Goal: Task Accomplishment & Management: Use online tool/utility

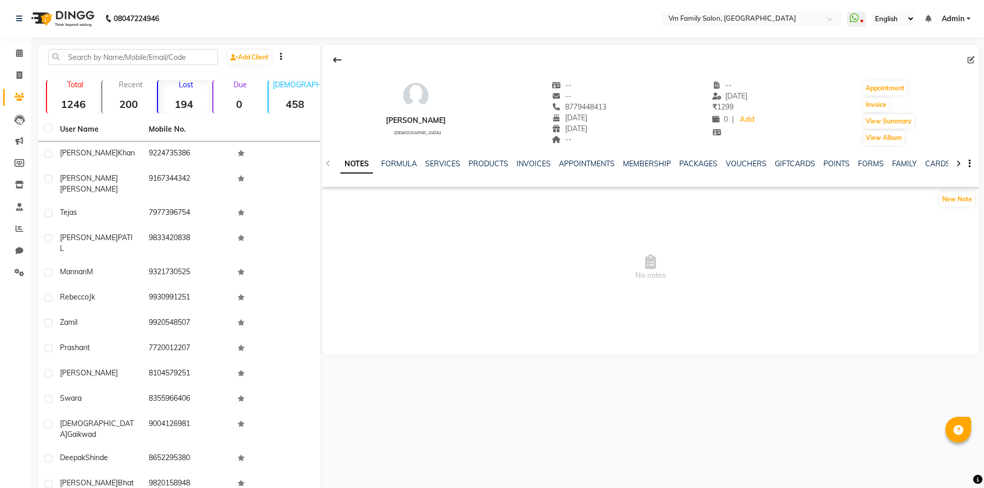
select select "100"
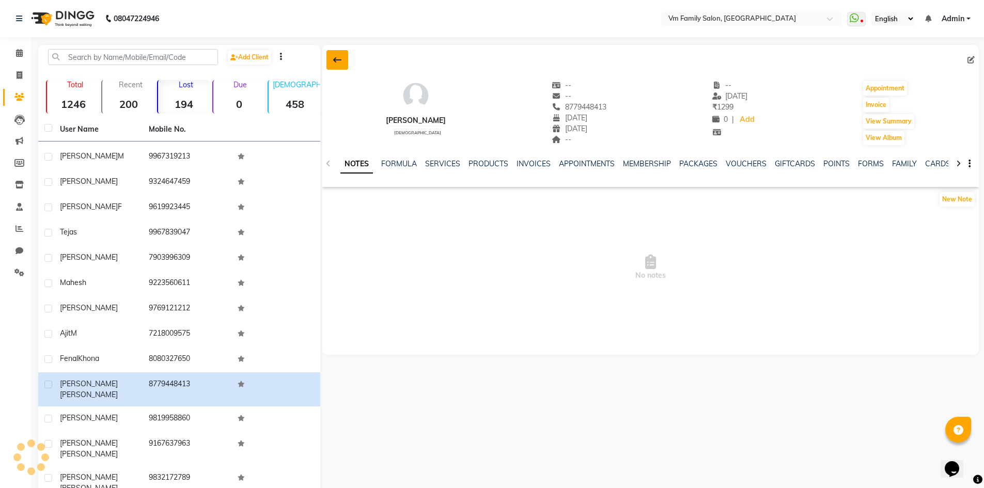
click at [338, 59] on icon at bounding box center [337, 60] width 8 height 8
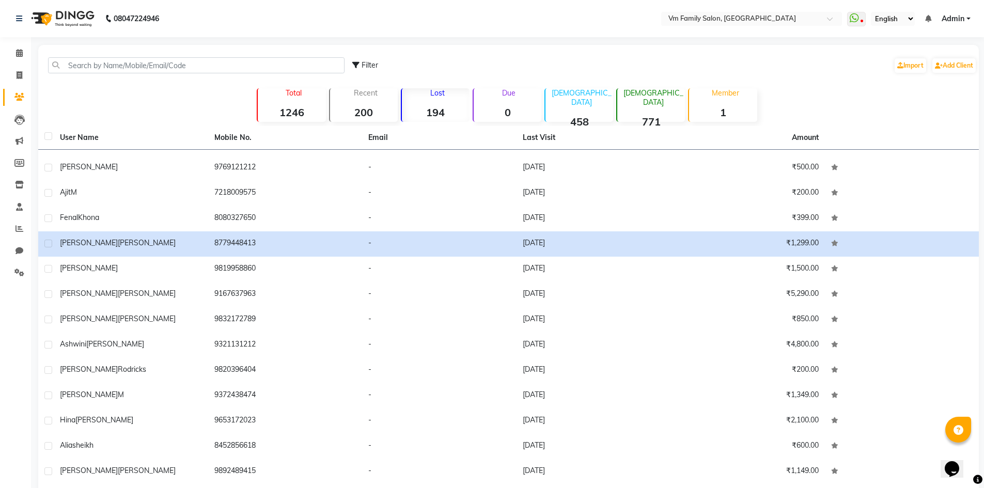
scroll to position [1807, 0]
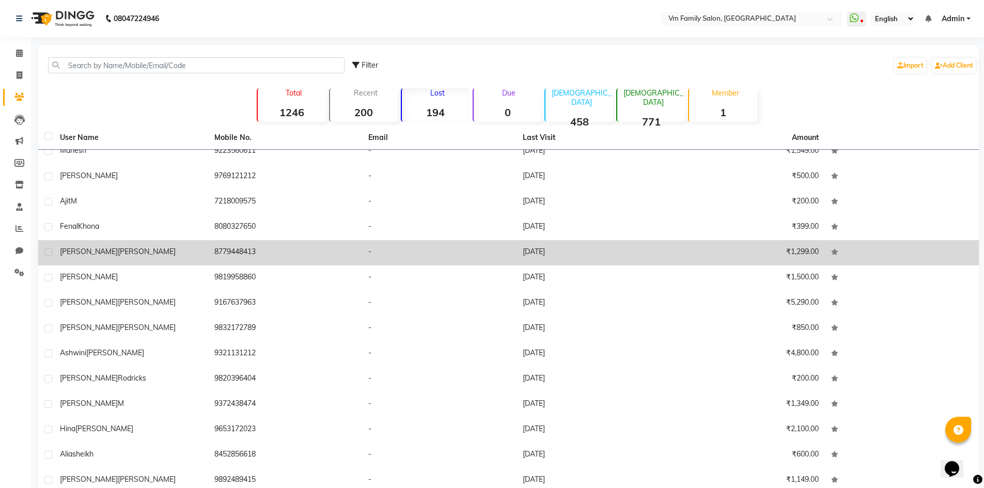
click at [234, 256] on td "8779448413" at bounding box center [285, 252] width 154 height 25
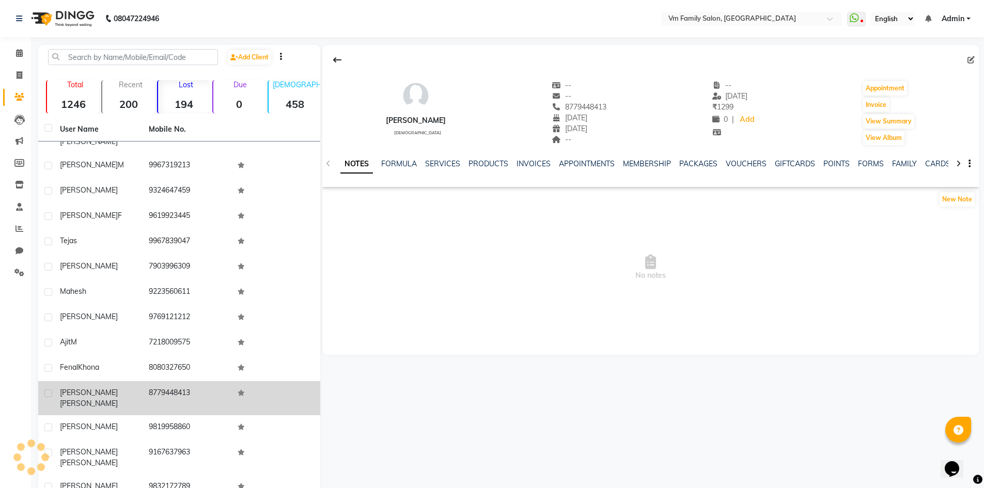
scroll to position [1816, 0]
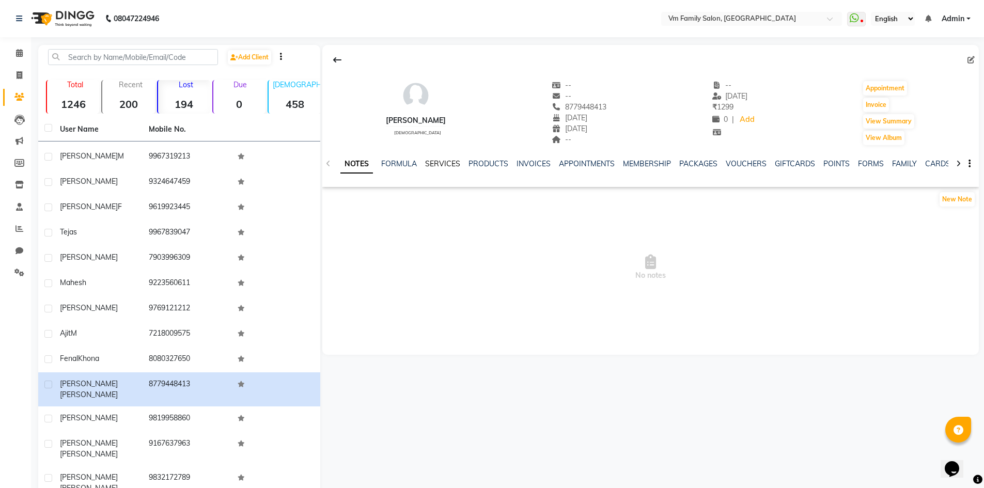
click at [448, 165] on link "SERVICES" at bounding box center [442, 163] width 35 height 9
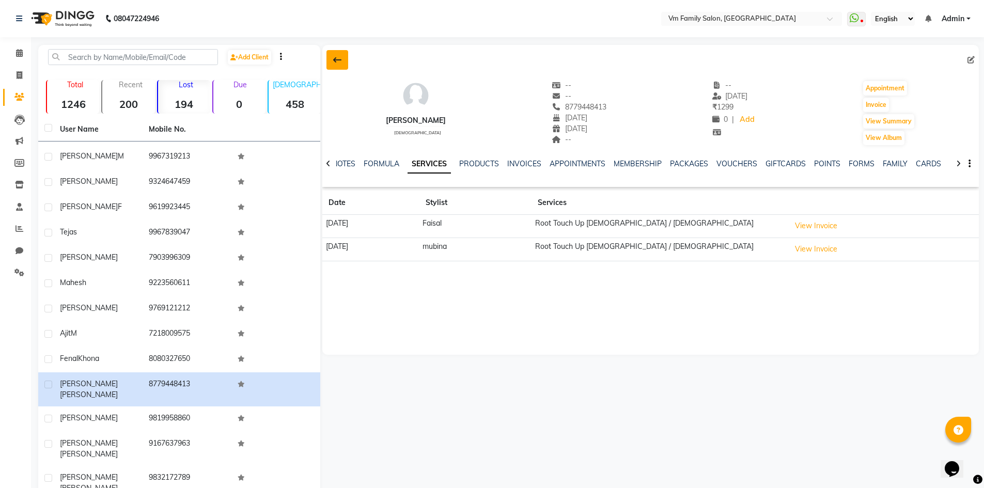
click at [335, 58] on icon at bounding box center [337, 60] width 8 height 8
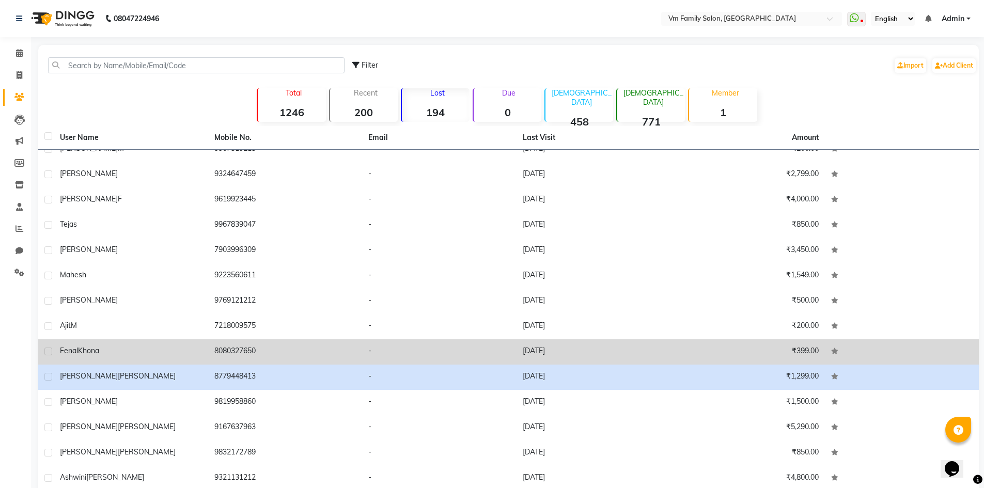
scroll to position [1652, 0]
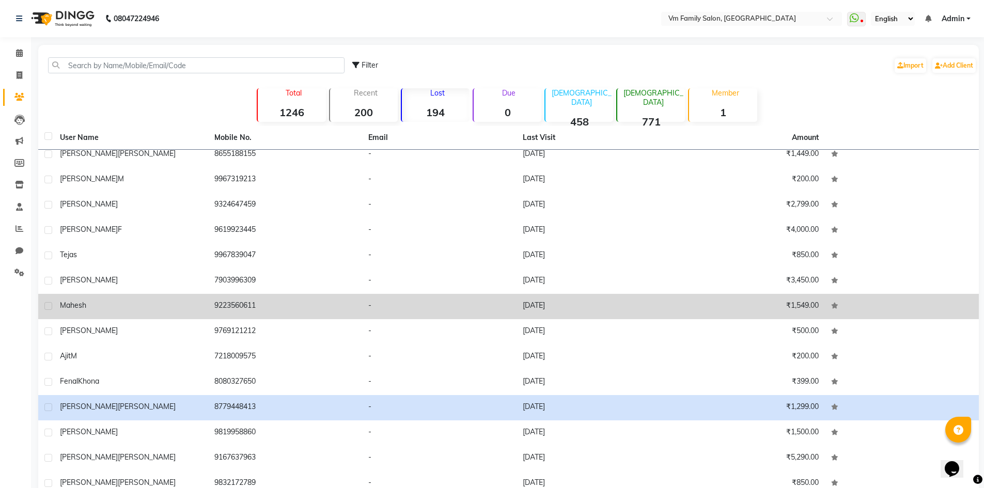
click at [241, 307] on td "9223560611" at bounding box center [285, 306] width 154 height 25
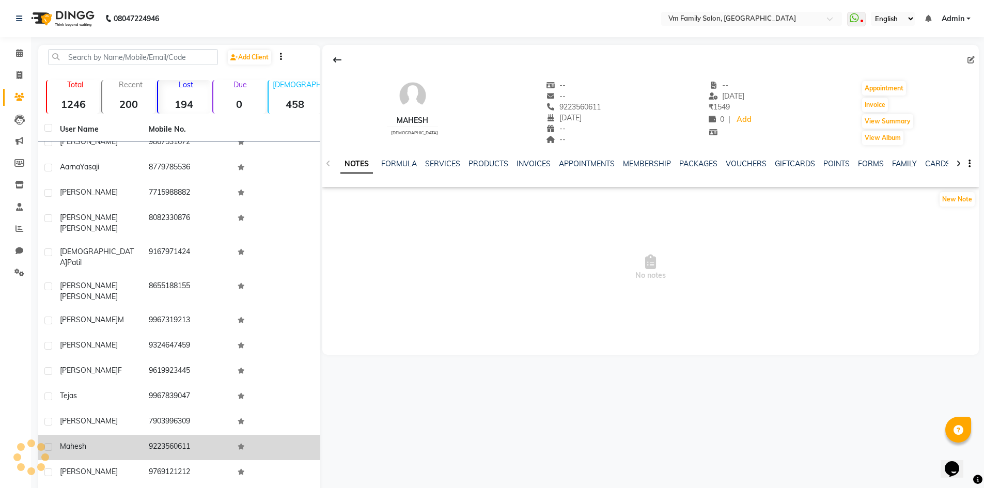
scroll to position [1661, 0]
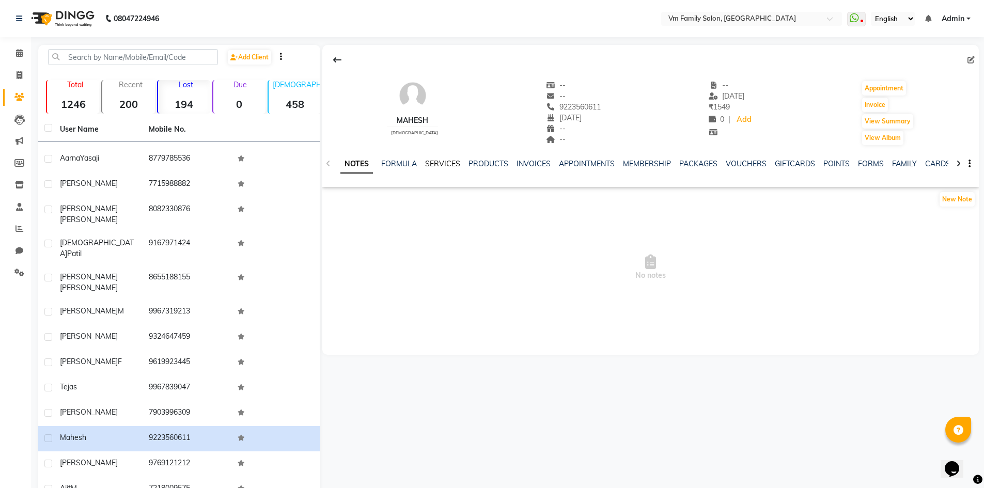
click at [433, 161] on link "SERVICES" at bounding box center [442, 163] width 35 height 9
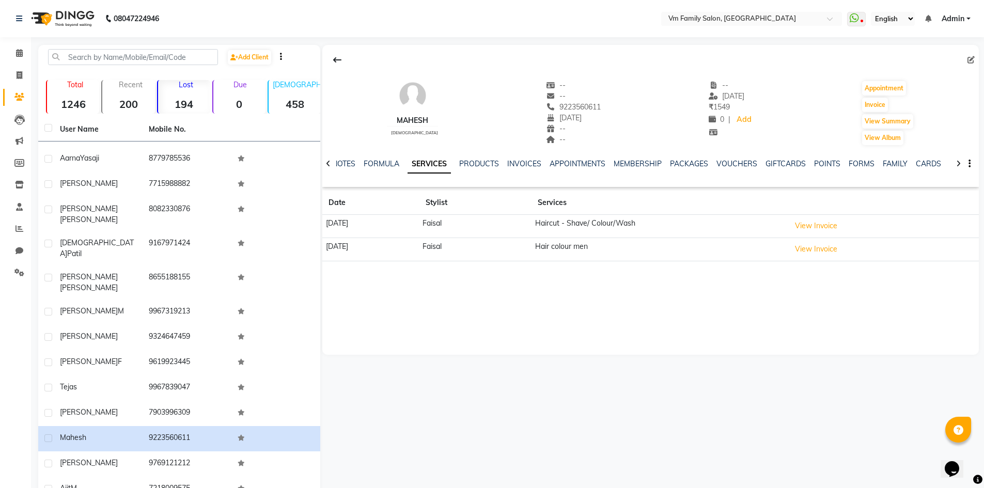
drag, startPoint x: 338, startPoint y: 56, endPoint x: 337, endPoint y: 75, distance: 19.1
click at [339, 56] on icon at bounding box center [337, 60] width 8 height 8
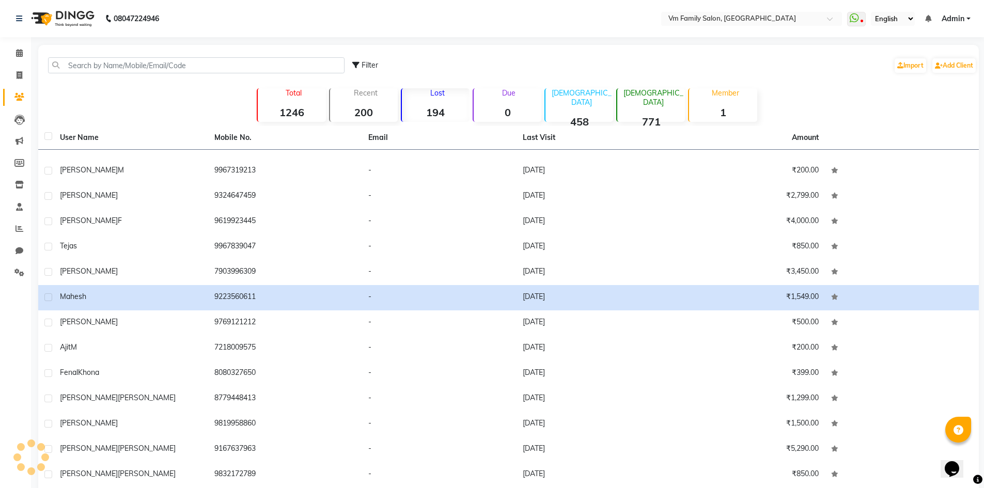
scroll to position [1652, 0]
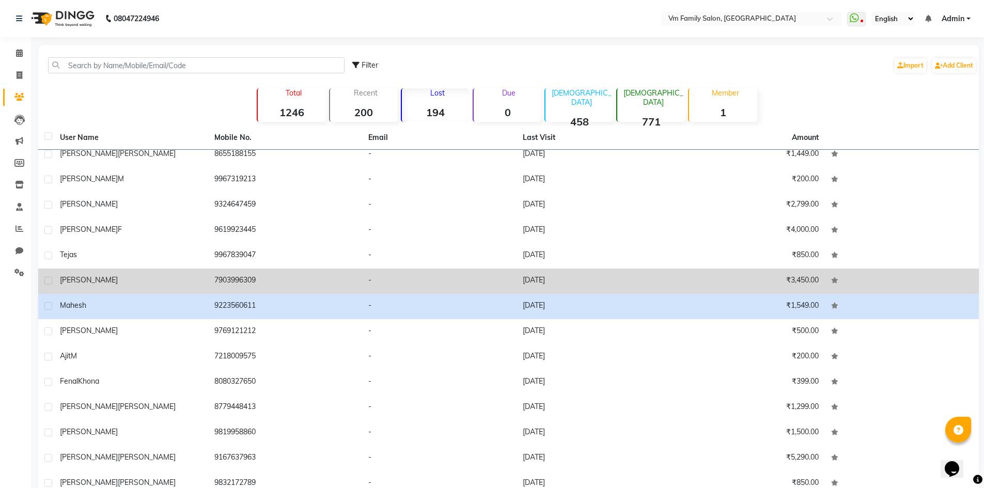
click at [225, 279] on td "7903996309" at bounding box center [285, 280] width 154 height 25
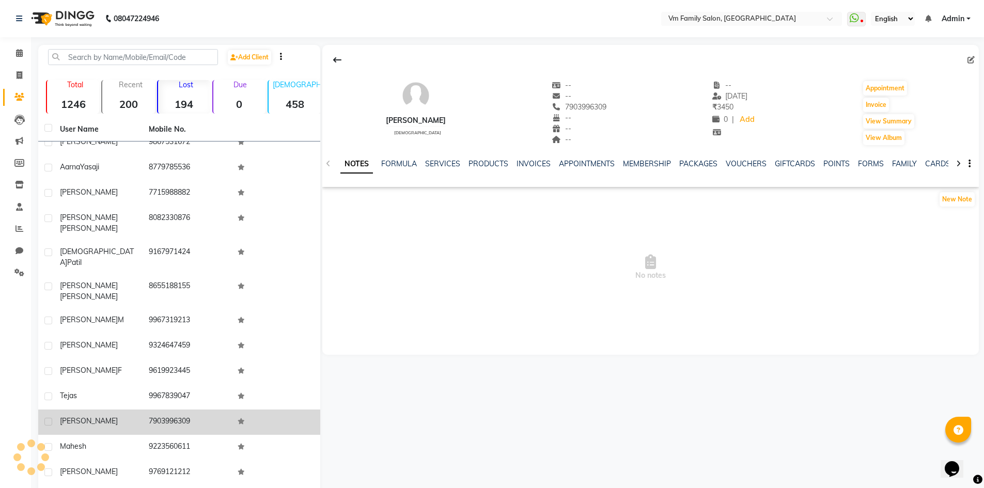
scroll to position [1661, 0]
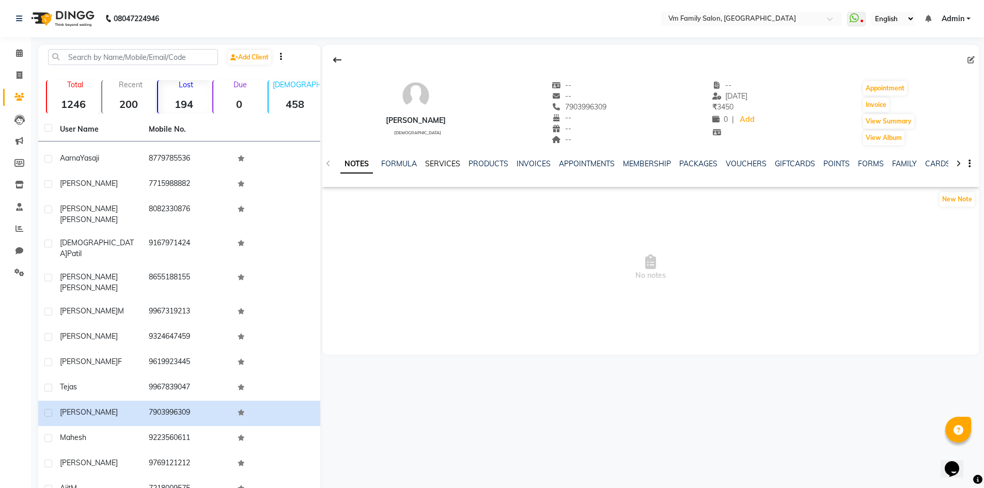
click at [439, 164] on link "SERVICES" at bounding box center [442, 163] width 35 height 9
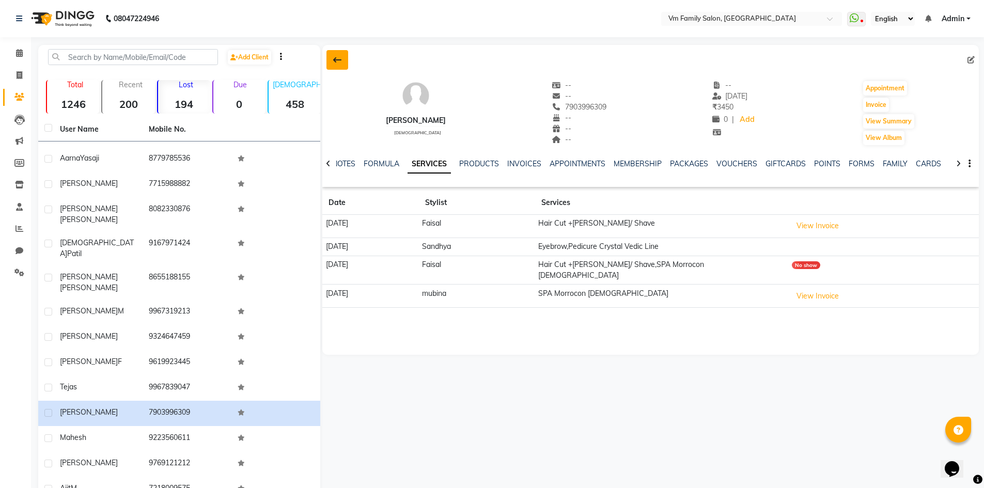
click at [335, 57] on icon at bounding box center [337, 60] width 8 height 8
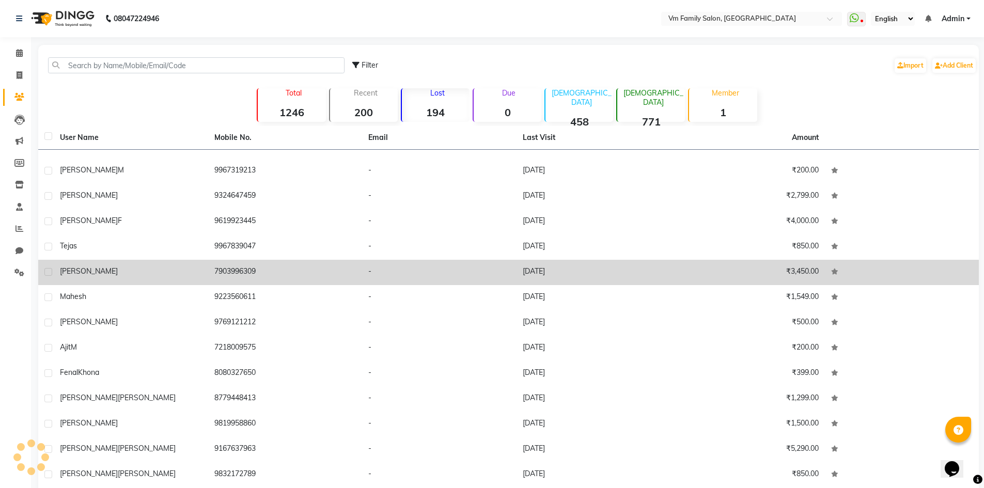
scroll to position [1652, 0]
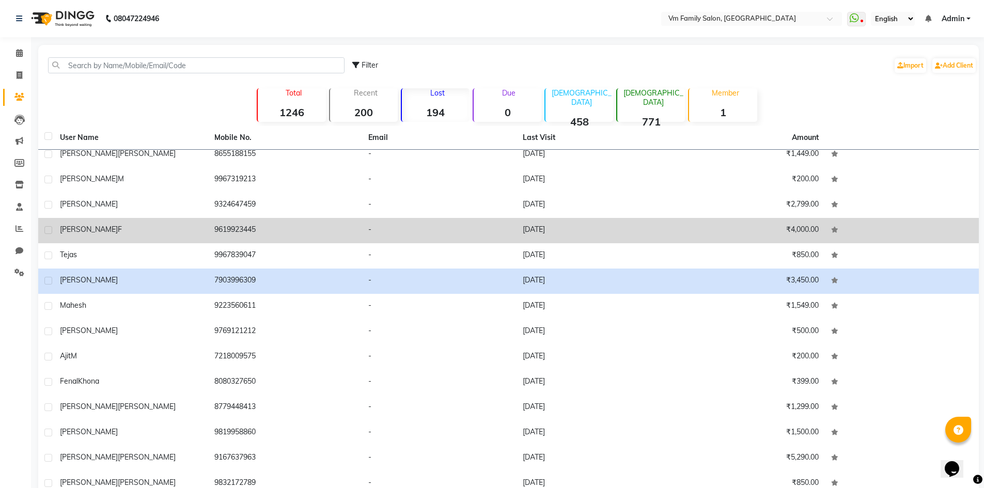
click at [234, 229] on td "9619923445" at bounding box center [285, 230] width 154 height 25
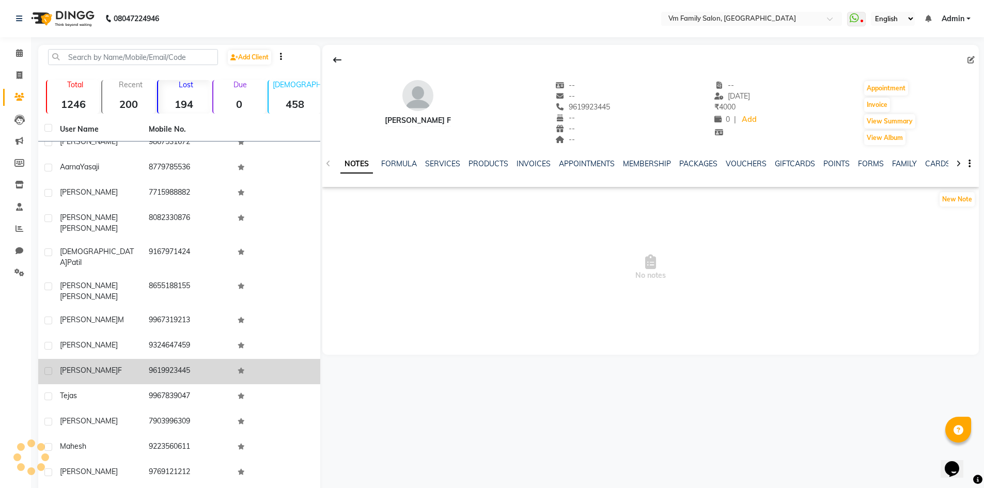
scroll to position [1661, 0]
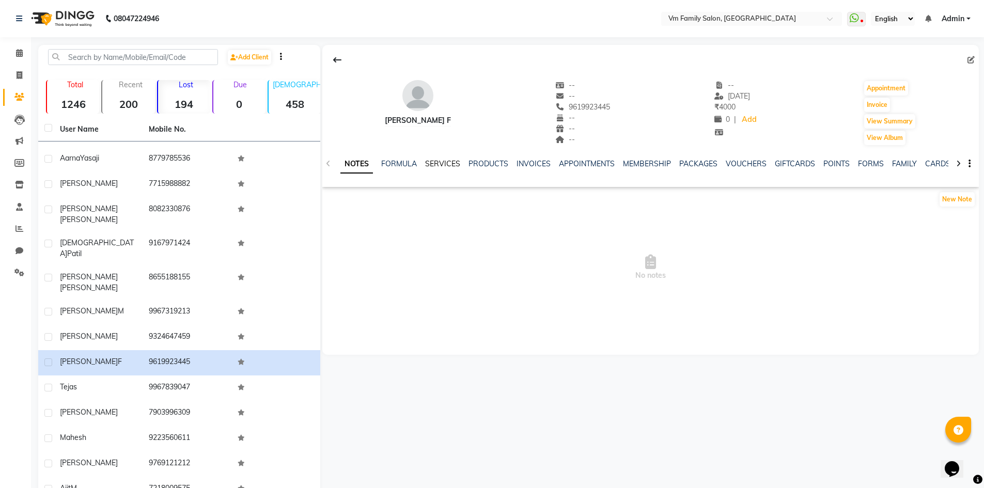
click at [444, 160] on link "SERVICES" at bounding box center [442, 163] width 35 height 9
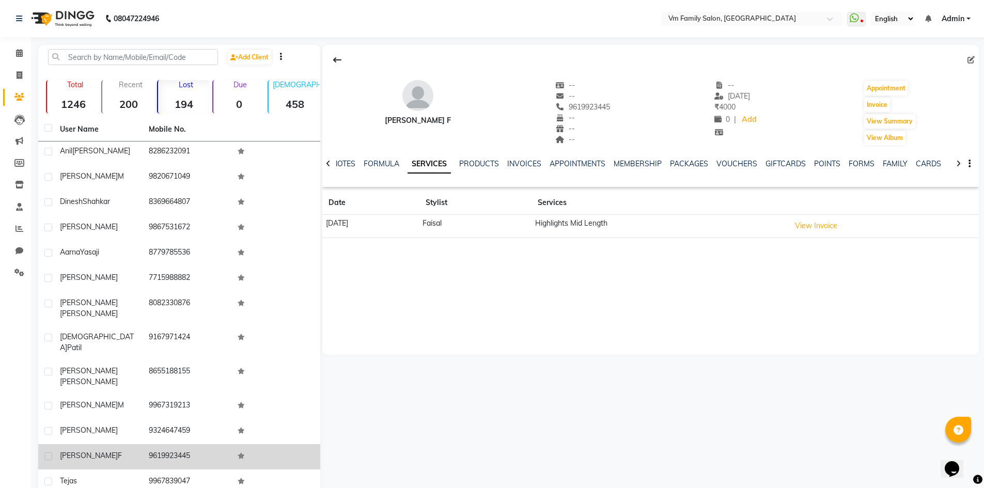
scroll to position [1558, 0]
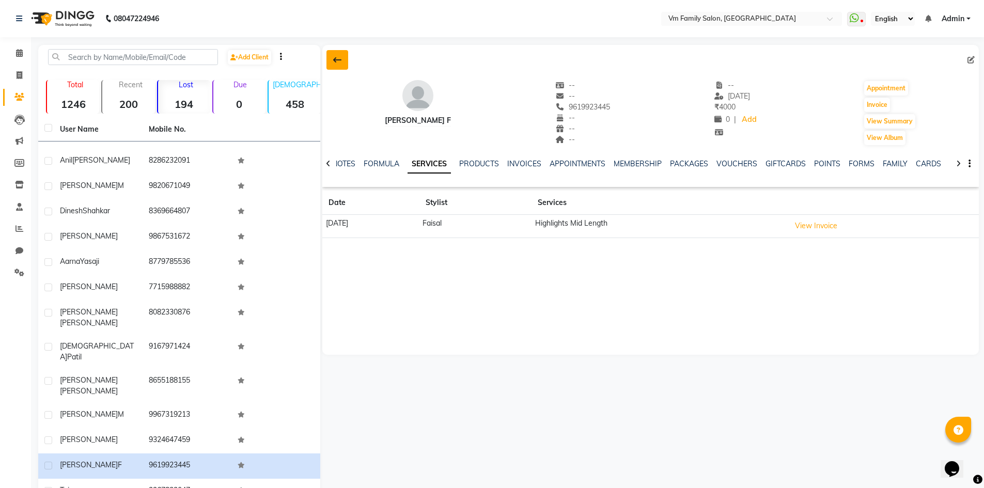
click at [336, 61] on icon at bounding box center [337, 60] width 8 height 8
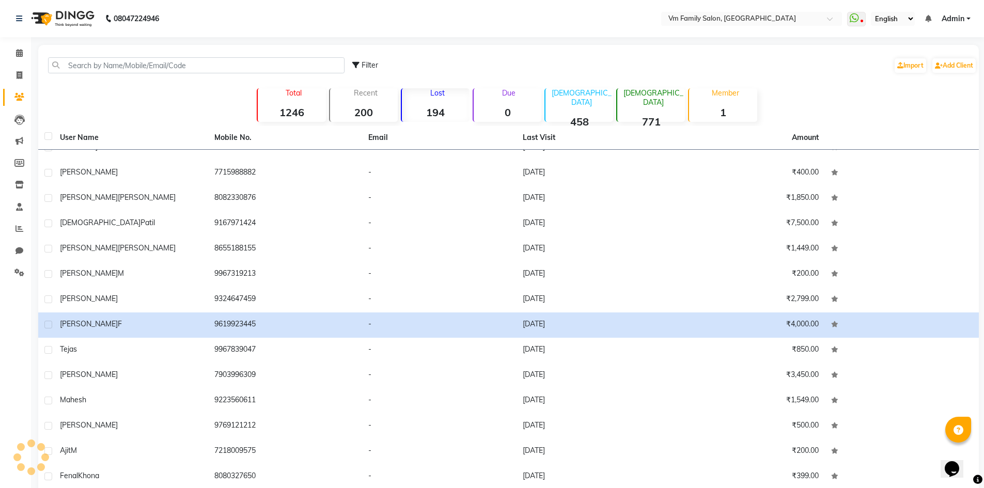
scroll to position [1549, 0]
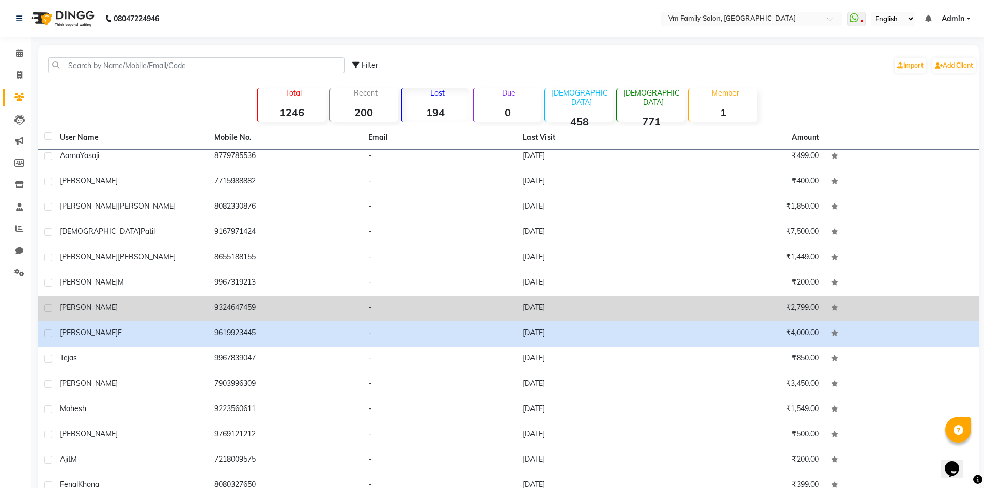
click at [225, 307] on td "9324647459" at bounding box center [285, 308] width 154 height 25
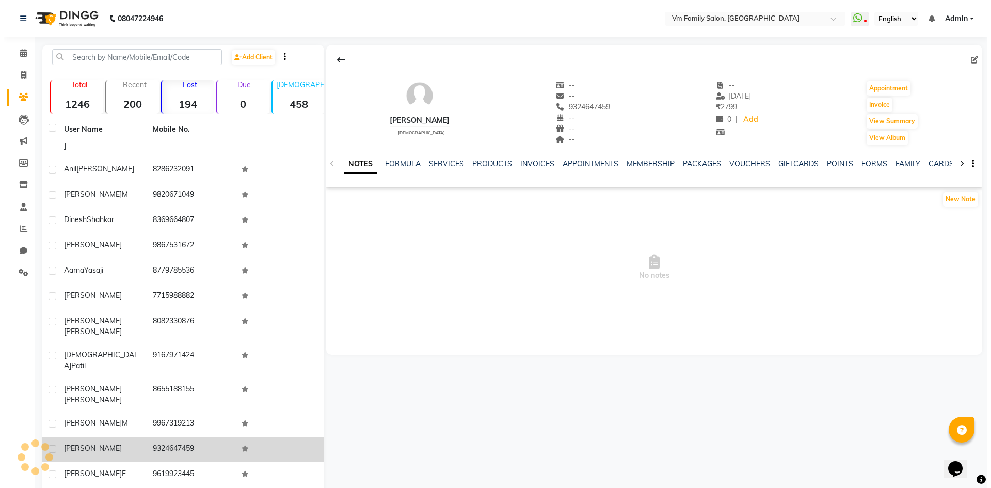
scroll to position [1558, 0]
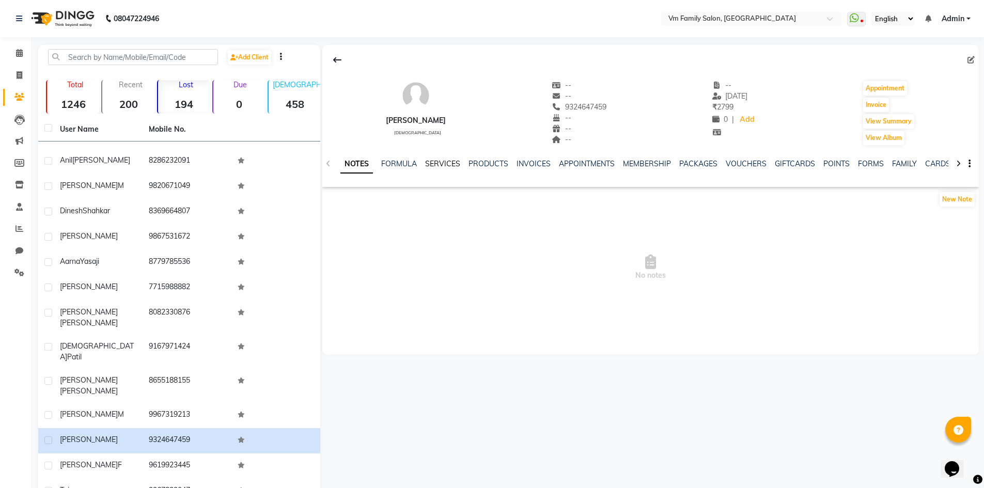
click at [444, 162] on link "SERVICES" at bounding box center [442, 163] width 35 height 9
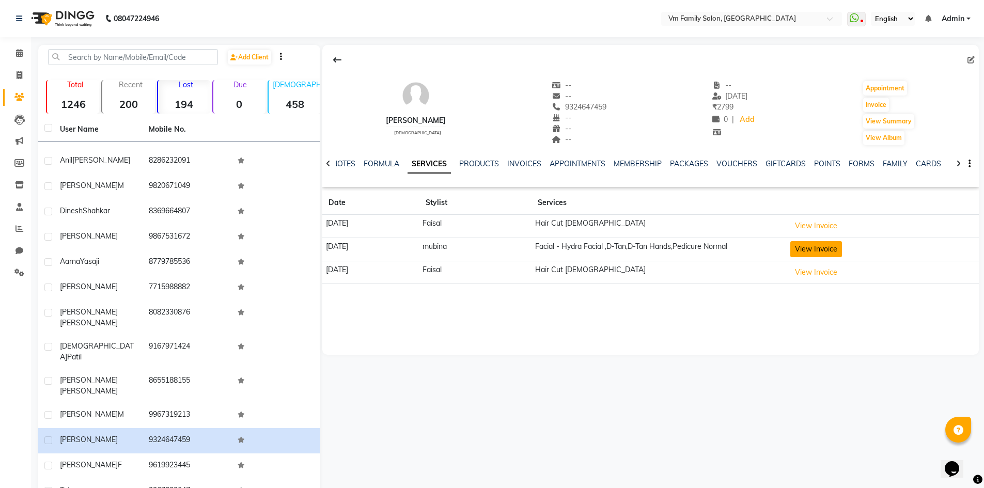
click at [834, 248] on button "View Invoice" at bounding box center [816, 249] width 52 height 16
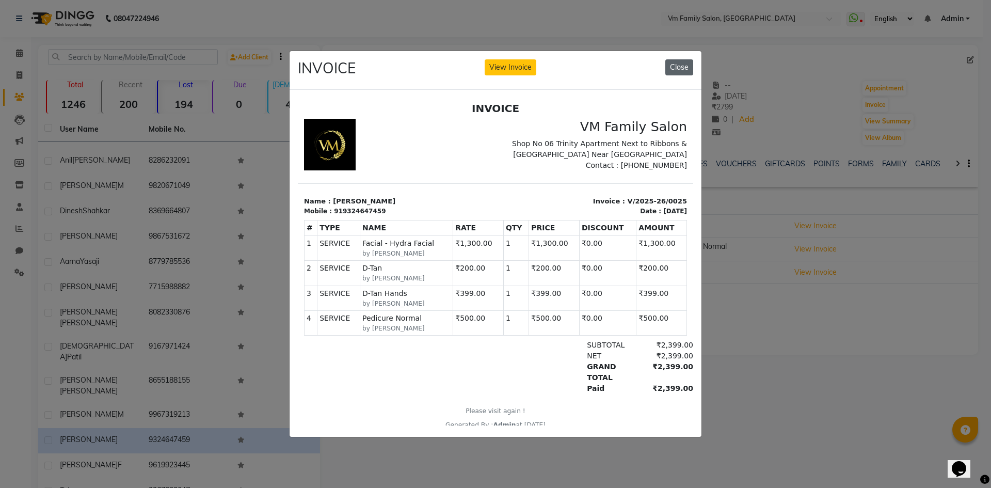
click at [683, 64] on button "Close" at bounding box center [680, 67] width 28 height 16
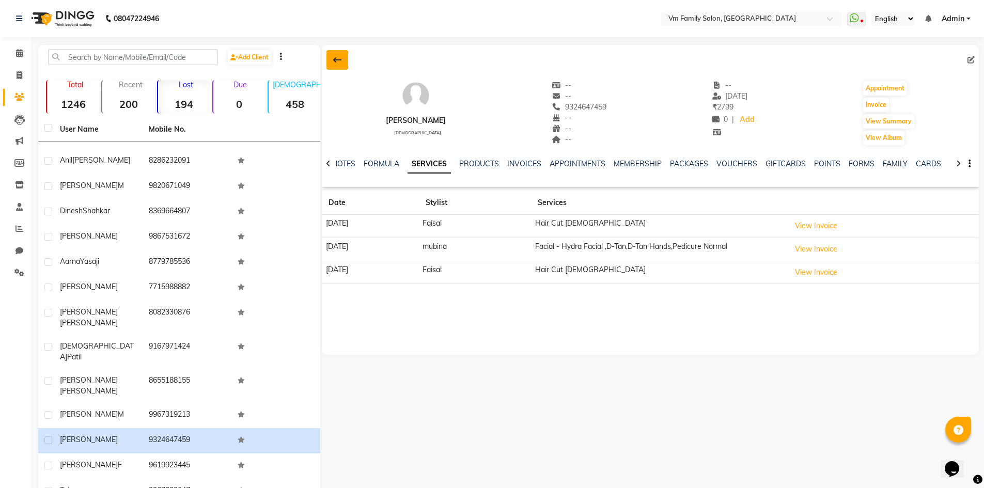
click at [337, 62] on icon at bounding box center [337, 60] width 8 height 8
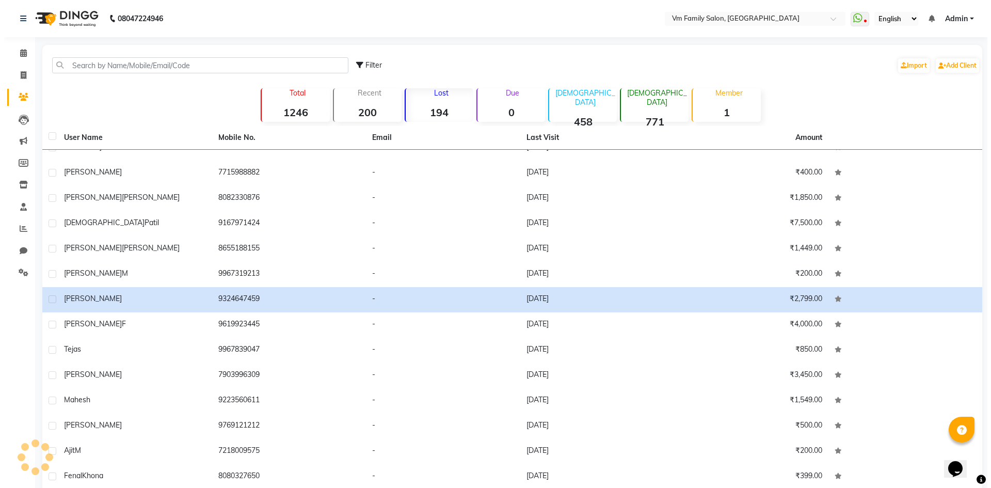
scroll to position [1549, 0]
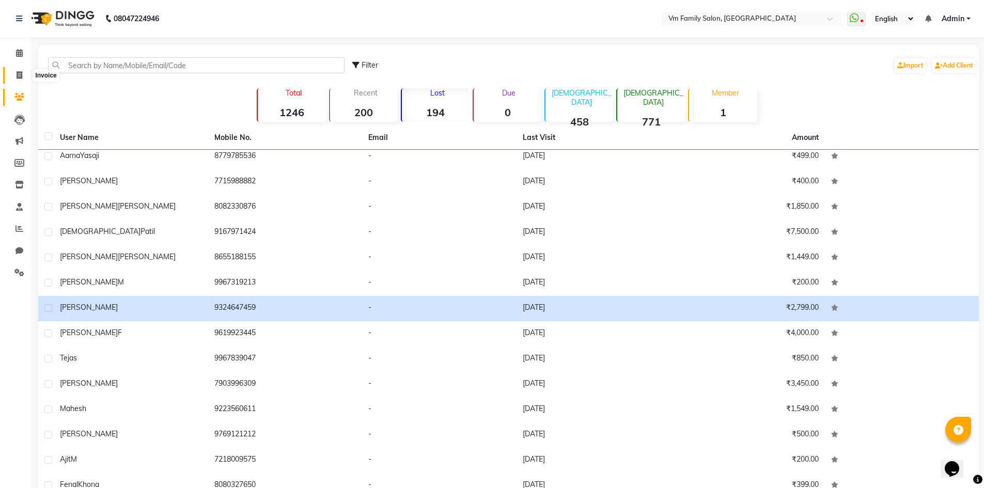
click at [15, 75] on span at bounding box center [19, 76] width 18 height 12
select select "7861"
select select "service"
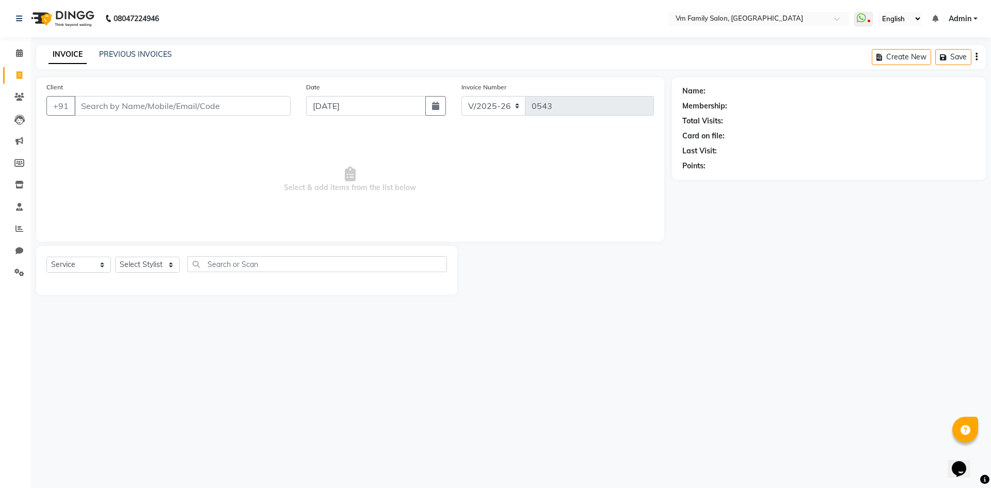
click at [120, 98] on input "Client" at bounding box center [182, 106] width 216 height 20
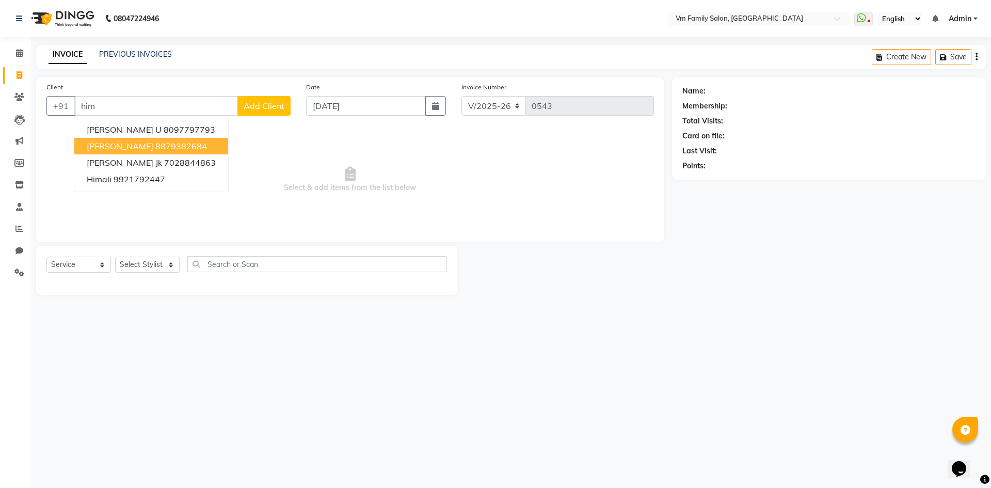
click at [155, 147] on ngb-highlight "8879382684" at bounding box center [181, 146] width 52 height 10
type input "8879382684"
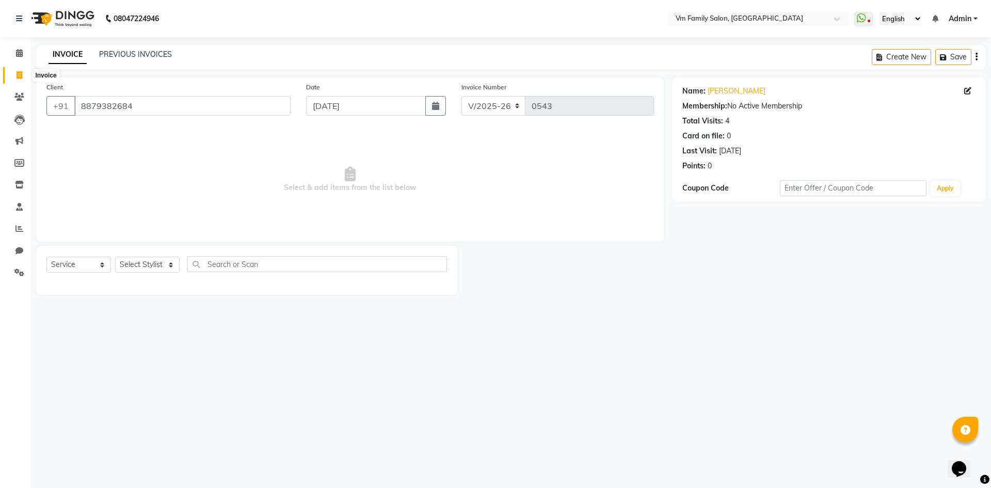
click at [19, 78] on icon at bounding box center [20, 75] width 6 height 8
click at [160, 266] on select "Select Stylist [PERSON_NAME] [PERSON_NAME] Sandhya" at bounding box center [147, 265] width 65 height 16
select select "70368"
click at [115, 257] on select "Select Stylist [PERSON_NAME] [PERSON_NAME] Sandhya" at bounding box center [147, 265] width 65 height 16
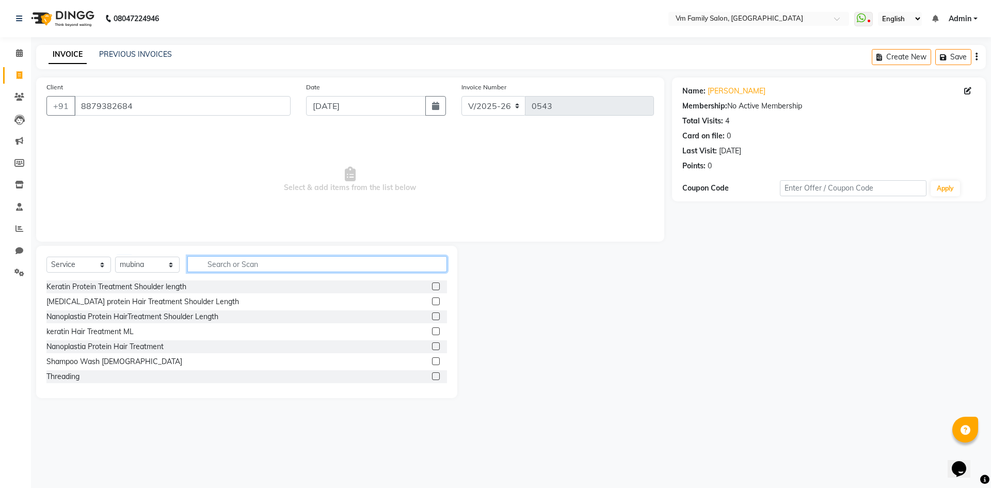
drag, startPoint x: 232, startPoint y: 268, endPoint x: 311, endPoint y: 250, distance: 80.5
click at [240, 268] on input "text" at bounding box center [317, 264] width 260 height 16
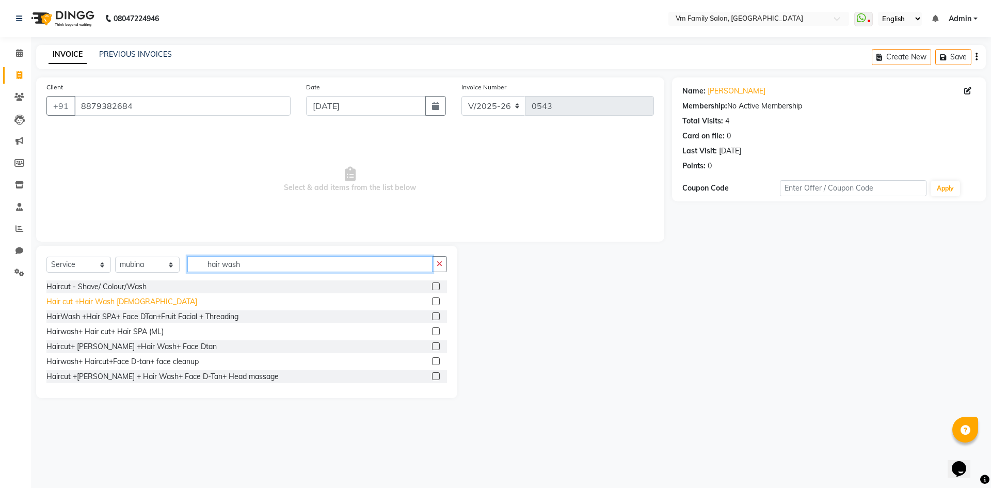
type input "hair wash"
click at [98, 302] on div "Hair cut +Hair Wash [DEMOGRAPHIC_DATA]" at bounding box center [121, 301] width 151 height 11
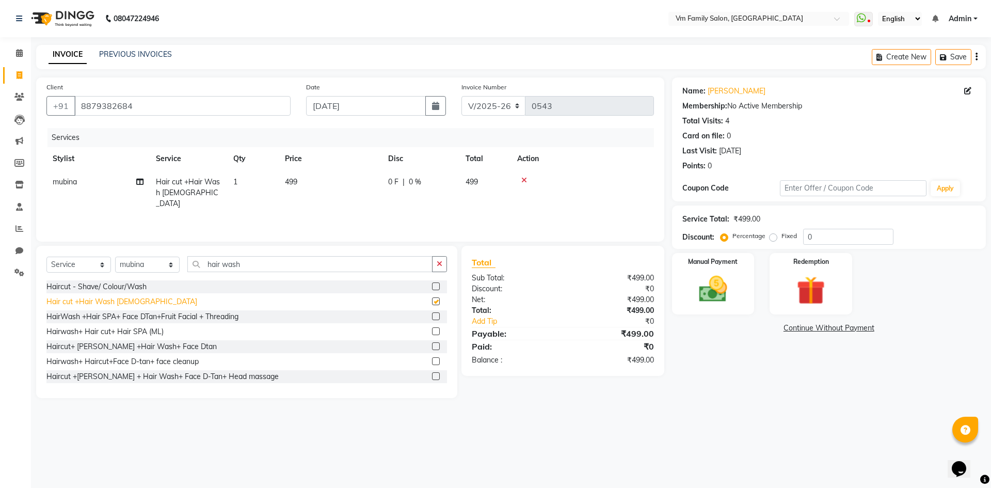
checkbox input "false"
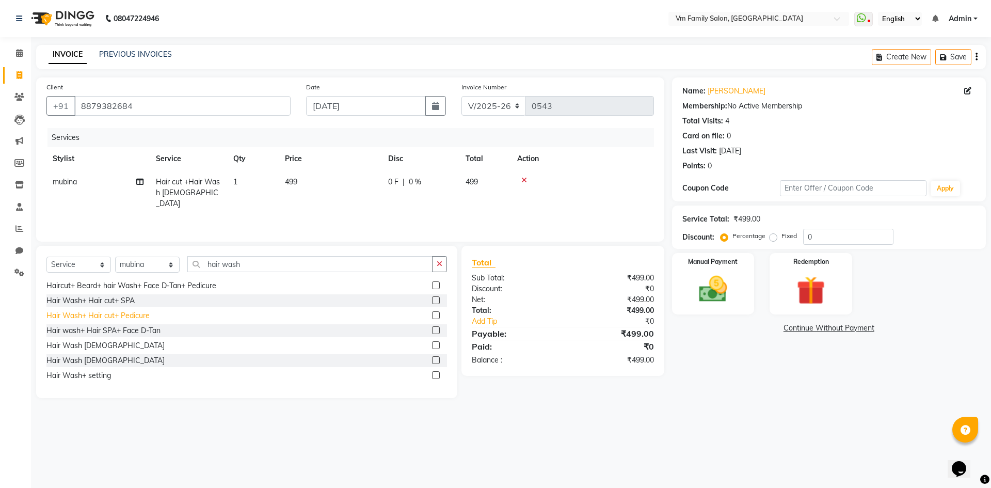
scroll to position [106, 0]
click at [86, 362] on div "Hair Wash [DEMOGRAPHIC_DATA]" at bounding box center [105, 360] width 118 height 11
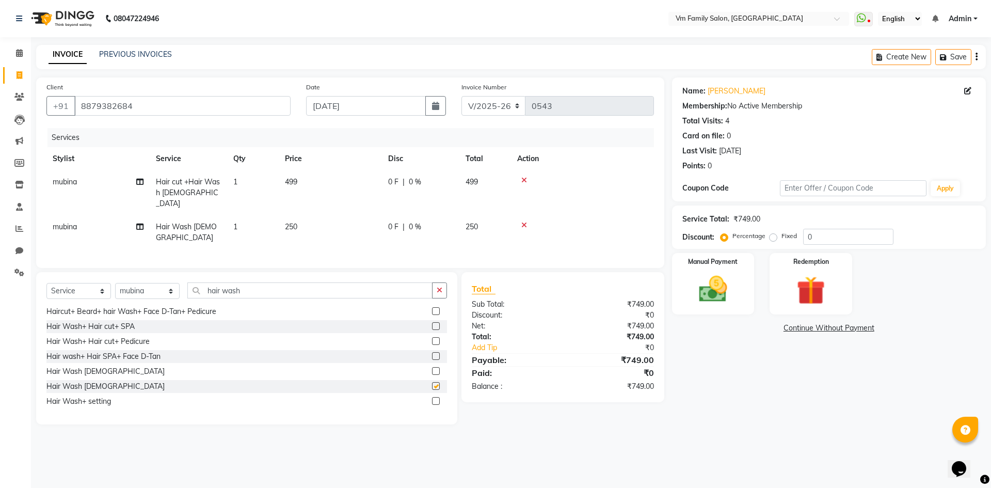
checkbox input "false"
click at [526, 180] on icon at bounding box center [524, 180] width 6 height 7
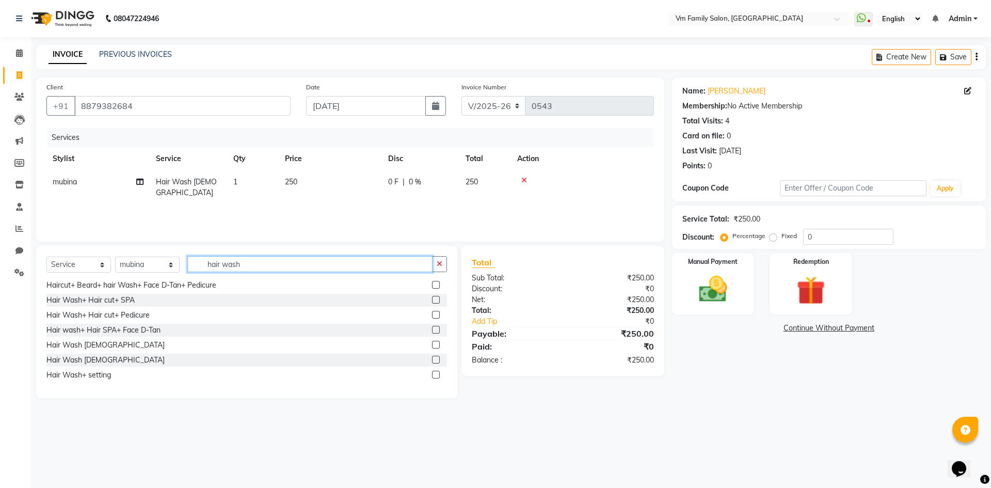
click at [249, 262] on input "hair wash" at bounding box center [309, 264] width 245 height 16
type input "h"
click at [240, 263] on input "text" at bounding box center [317, 264] width 260 height 16
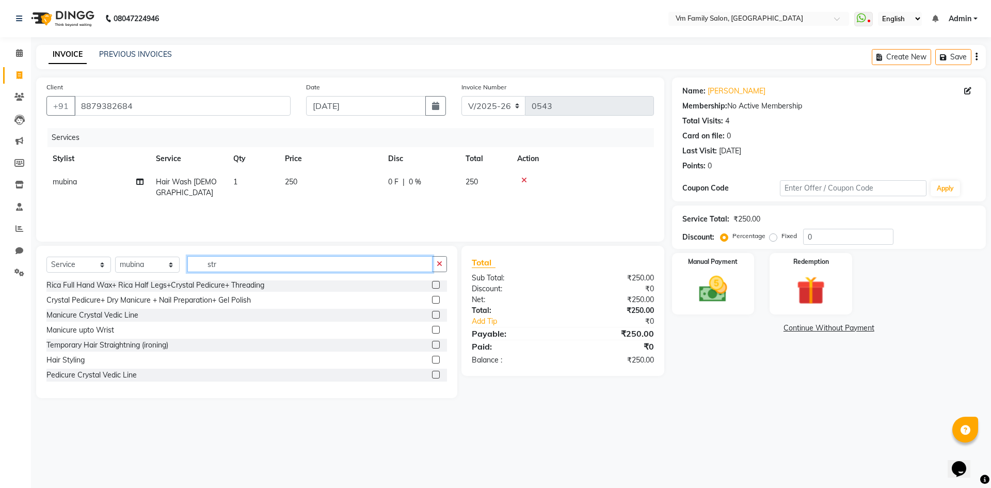
scroll to position [0, 0]
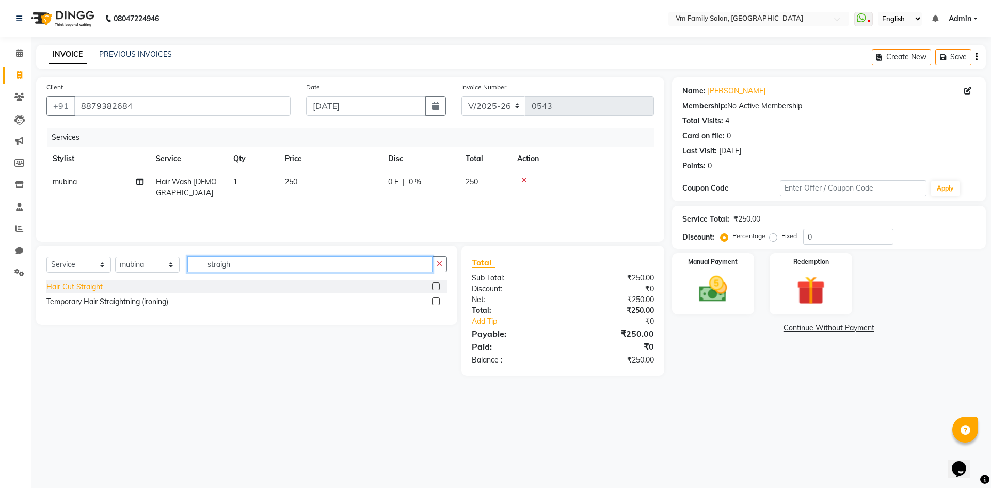
type input "straigh"
click at [72, 286] on div "Hair Cut Straight" at bounding box center [74, 286] width 56 height 11
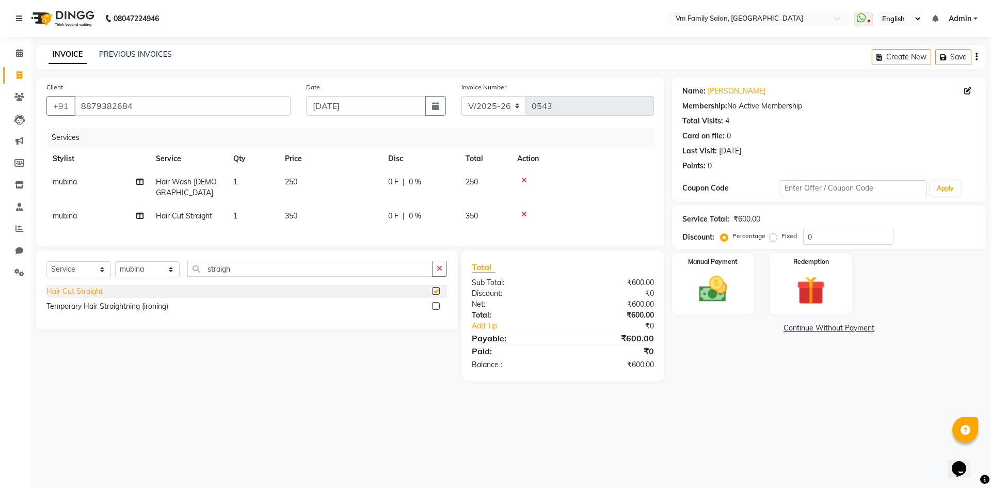
checkbox input "false"
click at [525, 179] on icon at bounding box center [524, 180] width 6 height 7
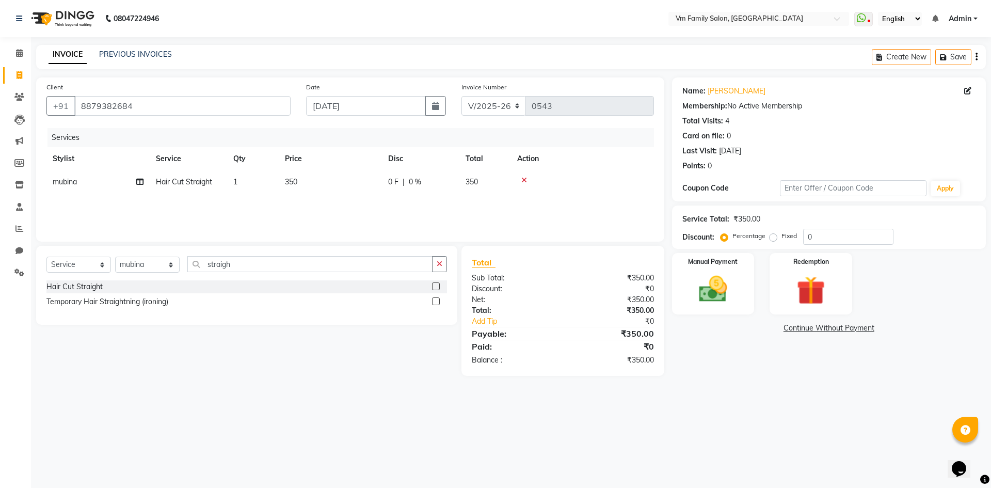
click at [299, 181] on td "350" at bounding box center [330, 181] width 103 height 23
select select "70368"
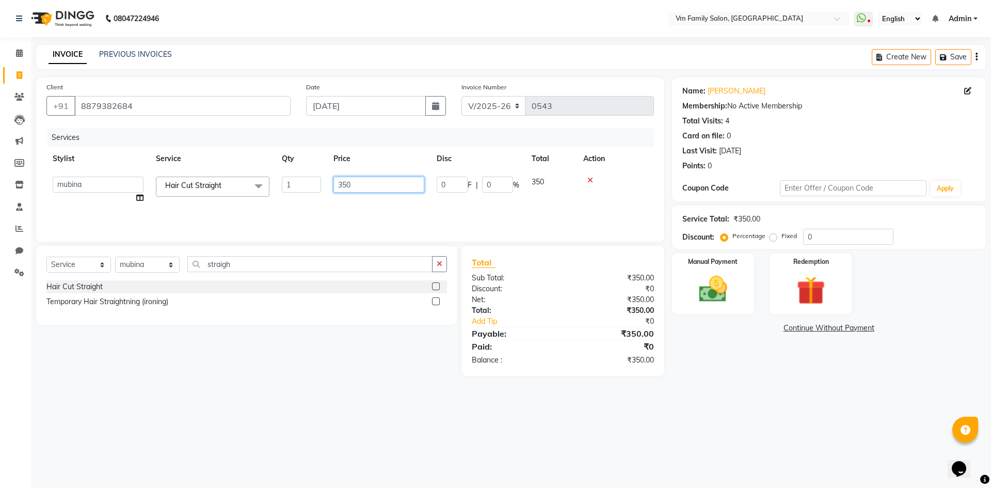
drag, startPoint x: 343, startPoint y: 184, endPoint x: 412, endPoint y: 186, distance: 68.7
click at [344, 185] on input "350" at bounding box center [379, 185] width 91 height 16
type input "250"
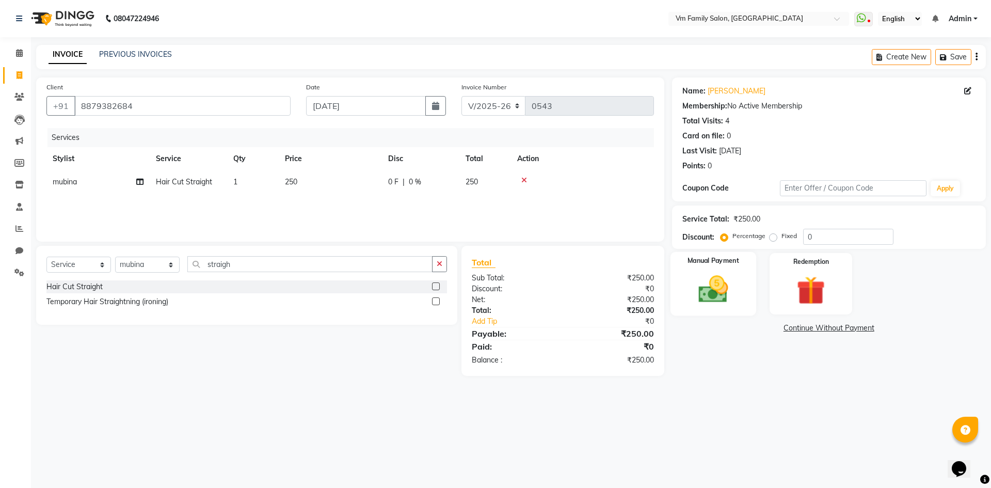
click at [716, 297] on img at bounding box center [713, 289] width 48 height 34
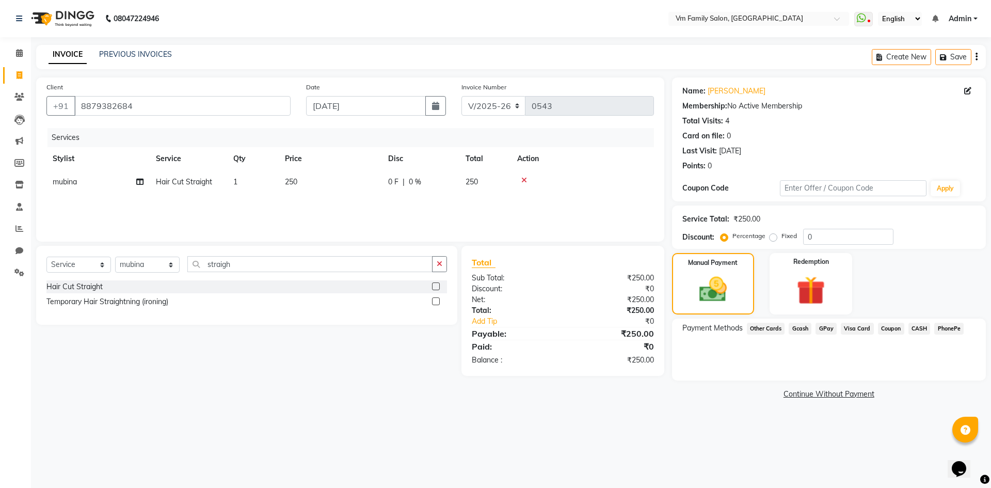
click at [801, 329] on span "Gcash" at bounding box center [800, 329] width 23 height 12
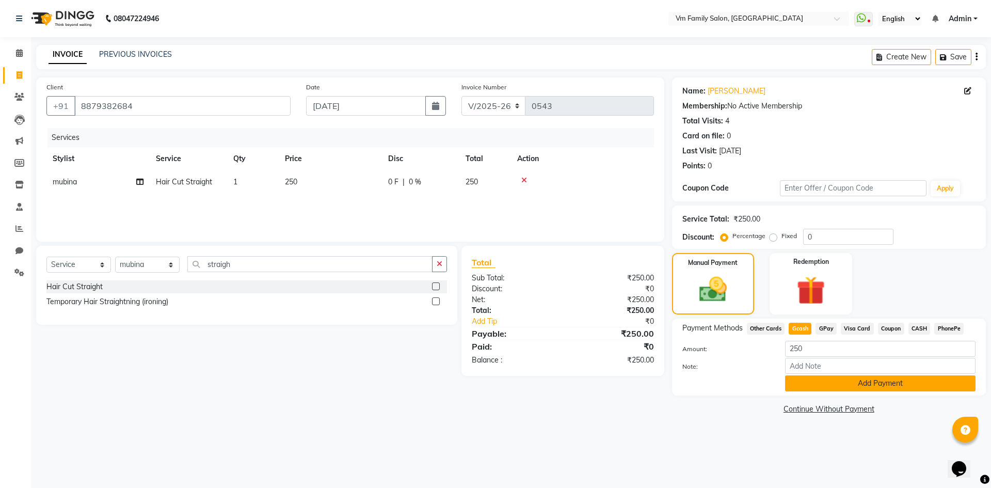
click at [804, 378] on button "Add Payment" at bounding box center [880, 383] width 191 height 16
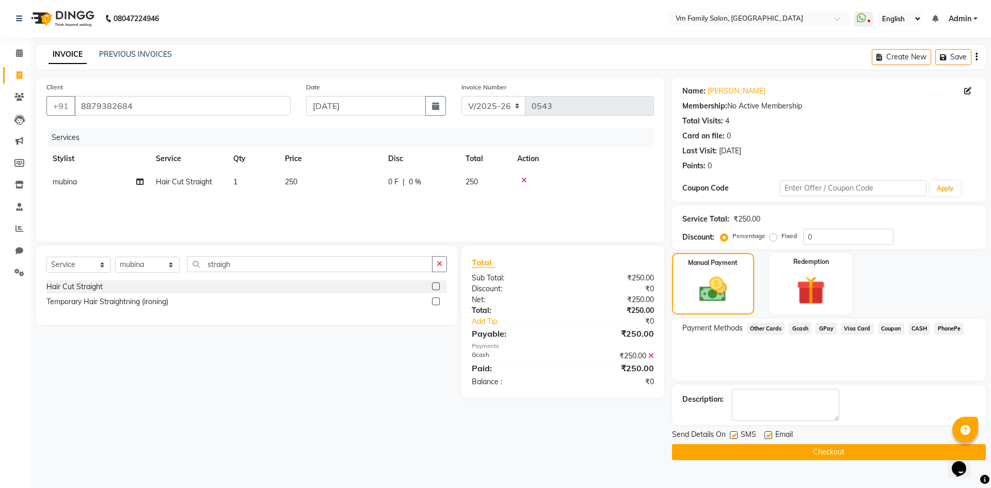
click at [831, 327] on span "GPay" at bounding box center [826, 329] width 21 height 12
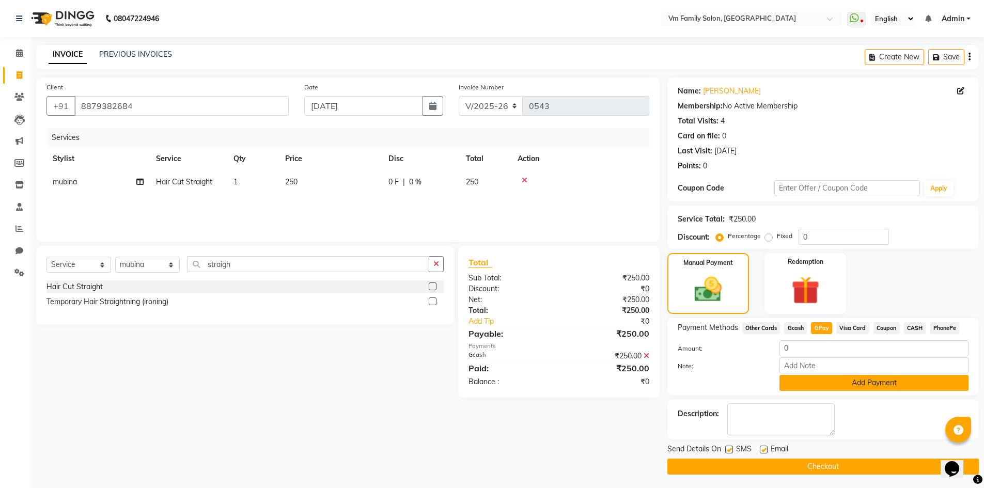
click at [831, 387] on button "Add Payment" at bounding box center [873, 383] width 189 height 16
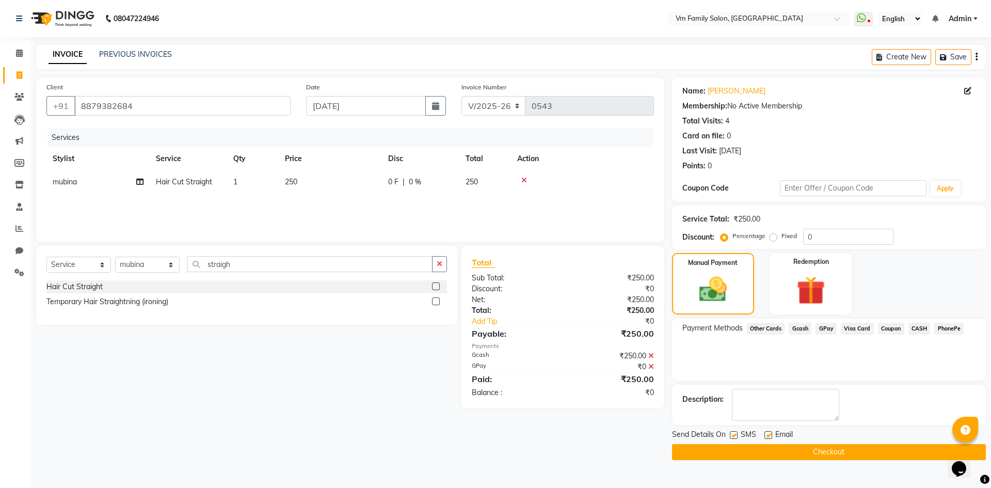
click at [784, 447] on button "Checkout" at bounding box center [829, 452] width 314 height 16
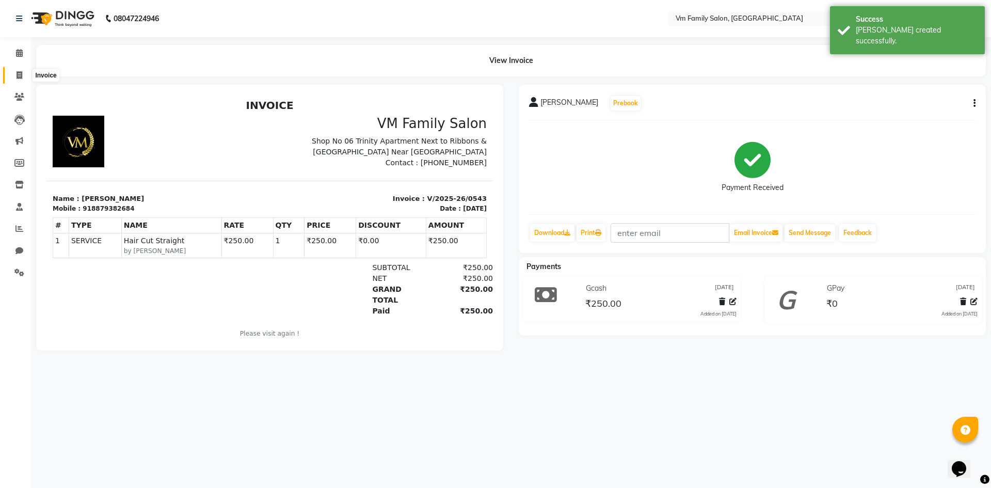
drag, startPoint x: 18, startPoint y: 77, endPoint x: 18, endPoint y: 70, distance: 7.2
click at [18, 77] on icon at bounding box center [20, 75] width 6 height 8
select select "7861"
select select "service"
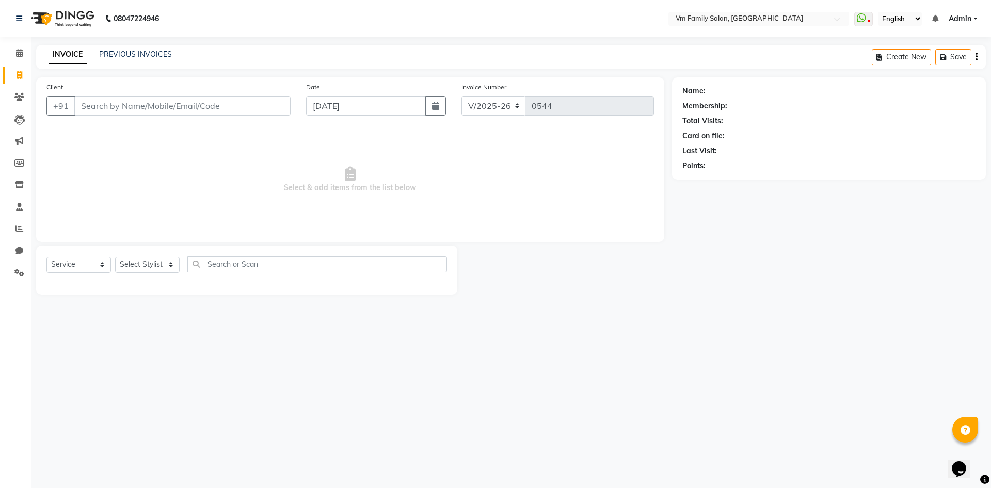
click at [127, 105] on input "Client" at bounding box center [182, 106] width 216 height 20
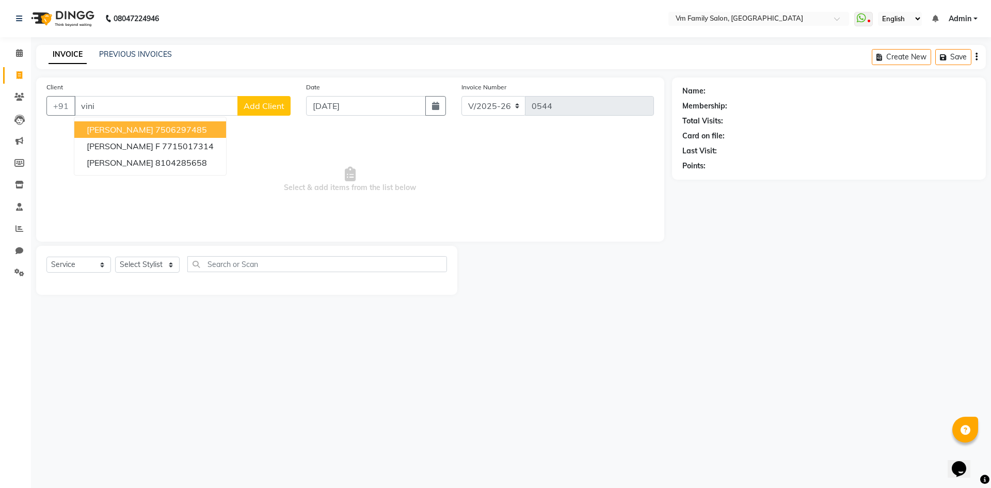
click at [124, 107] on input "vini" at bounding box center [156, 106] width 164 height 20
type input "v"
click at [123, 111] on input "[PERSON_NAME]" at bounding box center [156, 106] width 164 height 20
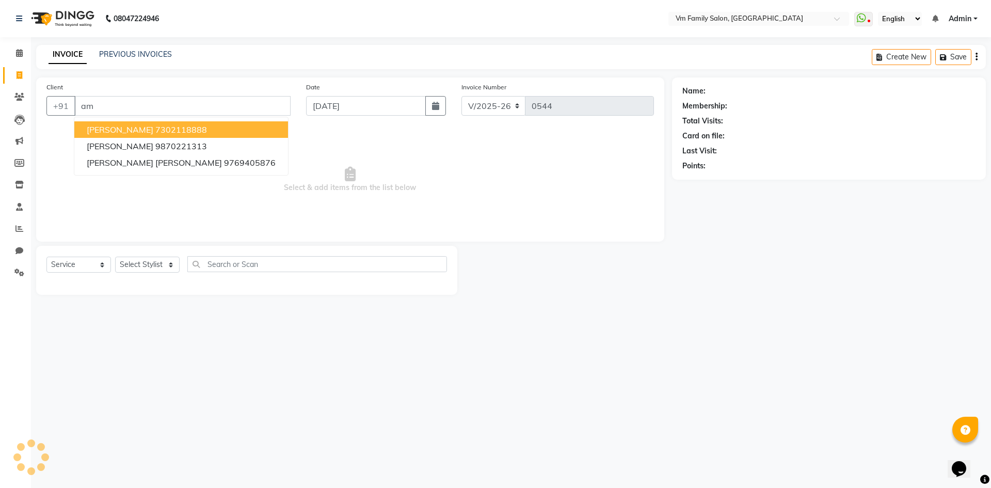
type input "a"
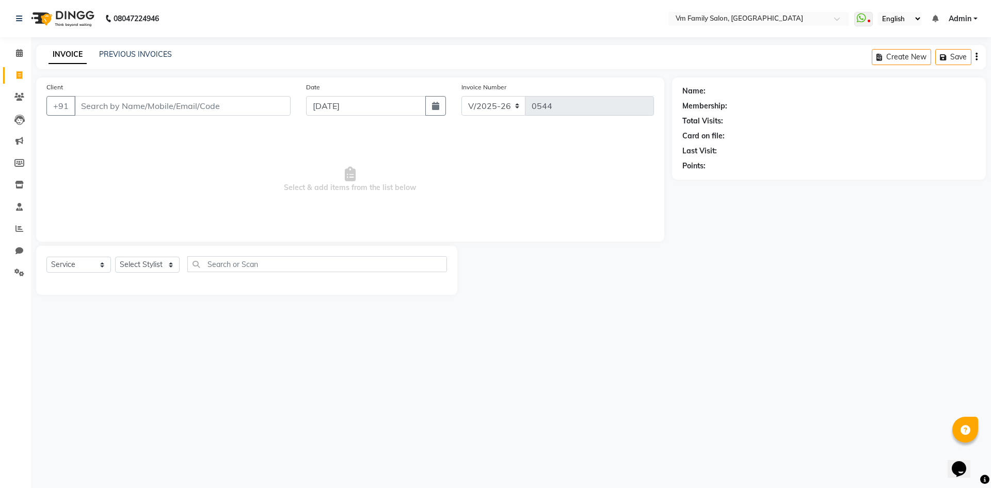
click at [150, 109] on input "Client" at bounding box center [182, 106] width 216 height 20
type input "9987650114"
click at [262, 108] on span "Add Client" at bounding box center [264, 106] width 41 height 10
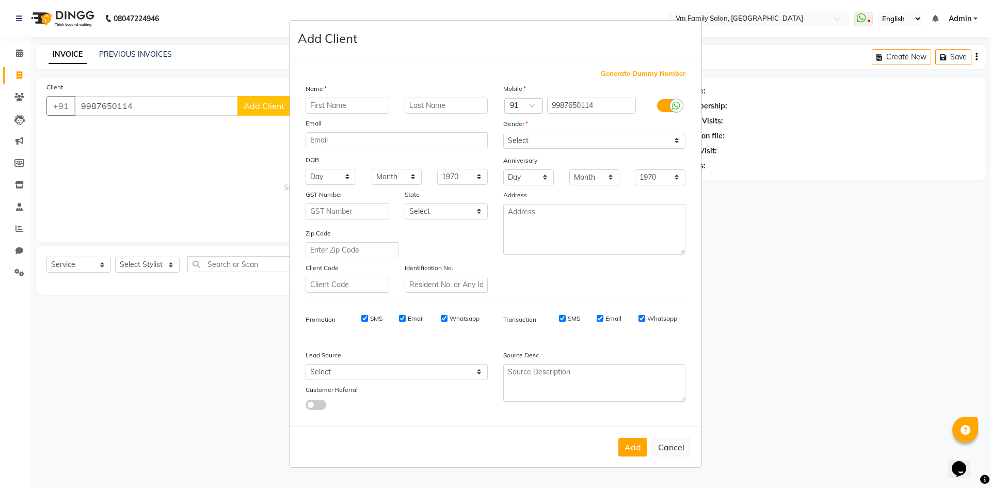
click at [357, 111] on input "text" at bounding box center [348, 106] width 84 height 16
click at [345, 102] on input "text" at bounding box center [348, 106] width 84 height 16
type input "[PERSON_NAME]"
drag, startPoint x: 451, startPoint y: 104, endPoint x: 447, endPoint y: 95, distance: 10.2
click at [453, 104] on input "text" at bounding box center [447, 106] width 84 height 16
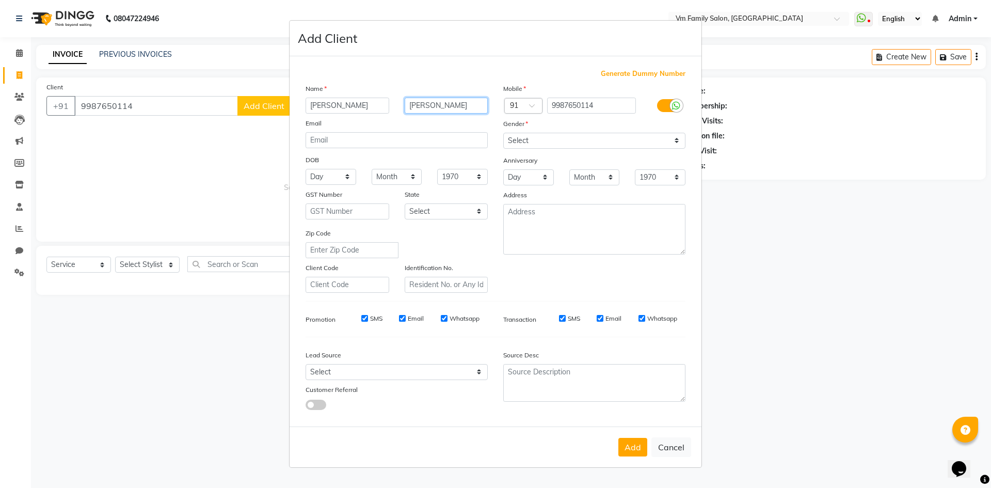
type input "[PERSON_NAME]"
click at [533, 144] on select "Select [DEMOGRAPHIC_DATA] [DEMOGRAPHIC_DATA] Other Prefer Not To Say" at bounding box center [594, 141] width 182 height 16
select select "[DEMOGRAPHIC_DATA]"
click at [503, 133] on select "Select [DEMOGRAPHIC_DATA] [DEMOGRAPHIC_DATA] Other Prefer Not To Say" at bounding box center [594, 141] width 182 height 16
click at [629, 445] on button "Add" at bounding box center [633, 447] width 29 height 19
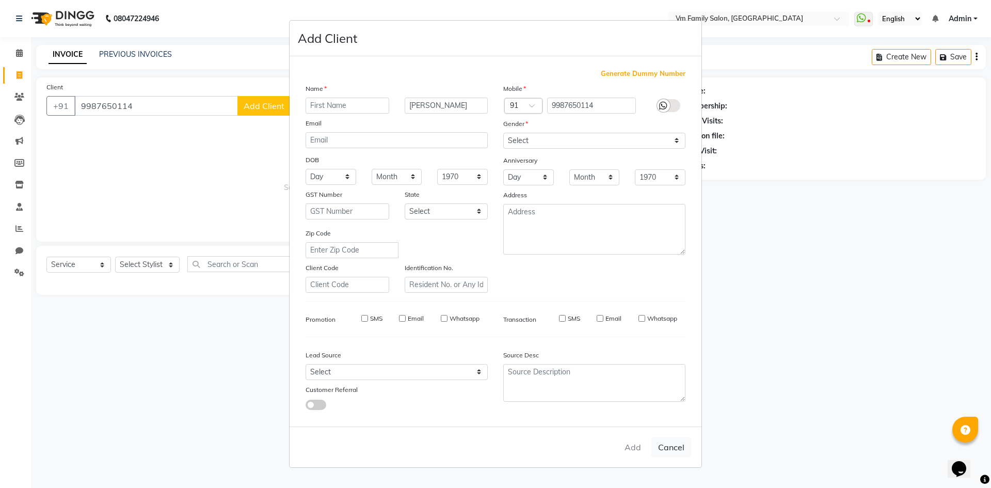
select select
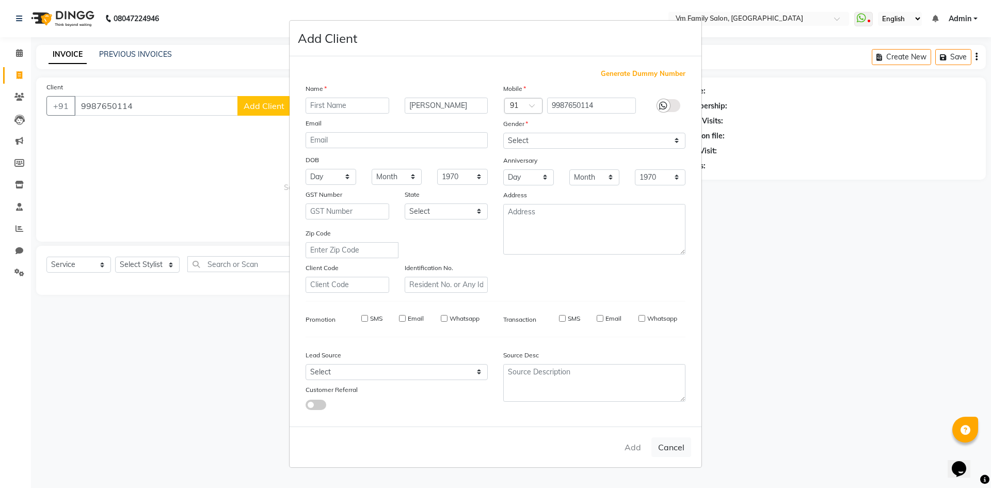
select select
checkbox input "false"
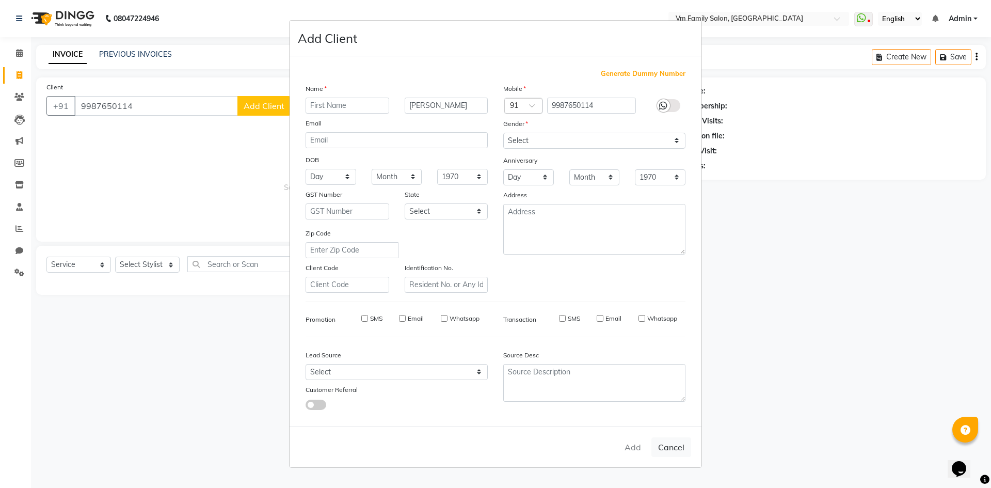
checkbox input "false"
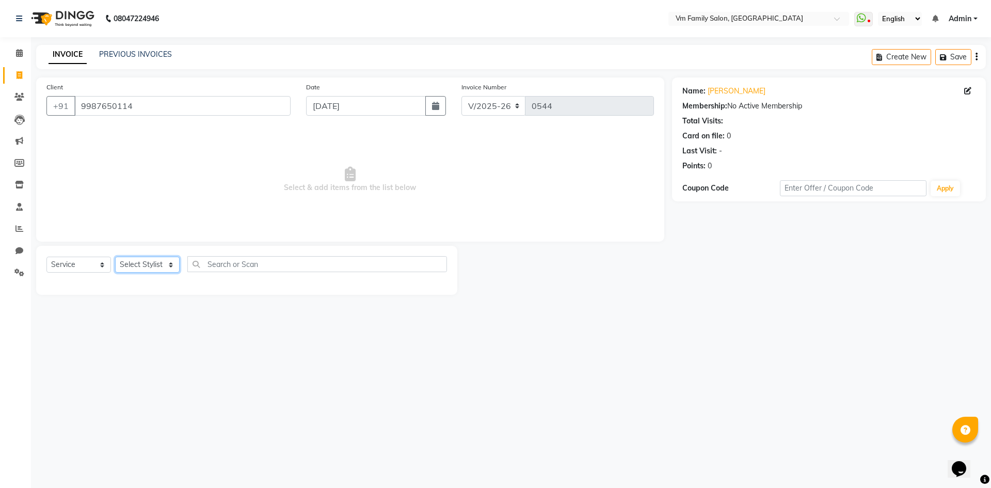
click at [169, 265] on select "Select Stylist [PERSON_NAME] [PERSON_NAME] Sandhya" at bounding box center [147, 265] width 65 height 16
select select "70834"
click at [115, 257] on select "Select Stylist [PERSON_NAME] [PERSON_NAME] Sandhya" at bounding box center [147, 265] width 65 height 16
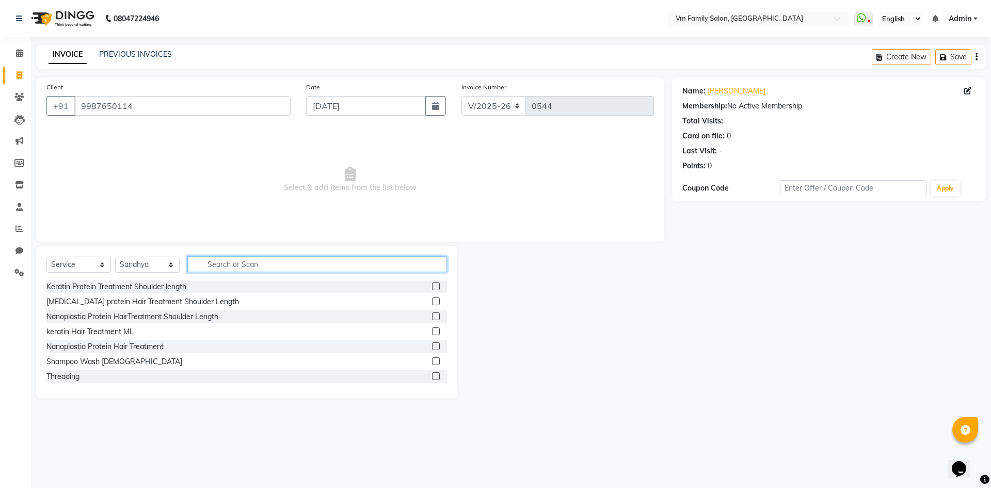
click at [264, 262] on input "text" at bounding box center [317, 264] width 260 height 16
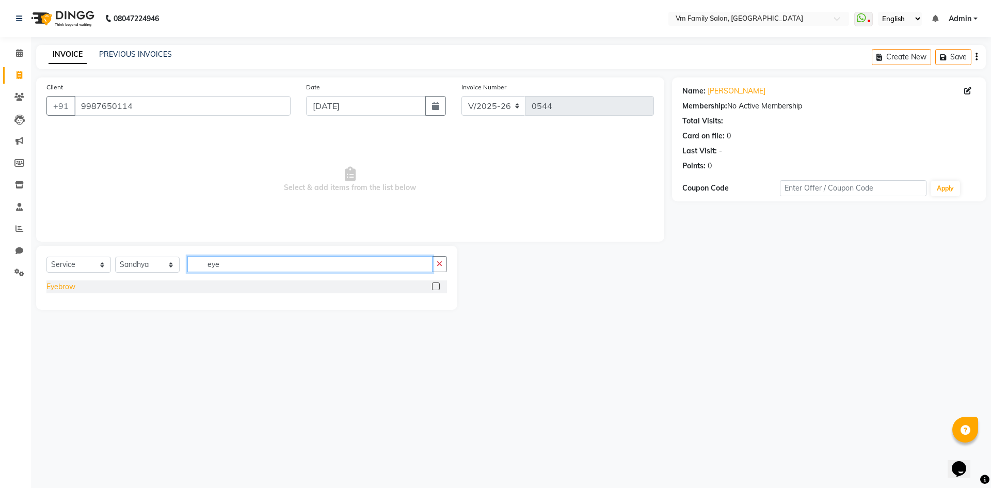
type input "eye"
click at [60, 288] on div "Eyebrow" at bounding box center [60, 286] width 29 height 11
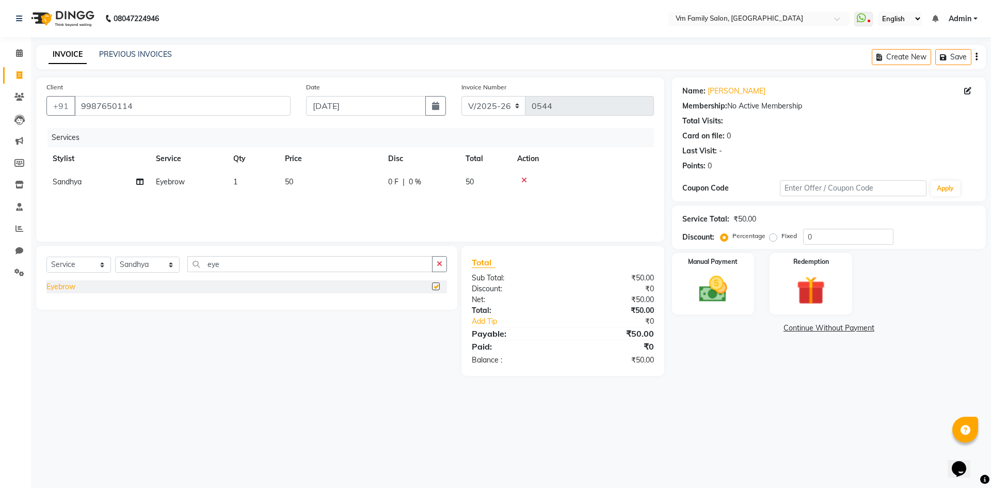
checkbox input "false"
click at [711, 288] on img at bounding box center [713, 289] width 48 height 34
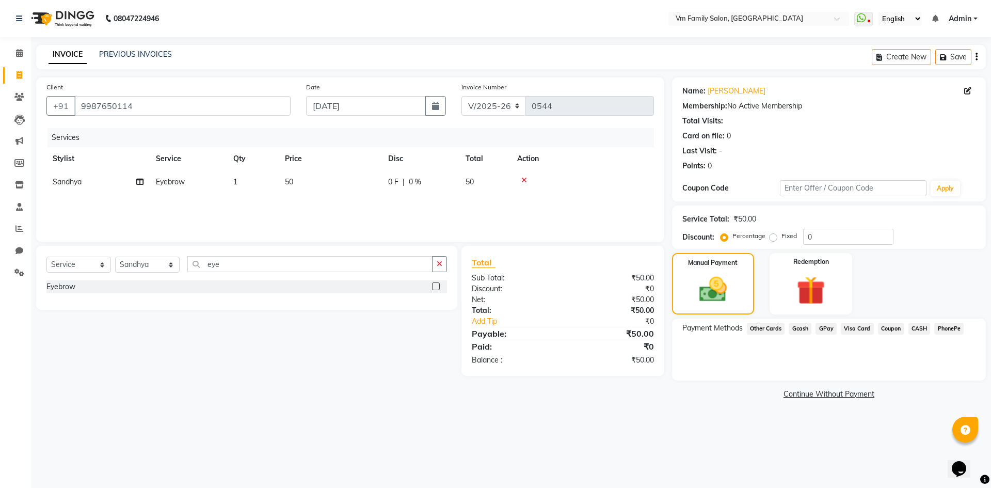
click at [831, 329] on span "GPay" at bounding box center [826, 329] width 21 height 12
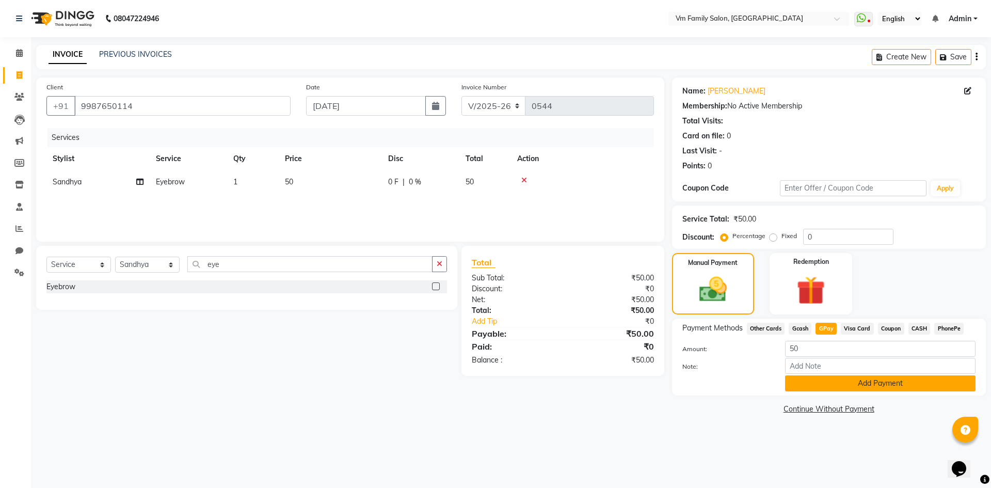
click at [839, 385] on button "Add Payment" at bounding box center [880, 383] width 191 height 16
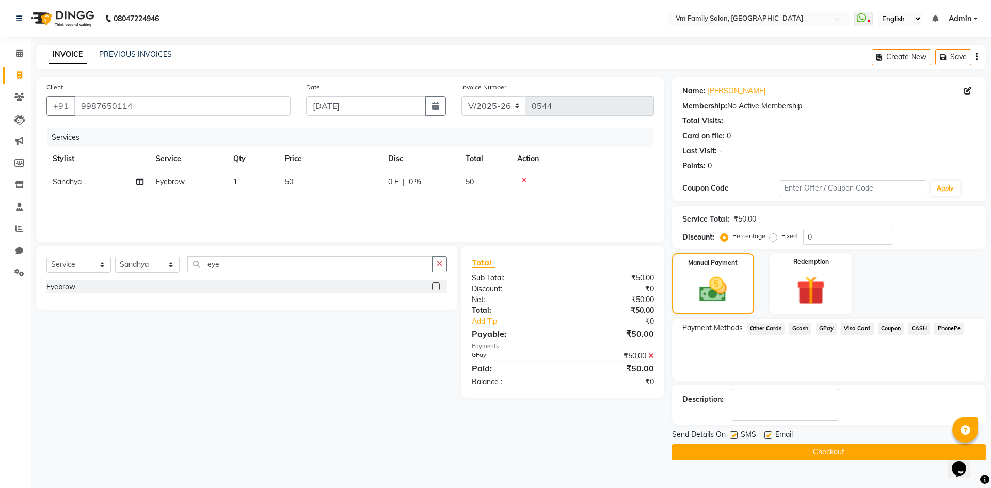
click at [798, 453] on button "Checkout" at bounding box center [829, 452] width 314 height 16
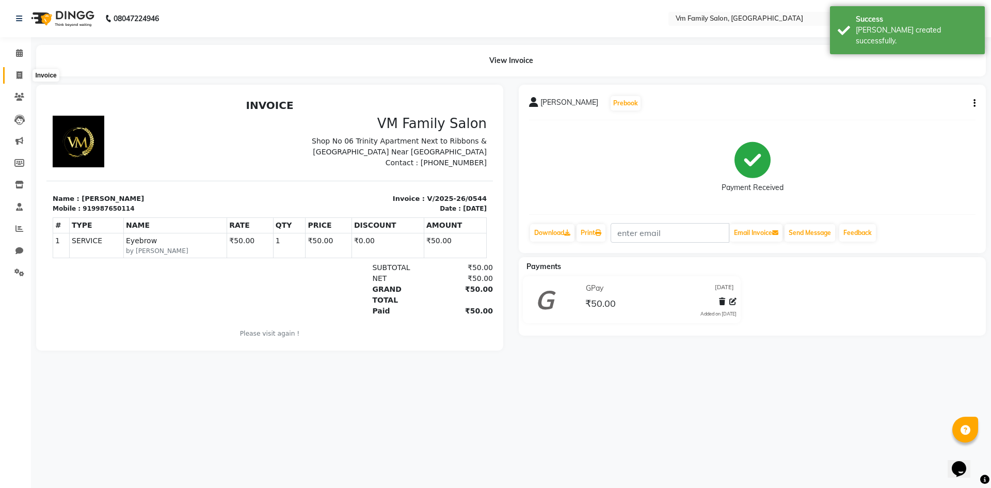
click at [19, 78] on icon at bounding box center [20, 75] width 6 height 8
select select "7861"
select select "service"
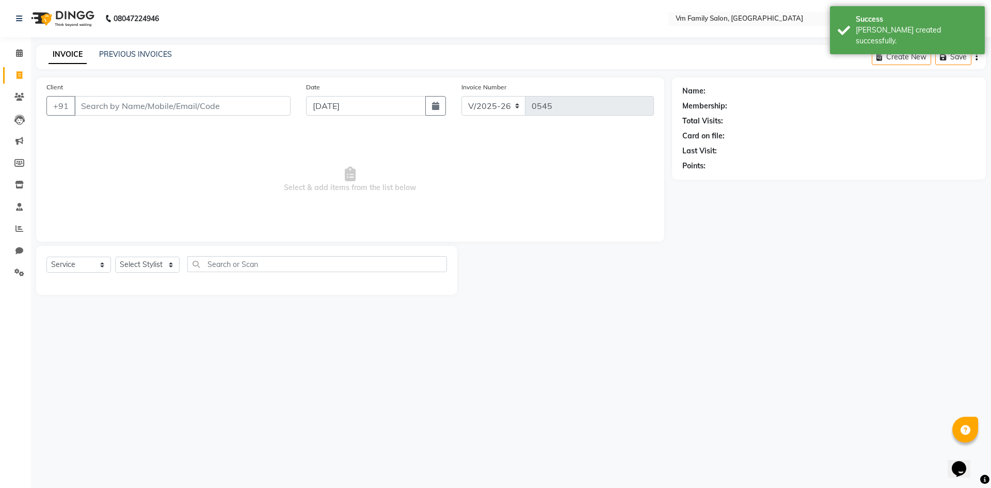
click at [110, 108] on input "Client" at bounding box center [182, 106] width 216 height 20
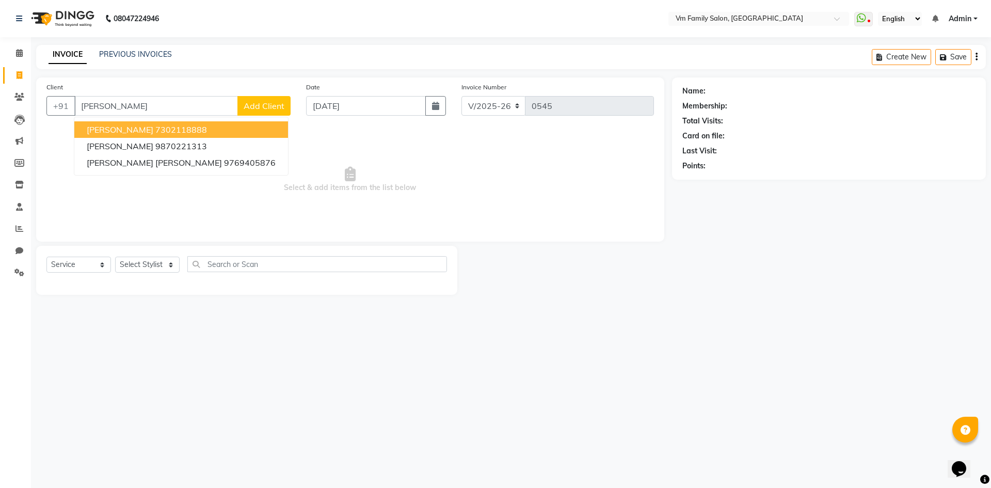
type input "[PERSON_NAME]"
click at [258, 111] on button "Add Client" at bounding box center [263, 106] width 53 height 20
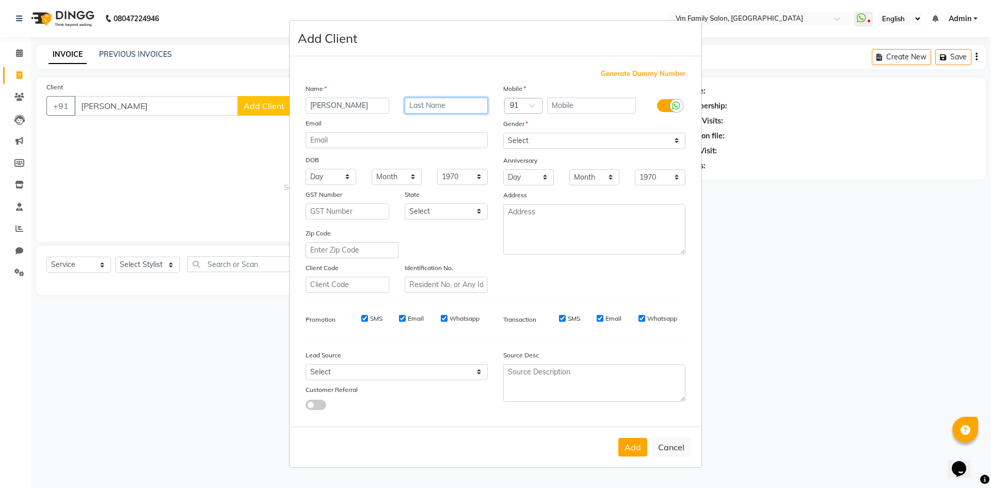
click at [464, 98] on input "text" at bounding box center [447, 106] width 84 height 16
type input "Sawant"
click at [567, 102] on input "text" at bounding box center [591, 106] width 89 height 16
type input "9152994769"
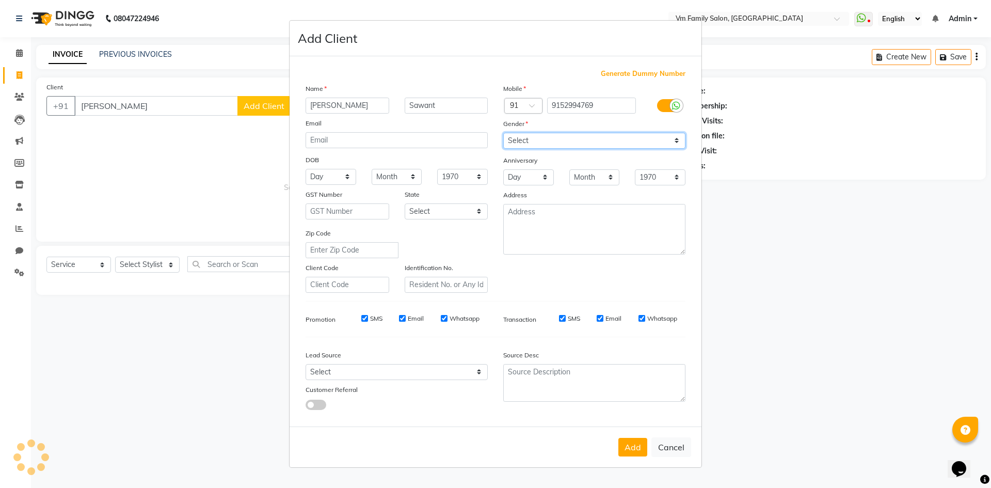
click at [565, 140] on select "Select [DEMOGRAPHIC_DATA] [DEMOGRAPHIC_DATA] Other Prefer Not To Say" at bounding box center [594, 141] width 182 height 16
select select "[DEMOGRAPHIC_DATA]"
click at [503, 133] on select "Select [DEMOGRAPHIC_DATA] [DEMOGRAPHIC_DATA] Other Prefer Not To Say" at bounding box center [594, 141] width 182 height 16
click at [633, 449] on button "Add" at bounding box center [633, 447] width 29 height 19
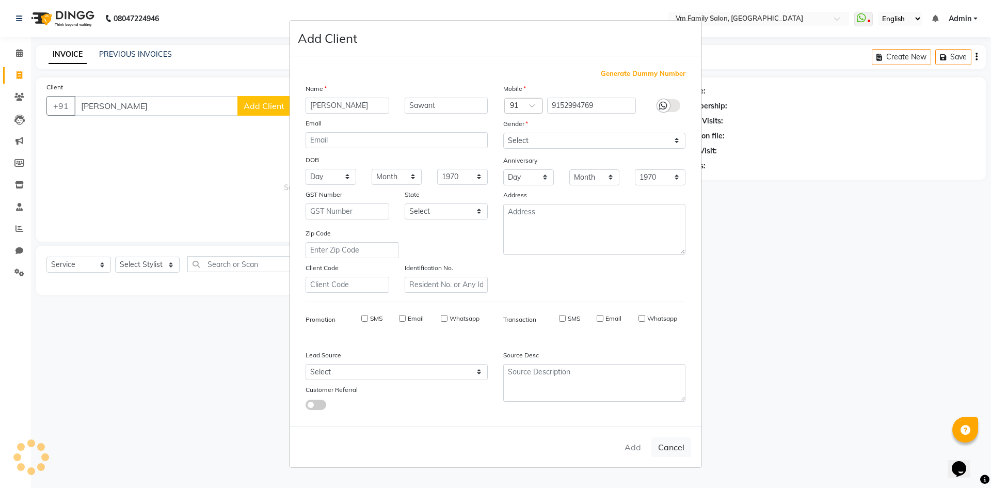
type input "9152994769"
select select
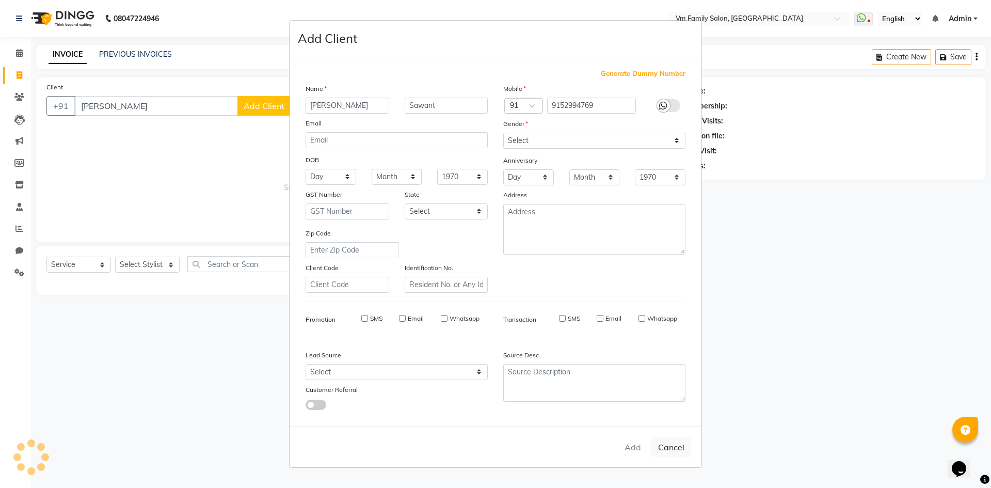
select select
checkbox input "false"
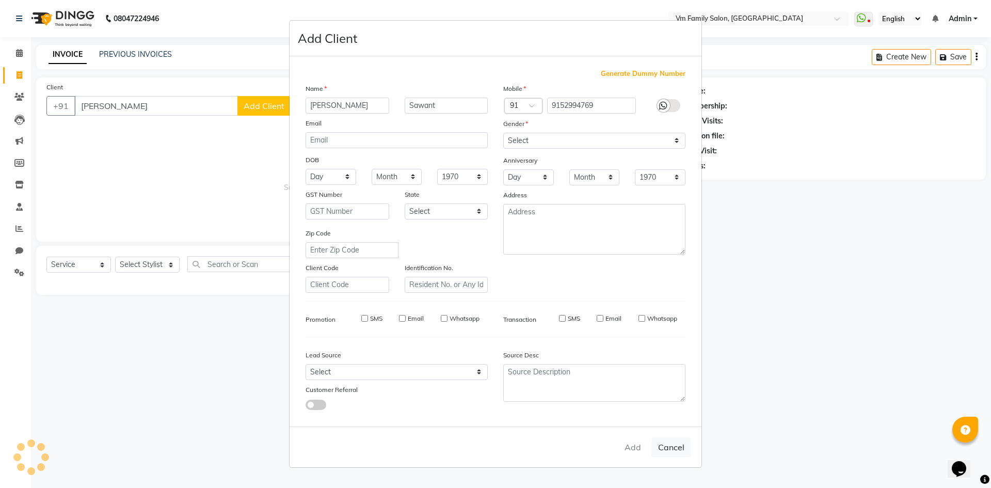
checkbox input "false"
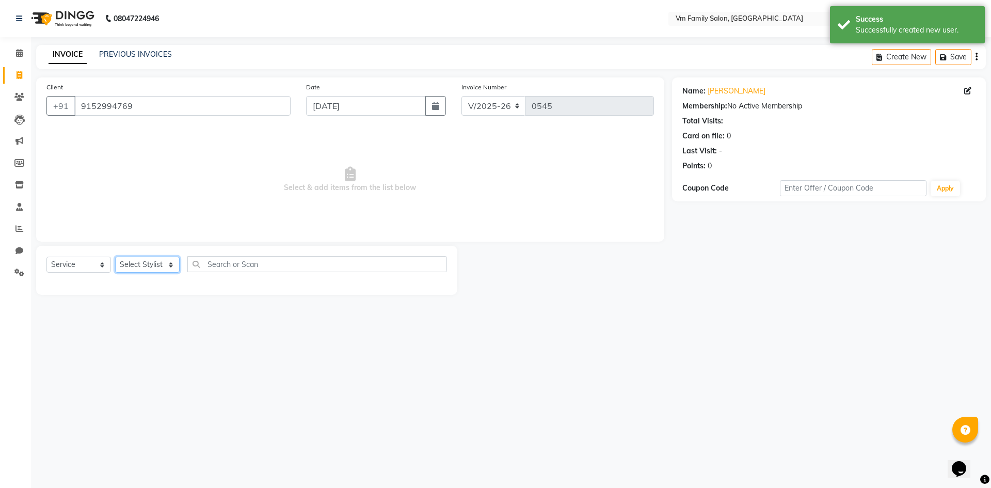
click at [145, 265] on select "Select Stylist [PERSON_NAME] [PERSON_NAME] Sandhya" at bounding box center [147, 265] width 65 height 16
select select "70834"
click at [115, 257] on select "Select Stylist [PERSON_NAME] [PERSON_NAME] Sandhya" at bounding box center [147, 265] width 65 height 16
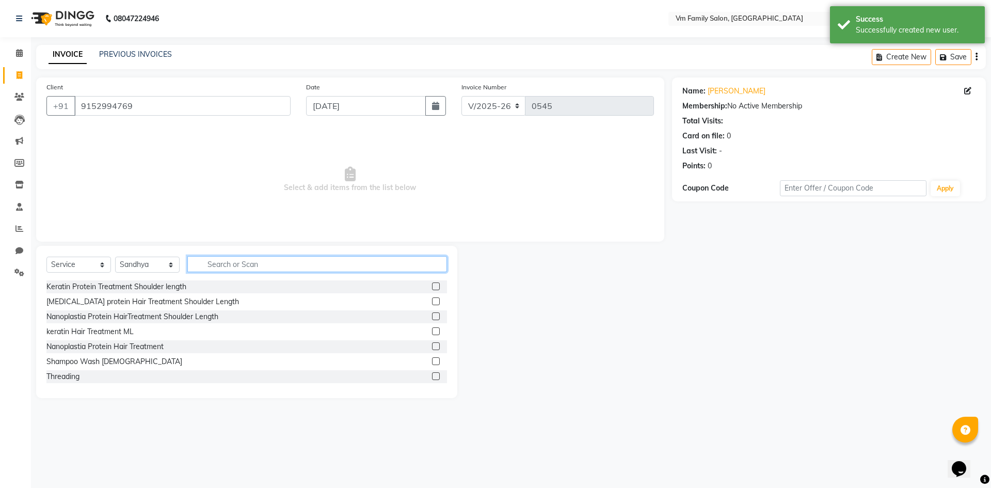
click at [222, 263] on input "text" at bounding box center [317, 264] width 260 height 16
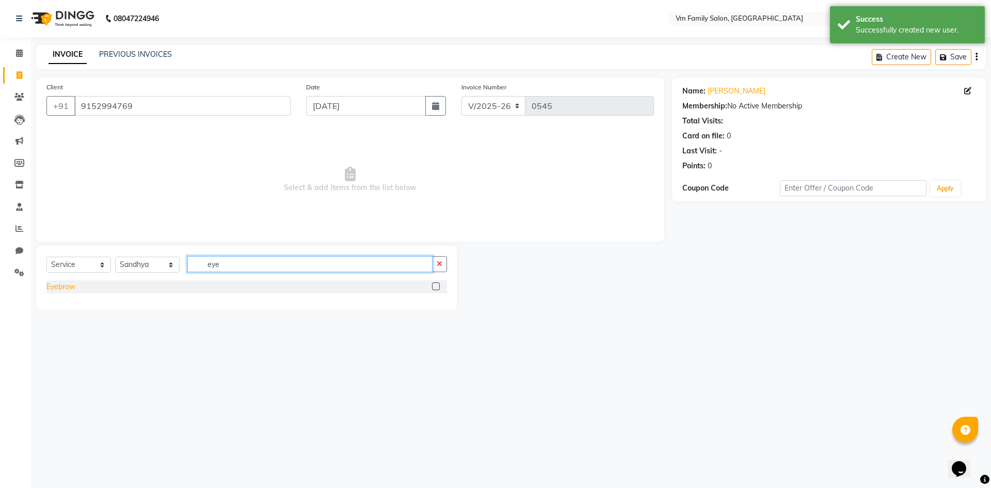
type input "eye"
click at [66, 286] on div "Eyebrow" at bounding box center [60, 286] width 29 height 11
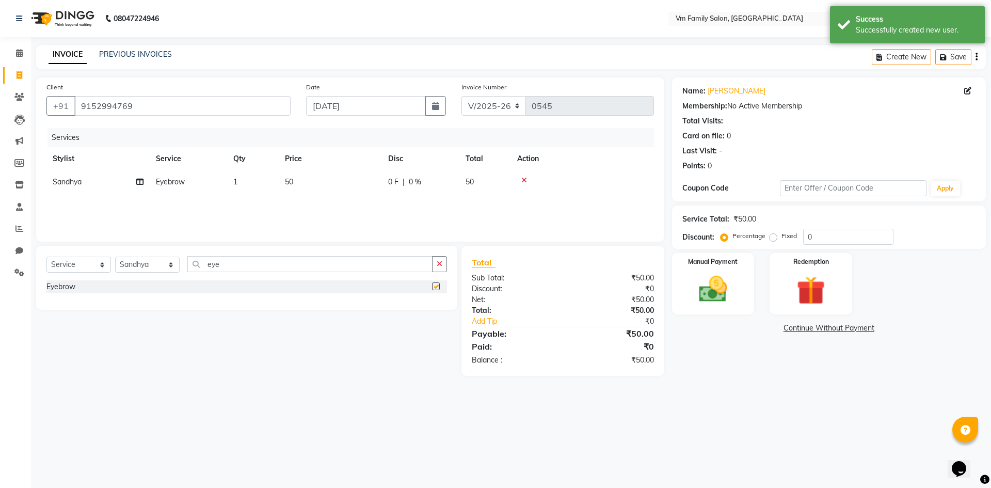
checkbox input "false"
click at [708, 295] on img at bounding box center [713, 289] width 48 height 34
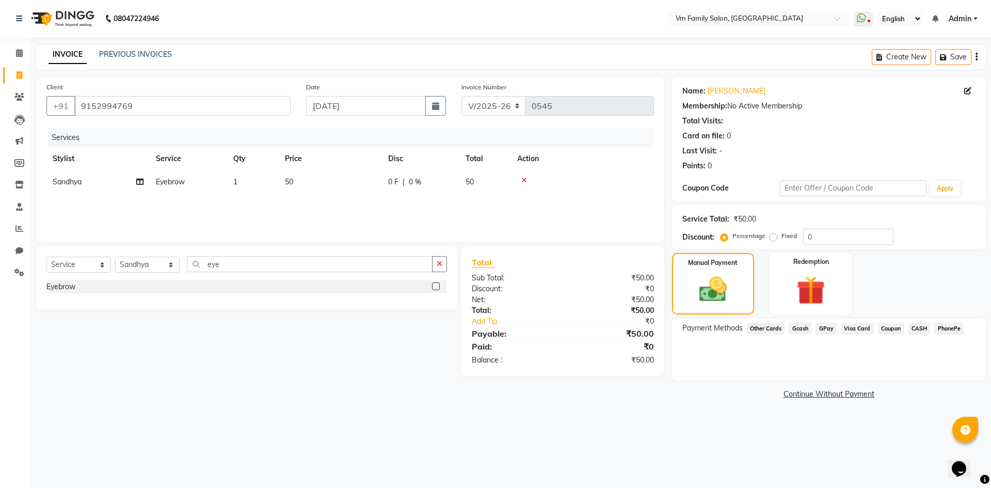
click at [913, 328] on span "CASH" at bounding box center [920, 329] width 22 height 12
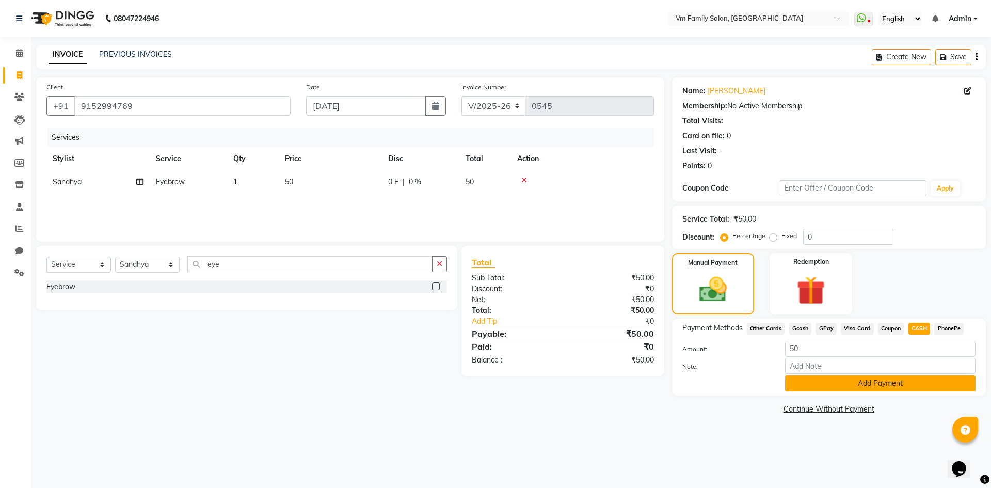
click at [884, 382] on button "Add Payment" at bounding box center [880, 383] width 191 height 16
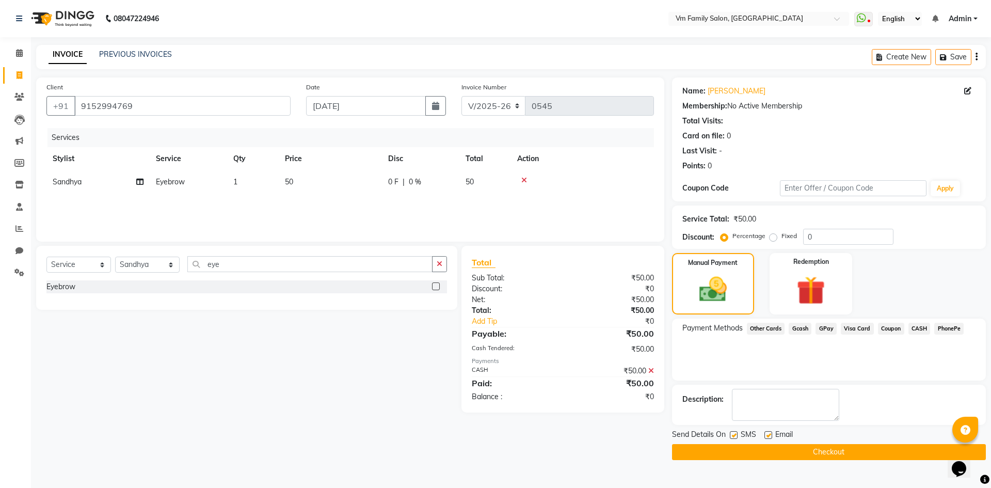
click at [841, 448] on button "Checkout" at bounding box center [829, 452] width 314 height 16
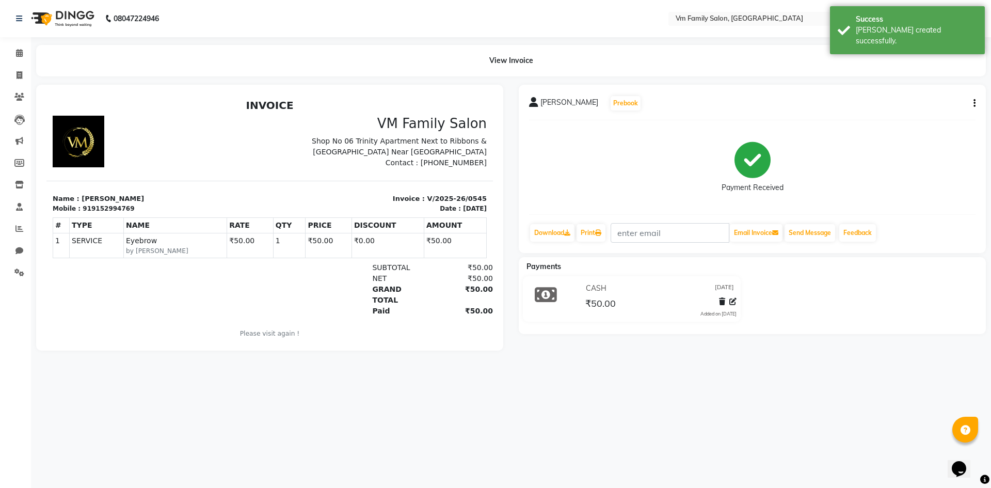
select select "service"
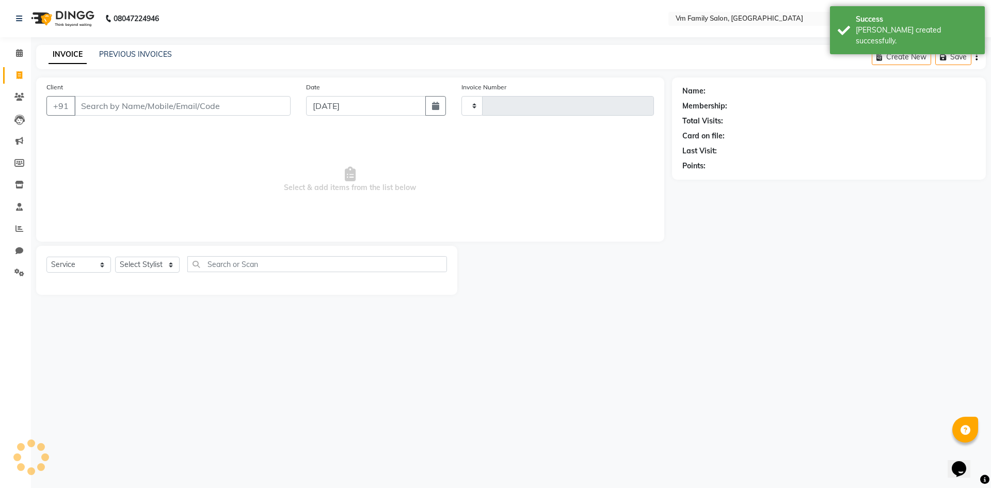
type input "0546"
select select "7861"
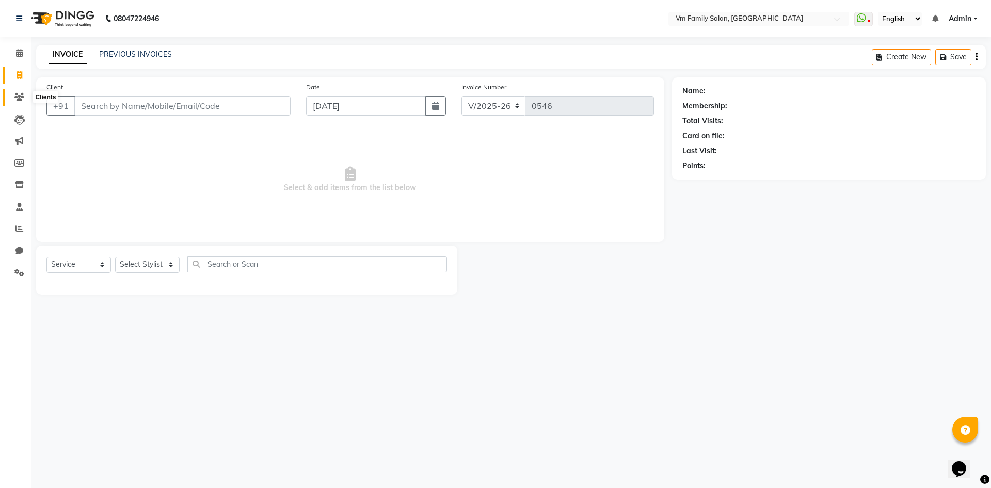
click at [21, 94] on icon at bounding box center [19, 97] width 10 height 8
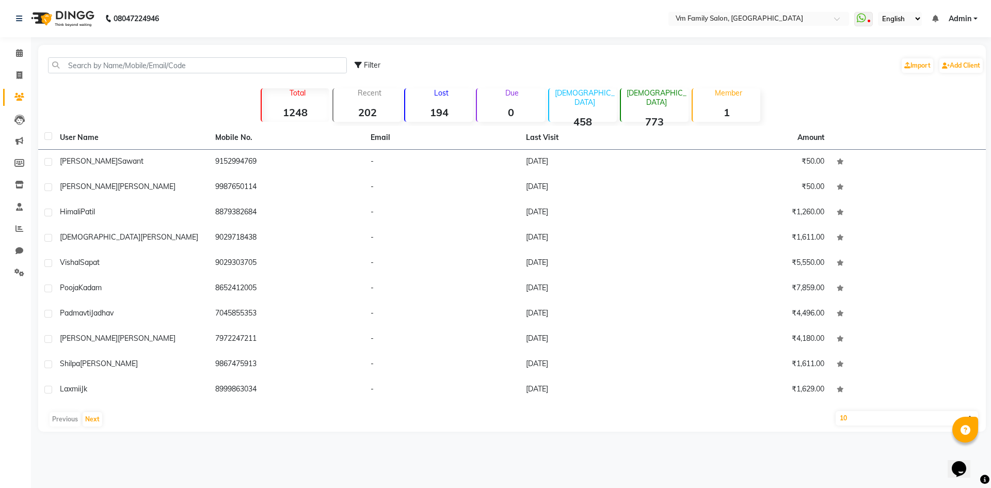
click at [446, 108] on strong "194" at bounding box center [439, 112] width 68 height 13
click at [886, 422] on select "10 50 100" at bounding box center [907, 418] width 142 height 14
select select "100"
click at [836, 411] on select "10 50 100" at bounding box center [907, 418] width 142 height 14
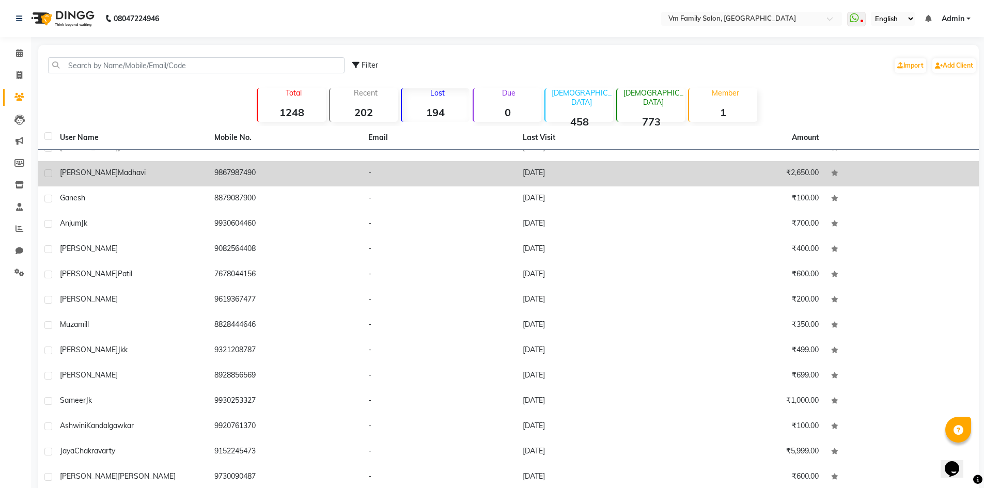
scroll to position [826, 0]
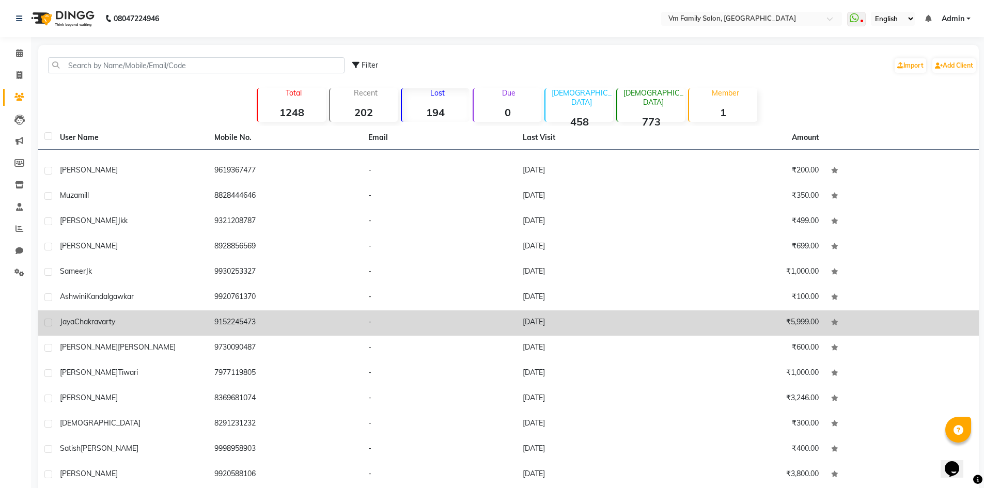
click at [225, 316] on td "9152245473" at bounding box center [285, 322] width 154 height 25
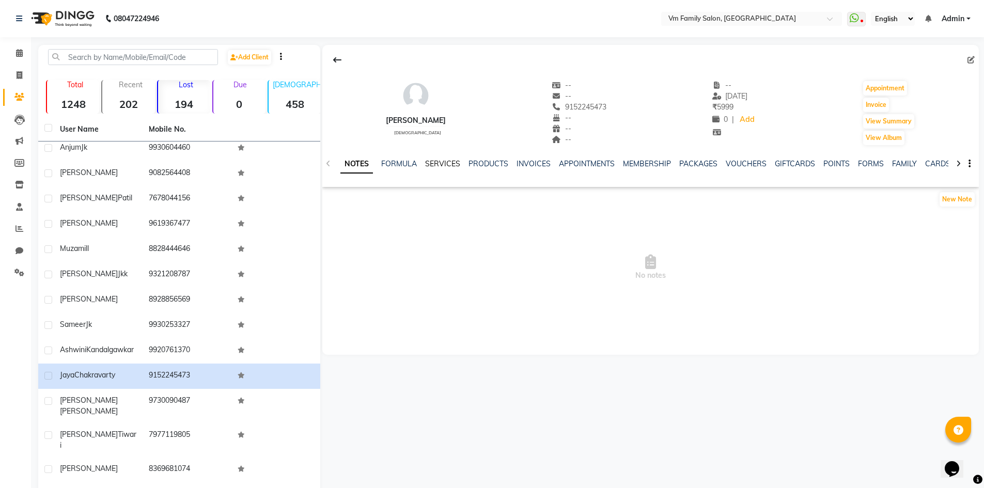
click at [434, 162] on link "SERVICES" at bounding box center [442, 163] width 35 height 9
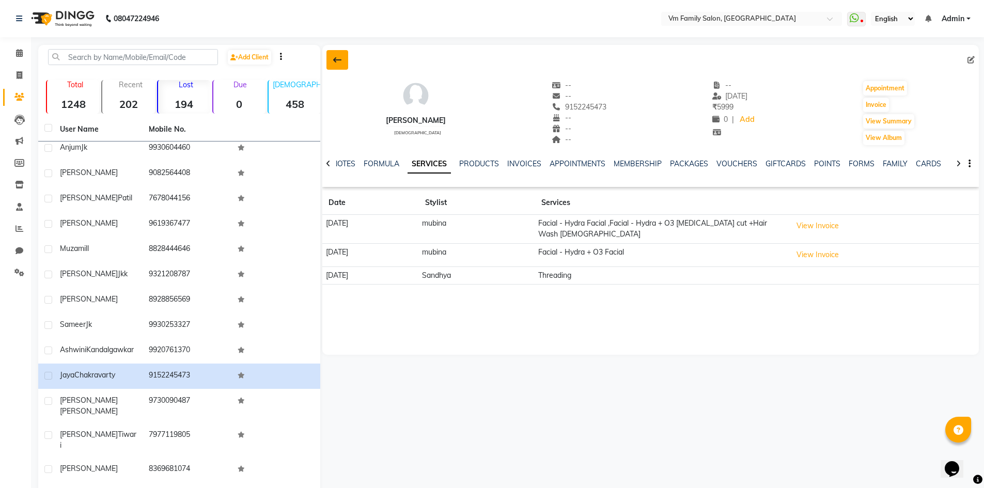
click at [341, 59] on icon at bounding box center [337, 60] width 8 height 8
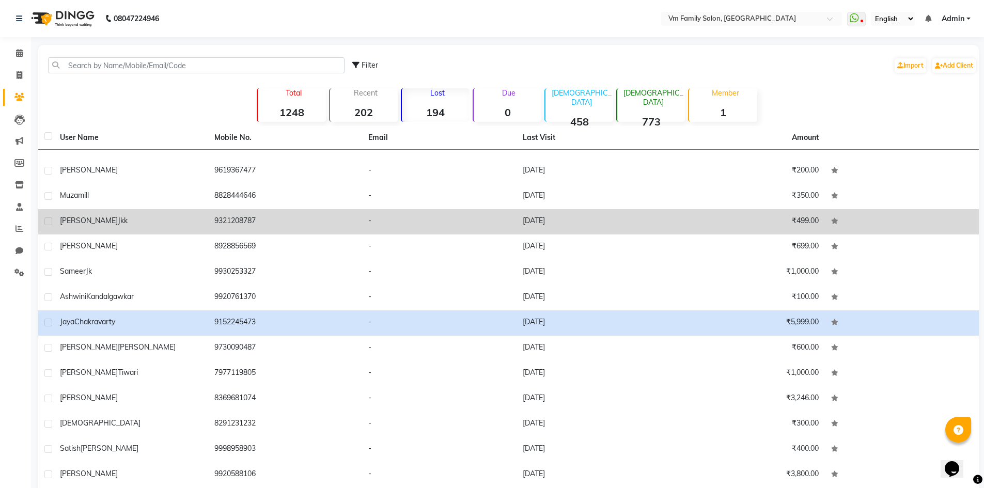
click at [241, 220] on td "9321208787" at bounding box center [285, 221] width 154 height 25
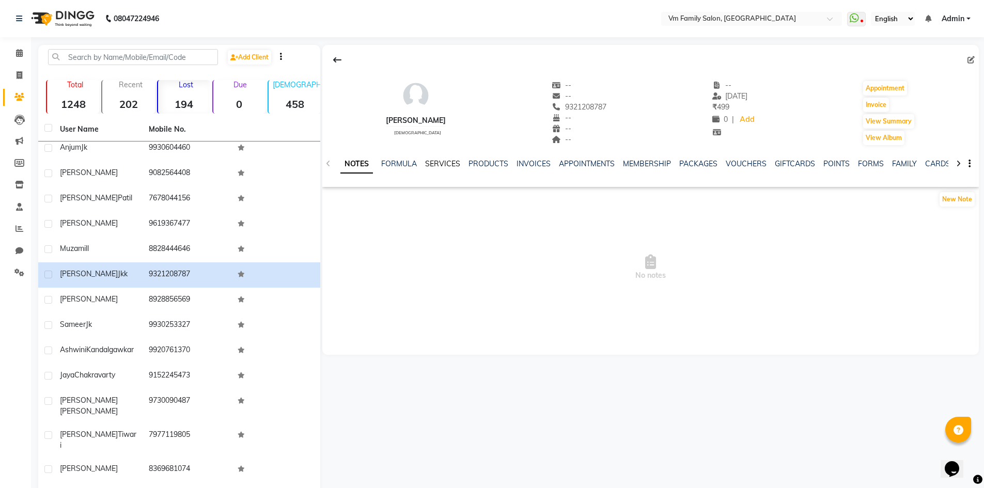
click at [446, 167] on link "SERVICES" at bounding box center [442, 163] width 35 height 9
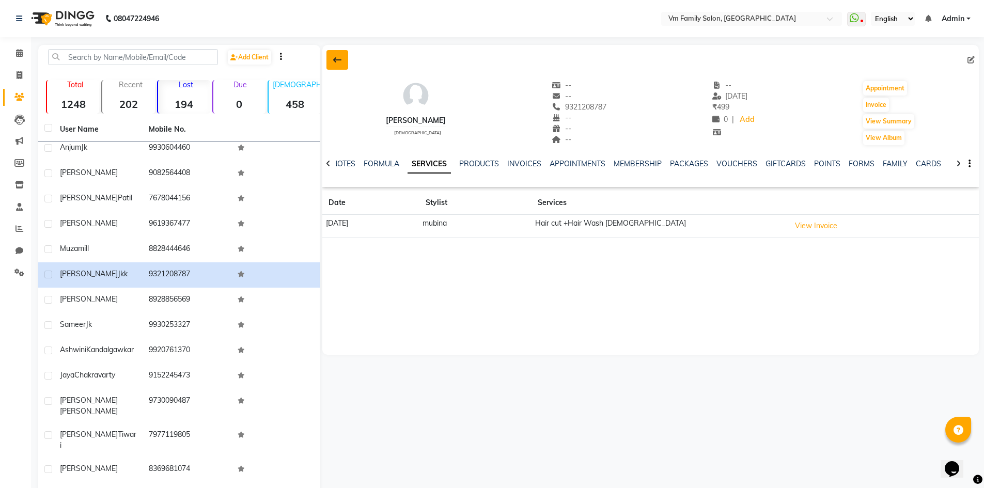
click at [335, 56] on icon at bounding box center [337, 60] width 8 height 8
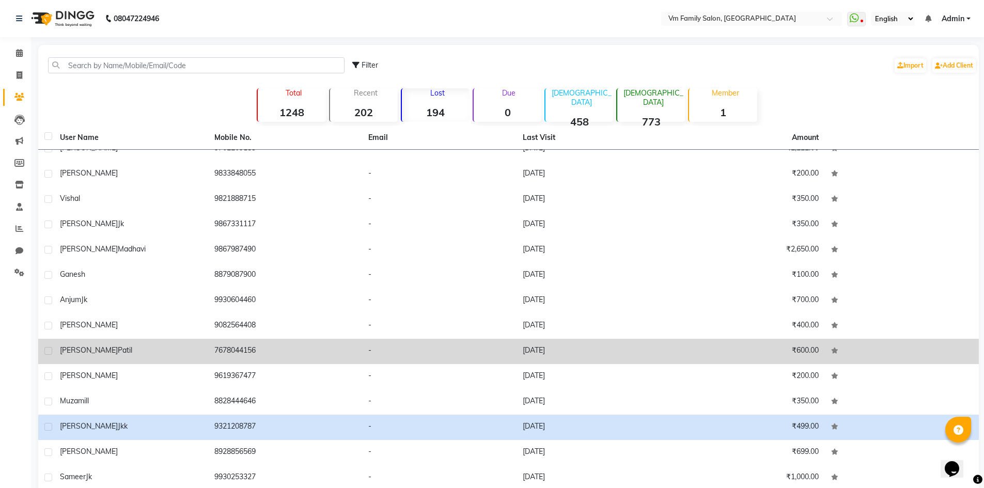
scroll to position [620, 0]
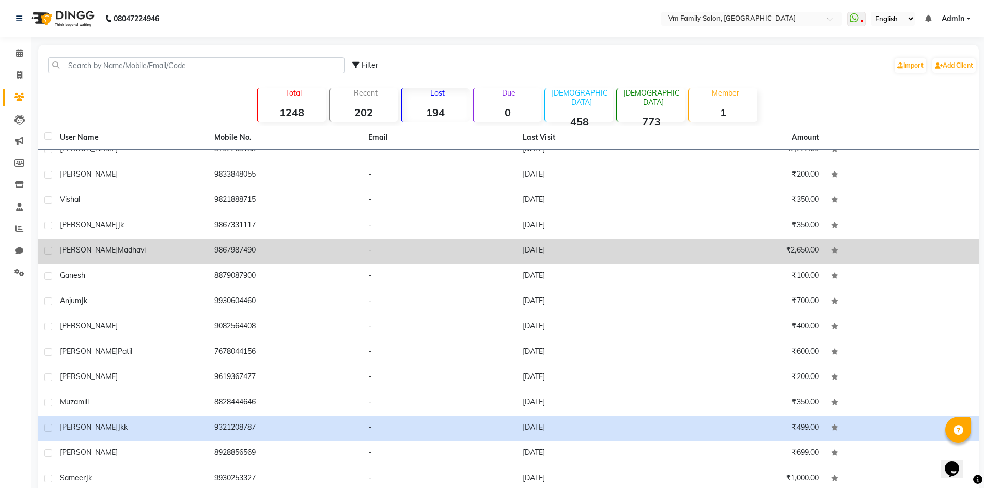
click at [233, 251] on td "9867987490" at bounding box center [285, 251] width 154 height 25
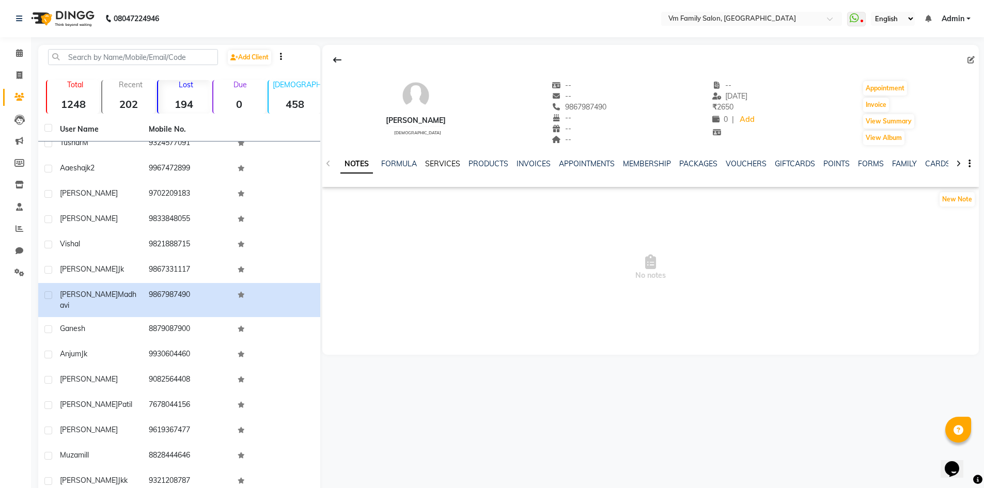
click at [451, 162] on link "SERVICES" at bounding box center [442, 163] width 35 height 9
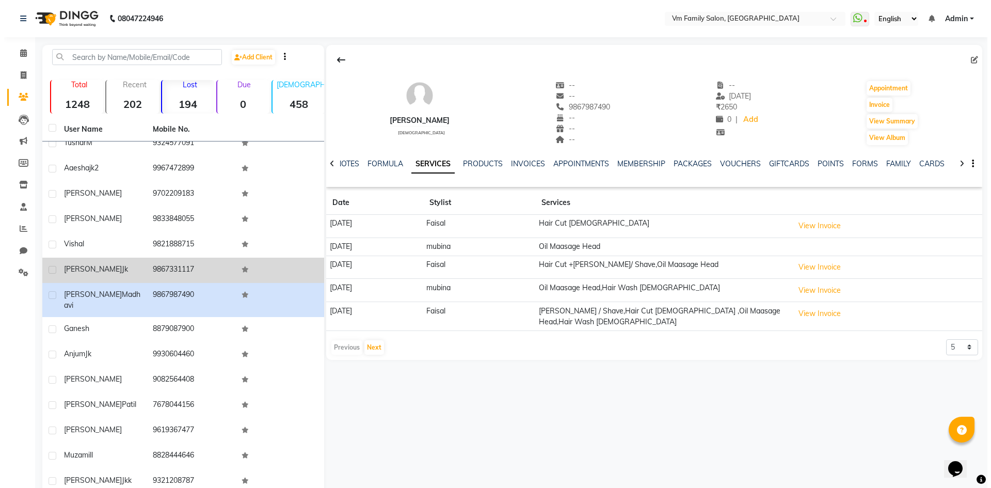
scroll to position [568, 0]
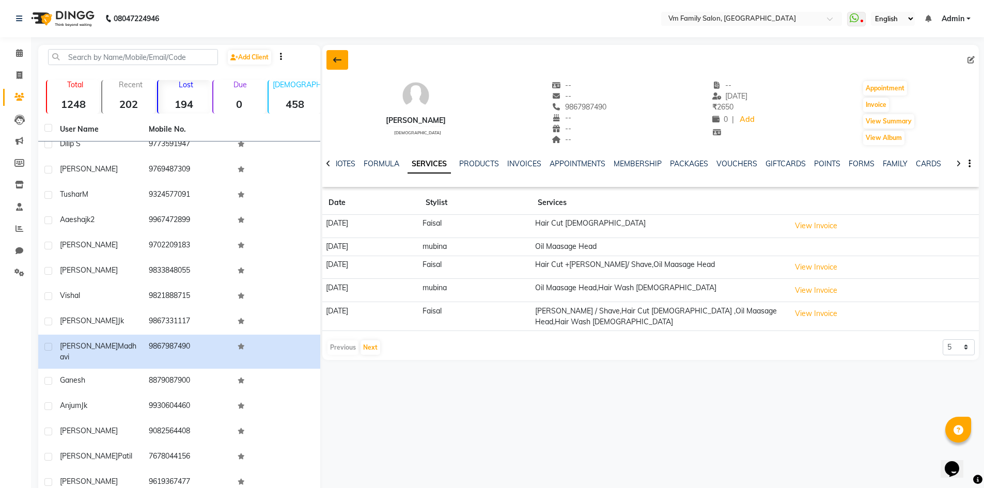
click at [338, 59] on icon at bounding box center [337, 60] width 8 height 8
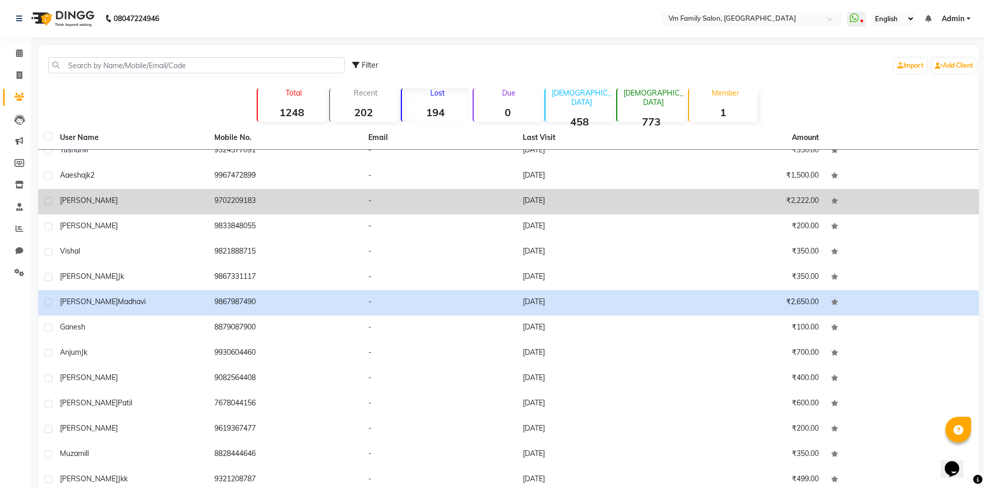
click at [244, 198] on td "9702209183" at bounding box center [285, 201] width 154 height 25
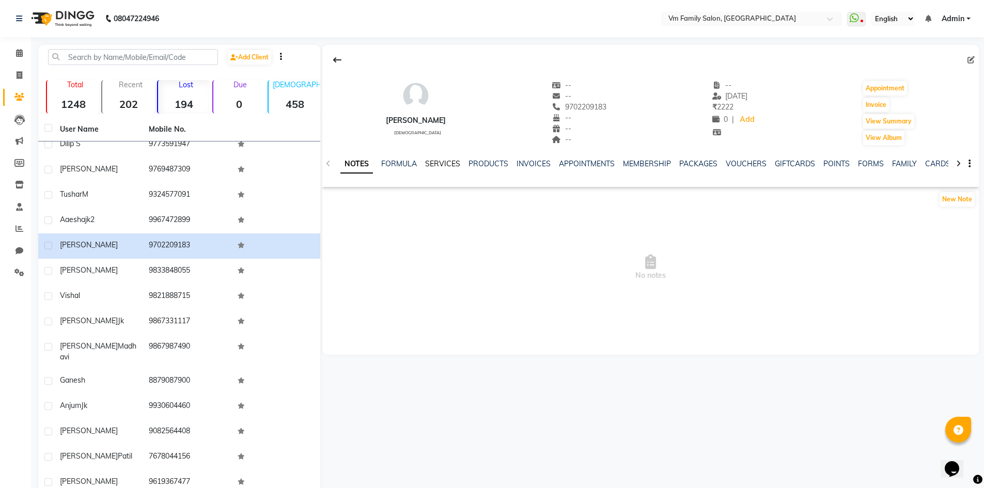
click at [436, 161] on link "SERVICES" at bounding box center [442, 163] width 35 height 9
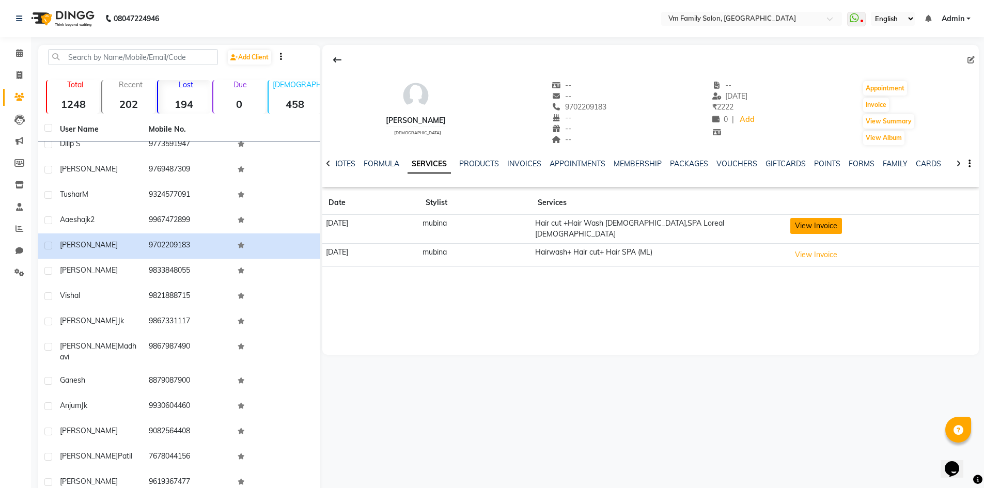
click at [831, 221] on button "View Invoice" at bounding box center [816, 226] width 52 height 16
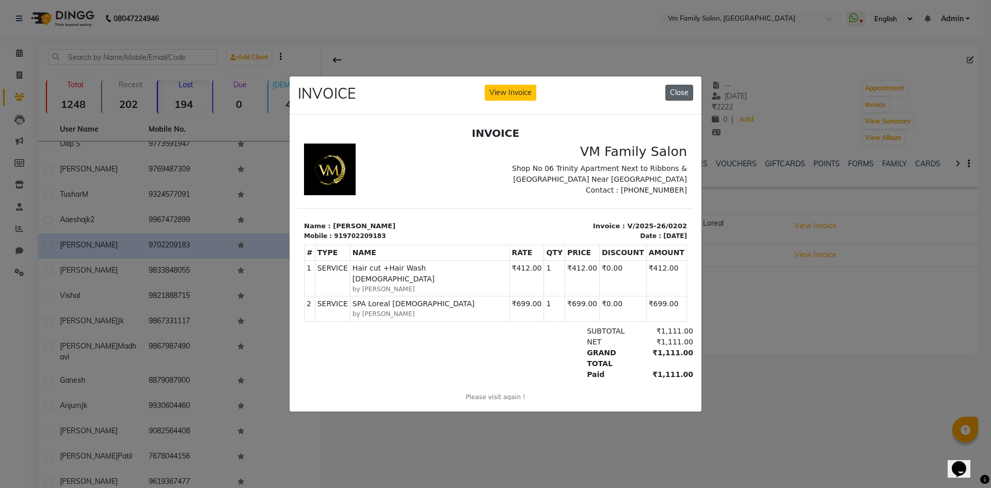
click at [681, 85] on button "Close" at bounding box center [680, 93] width 28 height 16
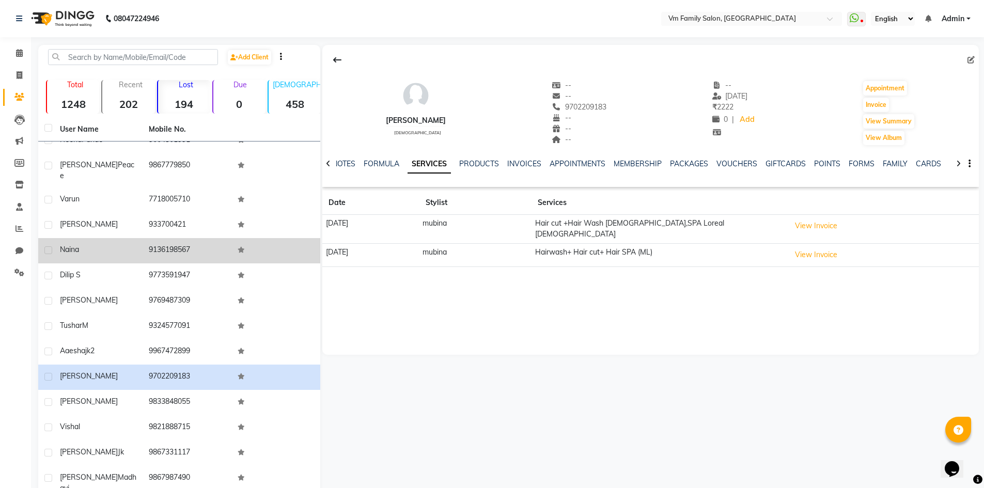
scroll to position [413, 0]
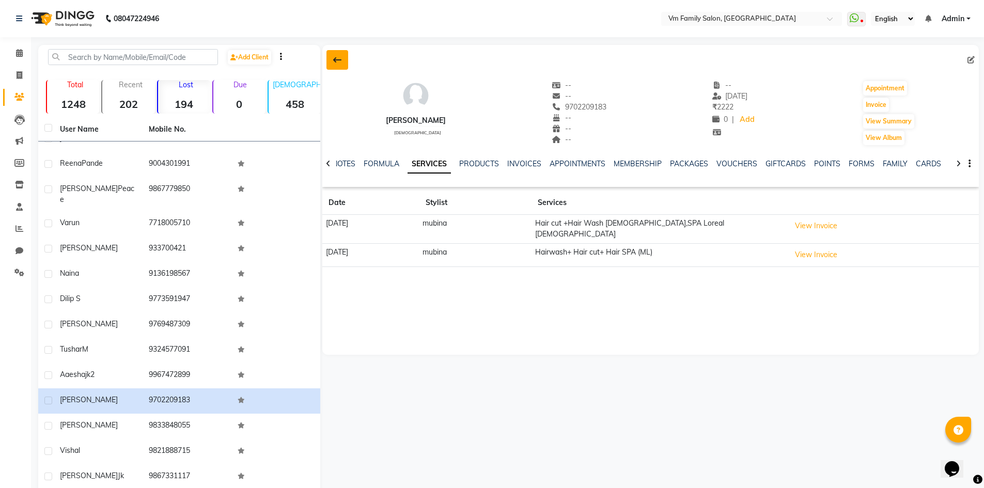
click at [335, 58] on icon at bounding box center [337, 60] width 8 height 8
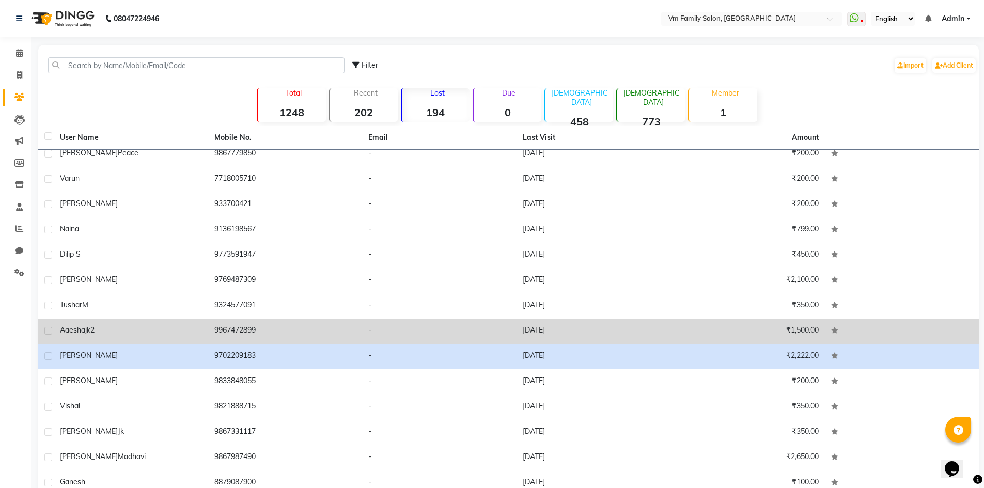
click at [242, 325] on td "9967472899" at bounding box center [285, 331] width 154 height 25
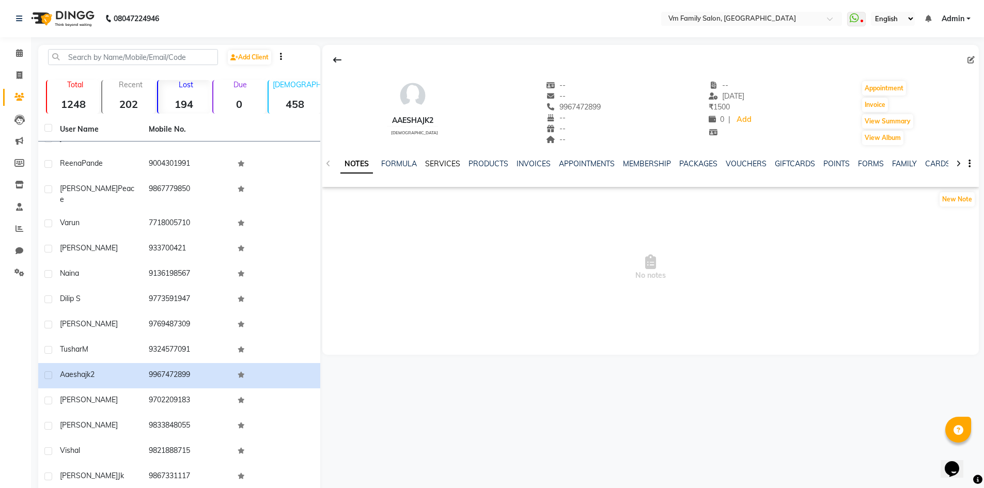
click at [446, 161] on link "SERVICES" at bounding box center [442, 163] width 35 height 9
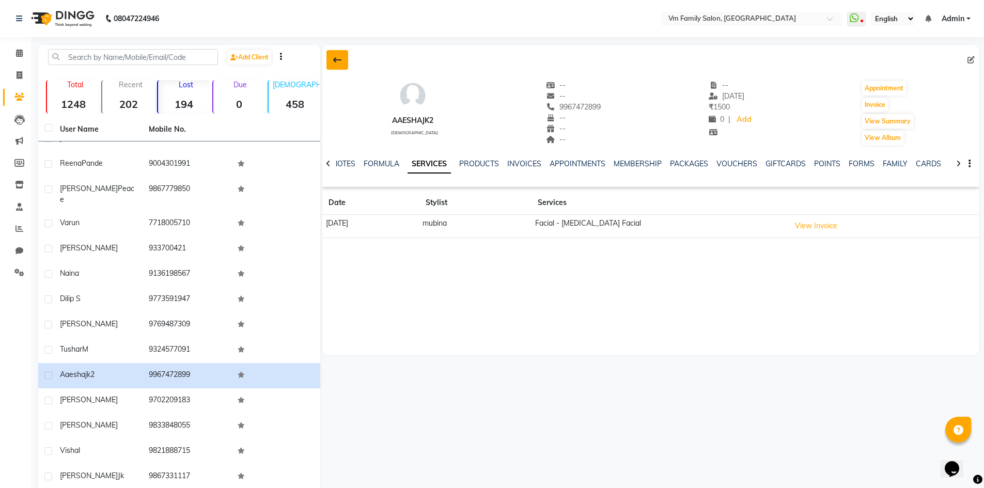
click at [336, 60] on icon at bounding box center [337, 60] width 8 height 8
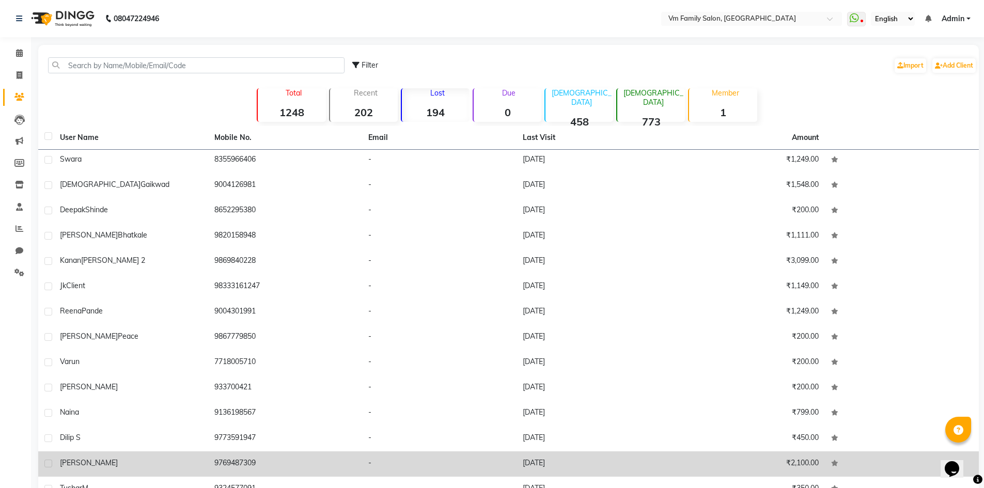
scroll to position [207, 0]
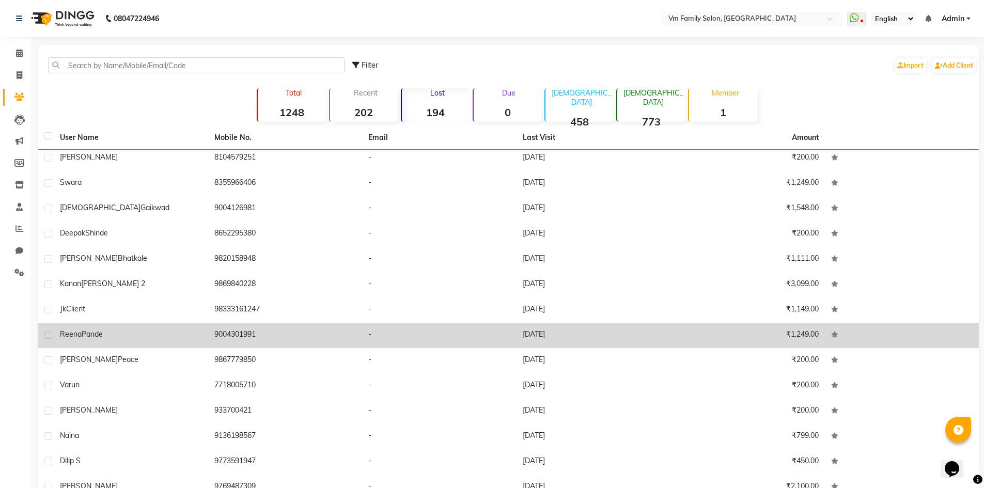
click at [236, 330] on td "9004301991" at bounding box center [285, 335] width 154 height 25
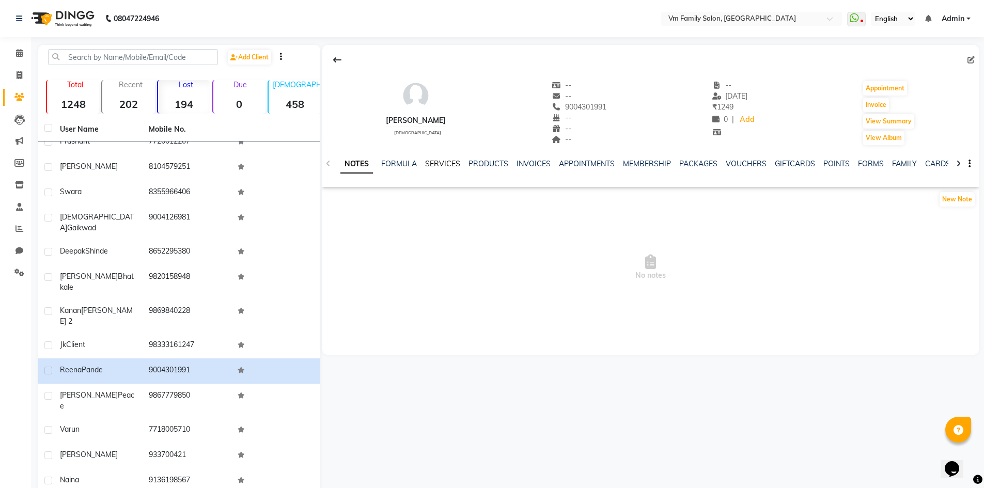
click at [451, 166] on link "SERVICES" at bounding box center [442, 163] width 35 height 9
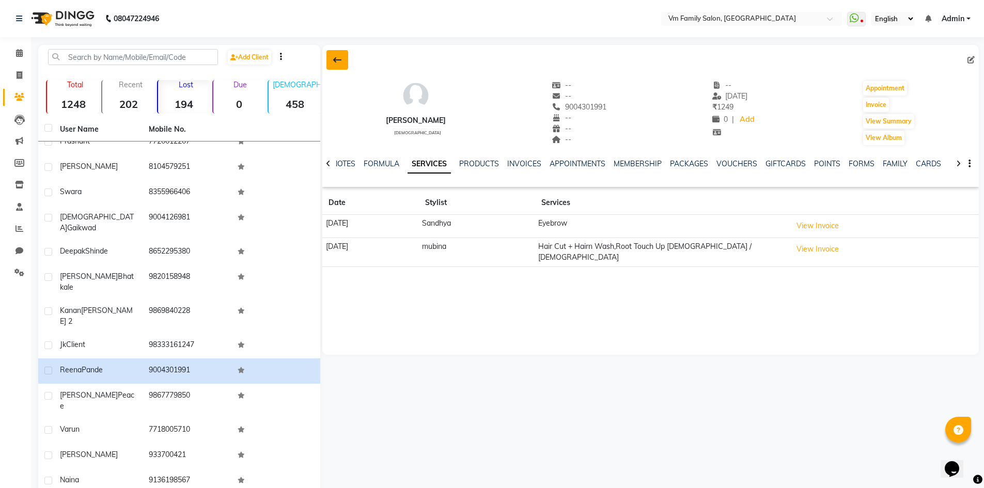
click at [330, 61] on button at bounding box center [337, 60] width 22 height 20
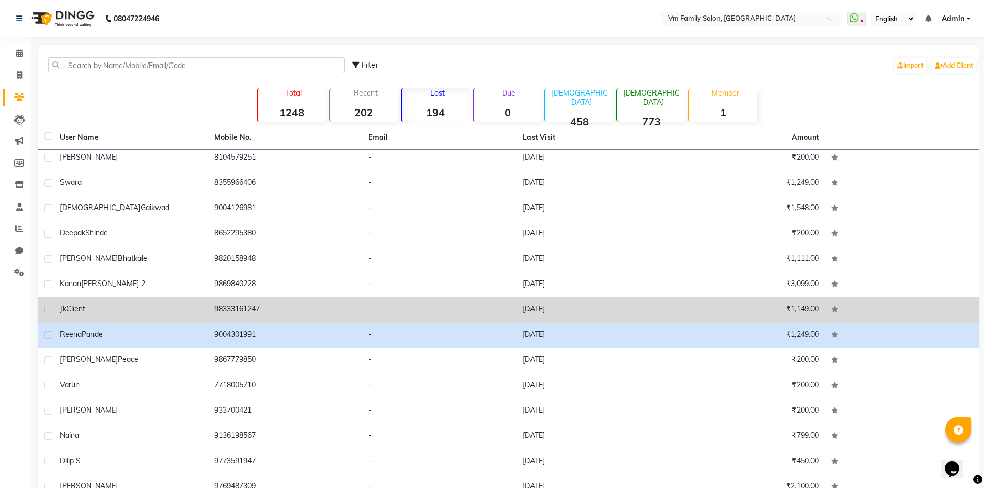
click at [247, 307] on td "98333161247" at bounding box center [285, 309] width 154 height 25
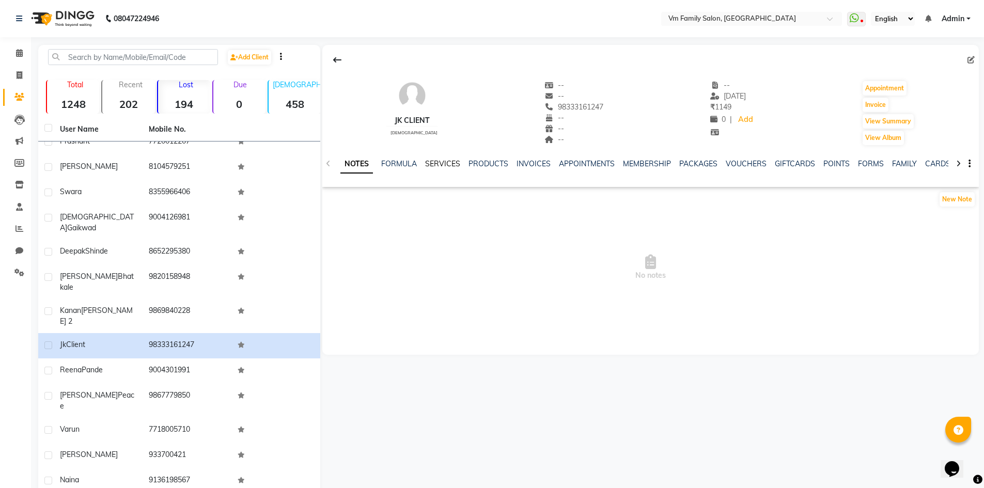
click at [448, 163] on link "SERVICES" at bounding box center [442, 163] width 35 height 9
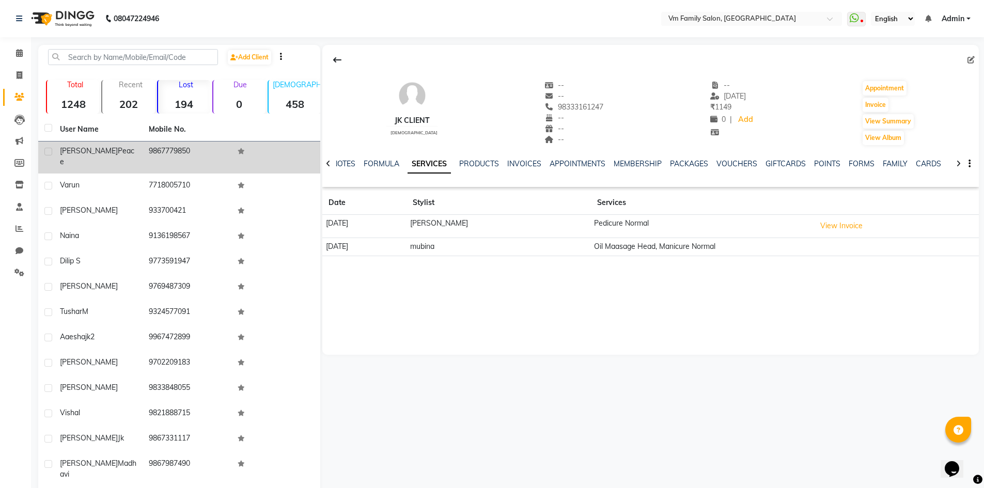
scroll to position [465, 0]
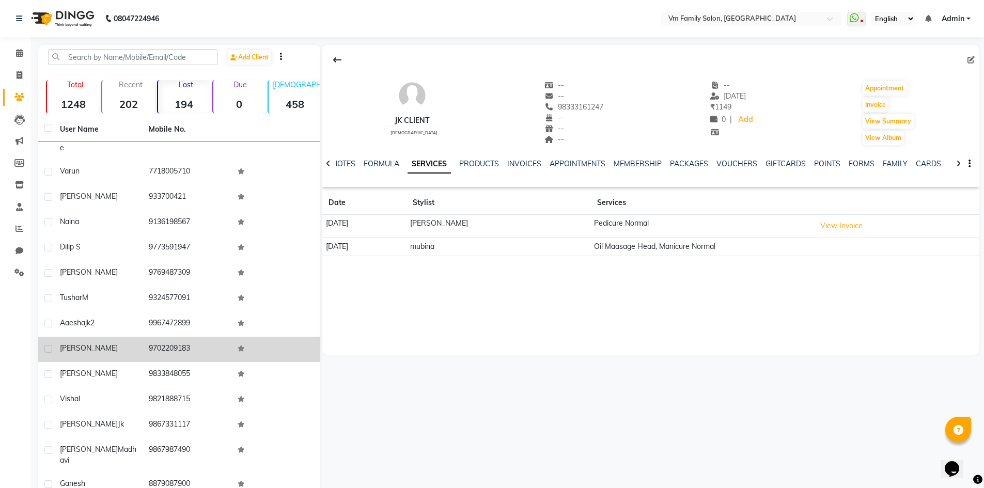
click at [75, 343] on span "[PERSON_NAME]" at bounding box center [89, 347] width 58 height 9
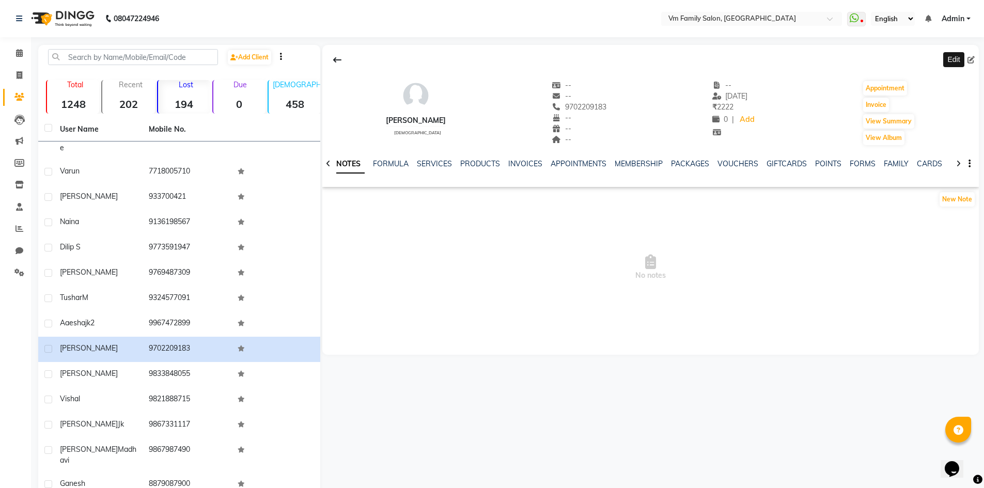
click at [972, 57] on icon at bounding box center [970, 59] width 7 height 7
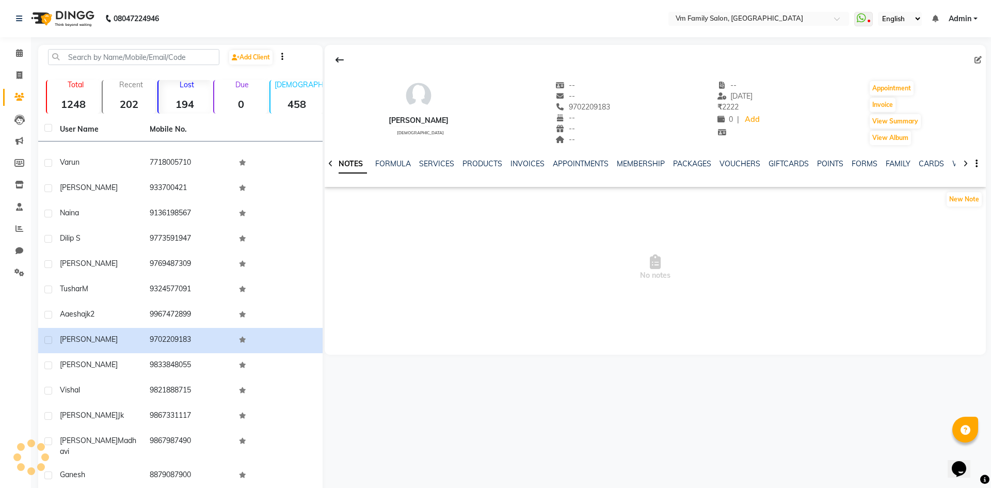
select select "[DEMOGRAPHIC_DATA]"
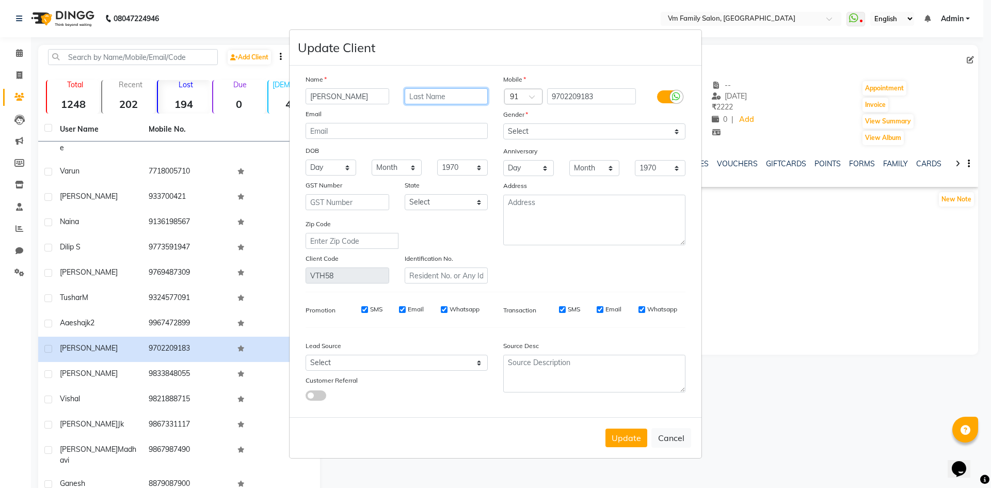
drag, startPoint x: 452, startPoint y: 94, endPoint x: 806, endPoint y: 243, distance: 383.5
click at [459, 94] on input "text" at bounding box center [447, 96] width 84 height 16
type input "[PERSON_NAME]"
click at [629, 444] on button "Update" at bounding box center [627, 438] width 42 height 19
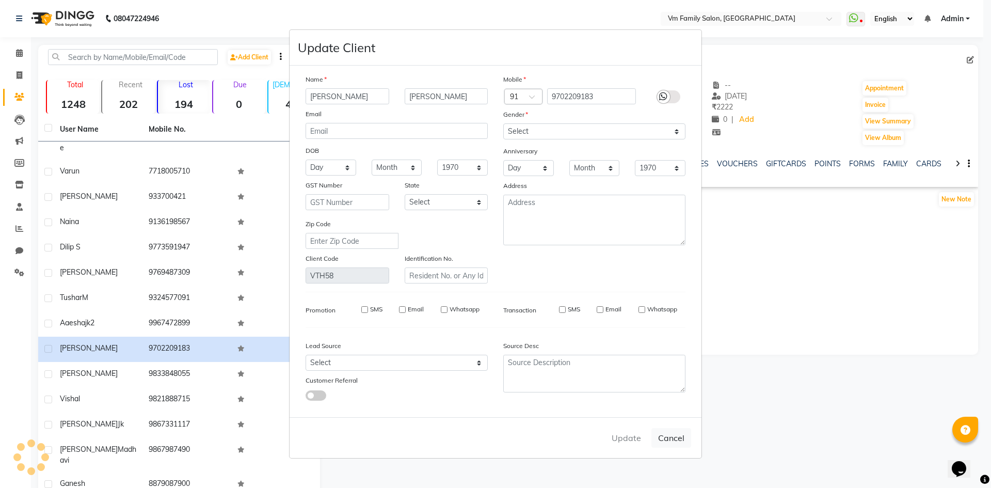
select select
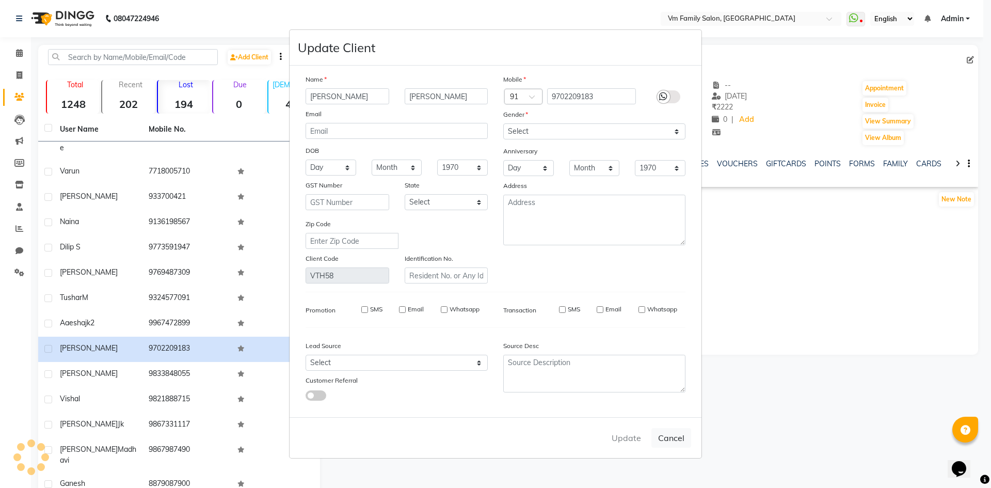
select select
checkbox input "false"
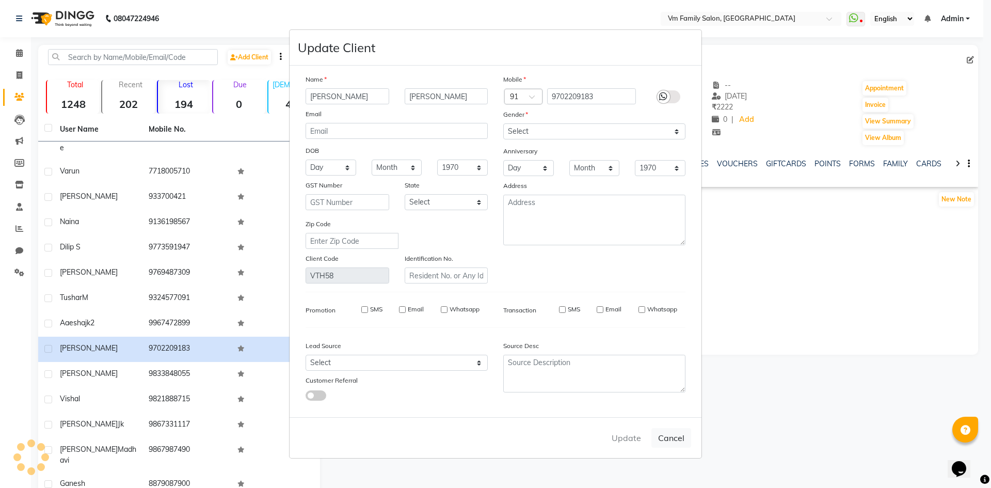
checkbox input "false"
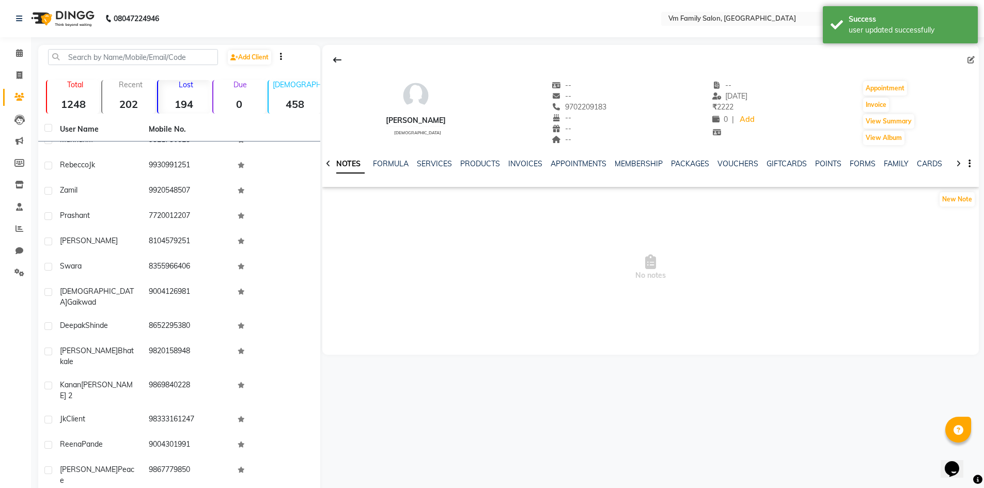
scroll to position [155, 0]
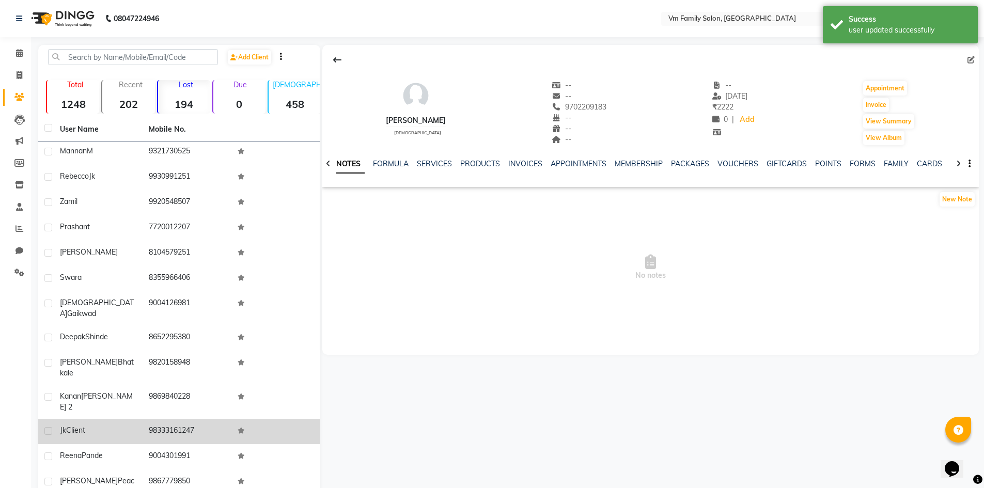
click at [68, 425] on span "Client" at bounding box center [75, 429] width 19 height 9
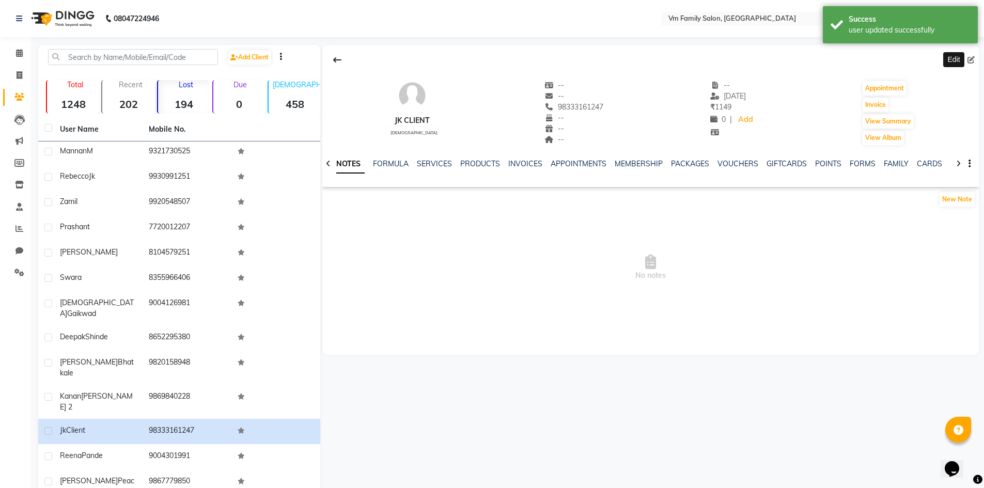
click at [971, 56] on icon at bounding box center [970, 59] width 7 height 7
select select "[DEMOGRAPHIC_DATA]"
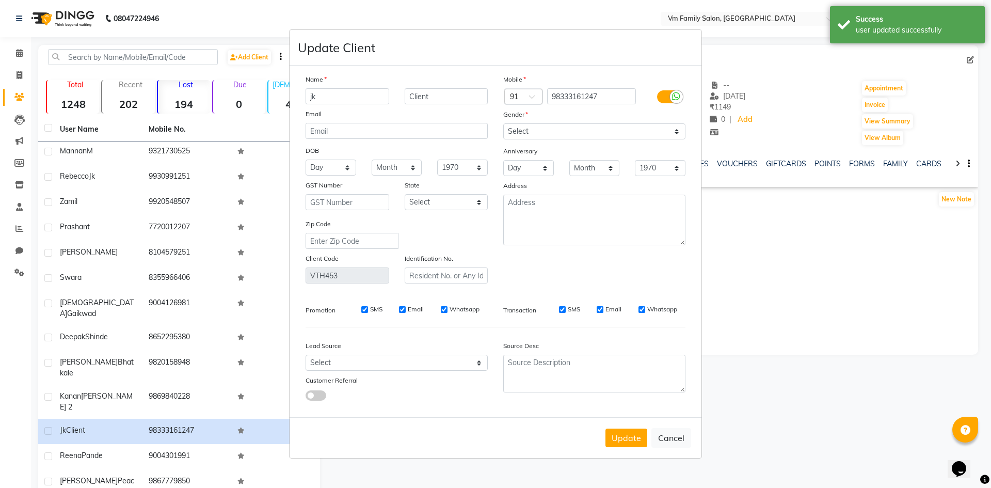
click at [338, 92] on input "jk" at bounding box center [348, 96] width 84 height 16
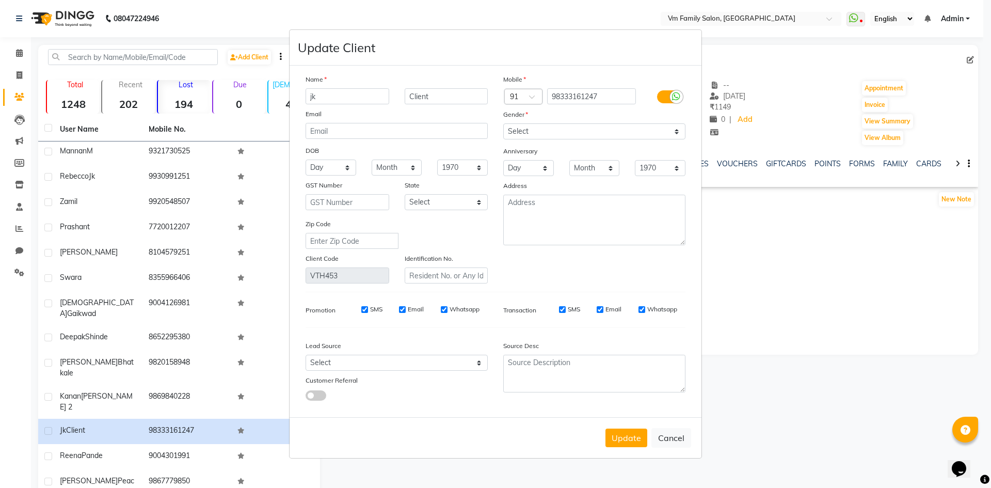
type input "j"
type input "Vinay"
click at [626, 440] on button "Update" at bounding box center [627, 438] width 42 height 19
select select
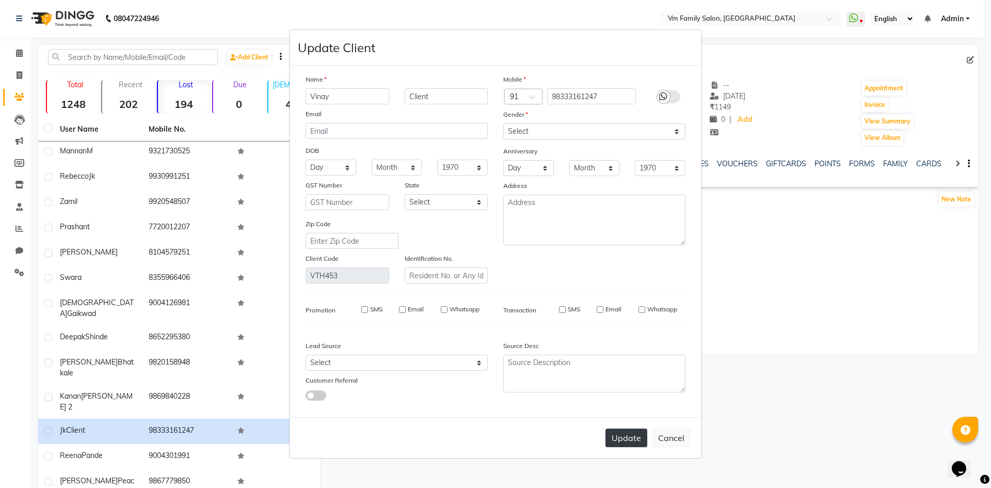
select select
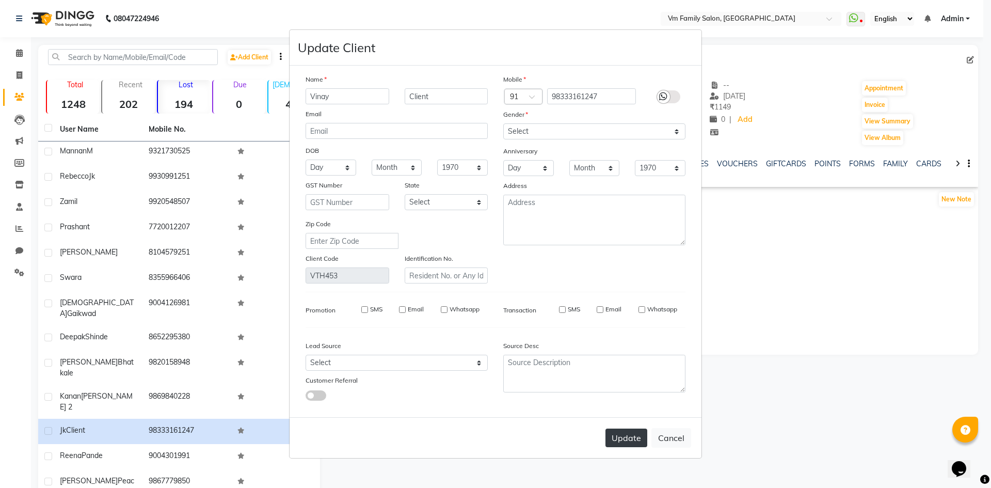
checkbox input "false"
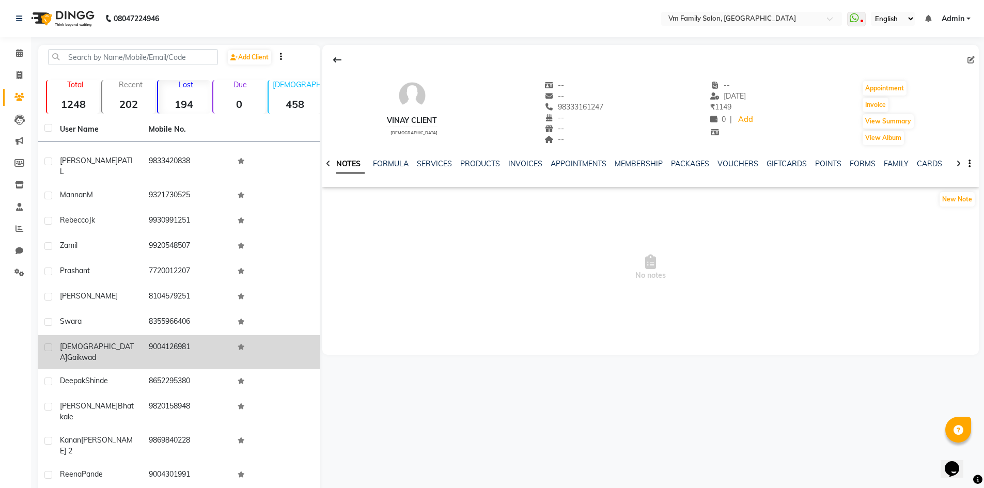
scroll to position [155, 0]
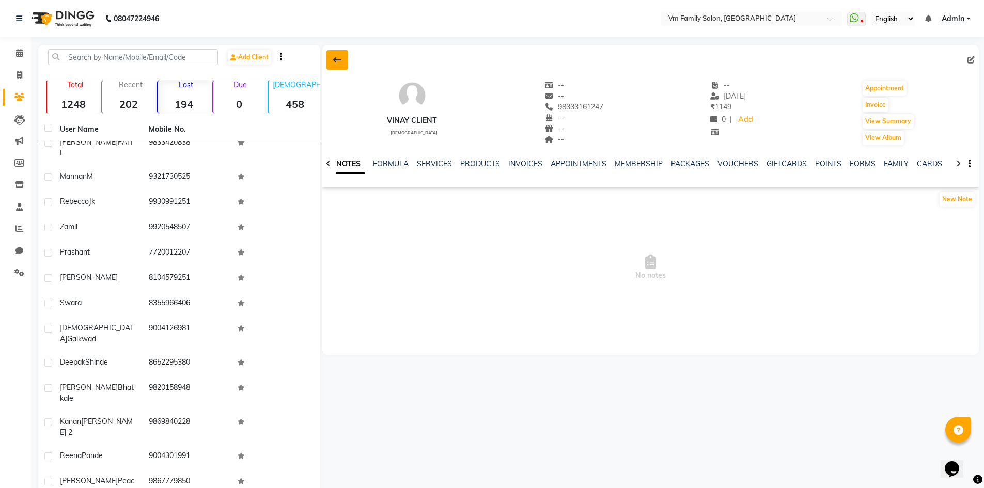
click at [340, 61] on icon at bounding box center [337, 60] width 8 height 8
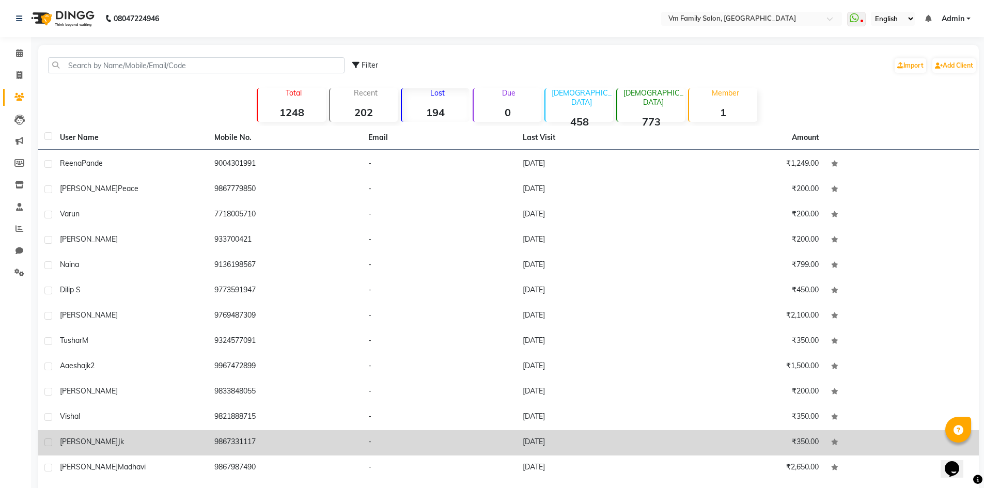
scroll to position [361, 0]
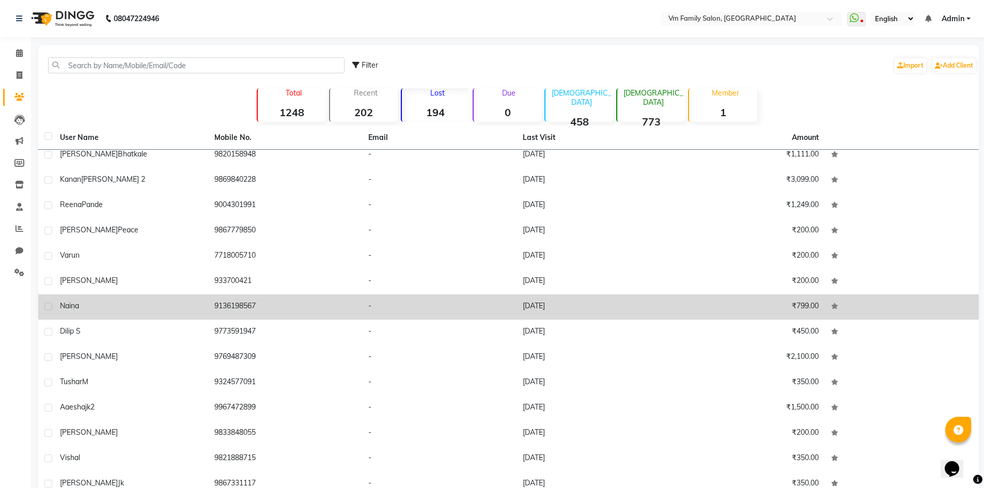
click at [228, 307] on td "9136198567" at bounding box center [285, 306] width 154 height 25
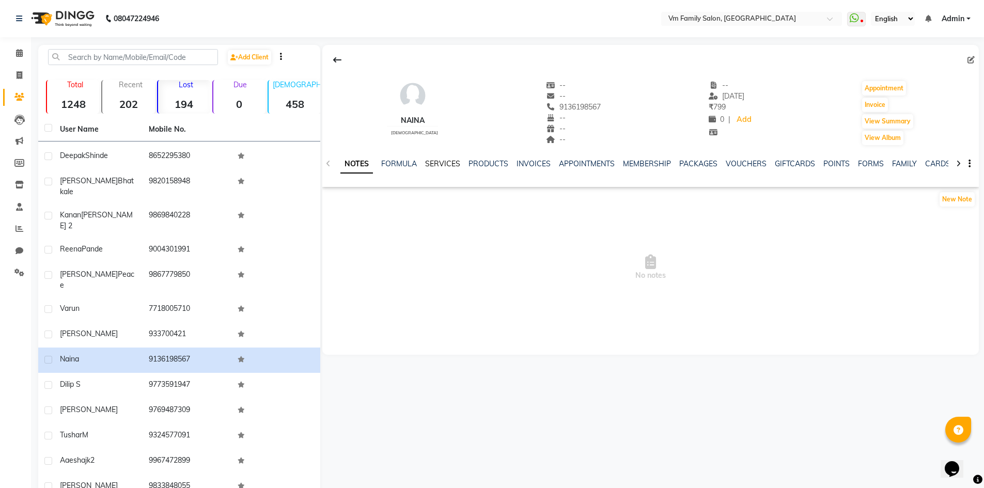
click at [440, 162] on link "SERVICES" at bounding box center [442, 163] width 35 height 9
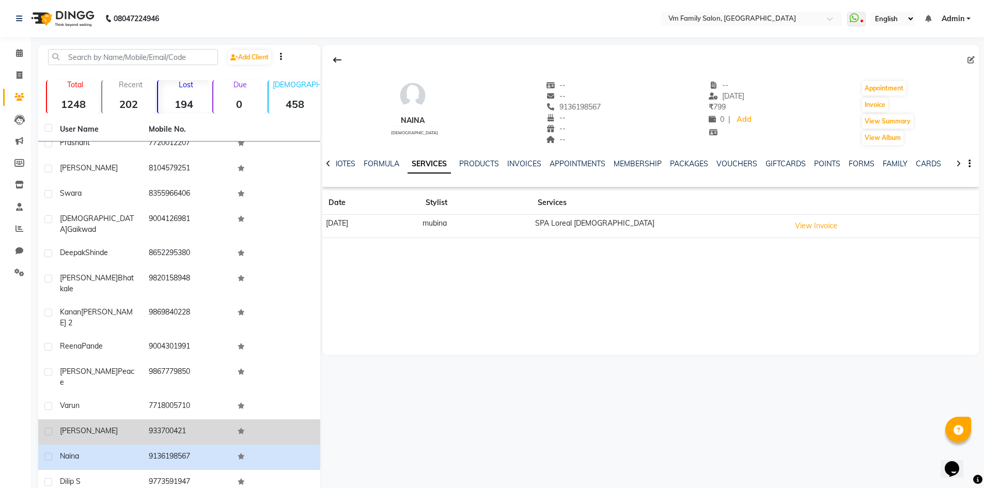
scroll to position [207, 0]
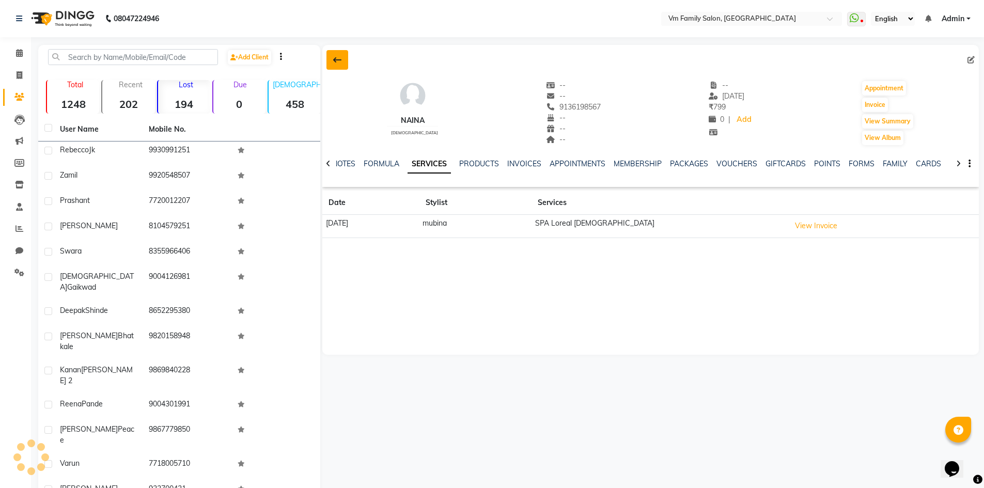
click at [337, 62] on icon at bounding box center [337, 60] width 8 height 8
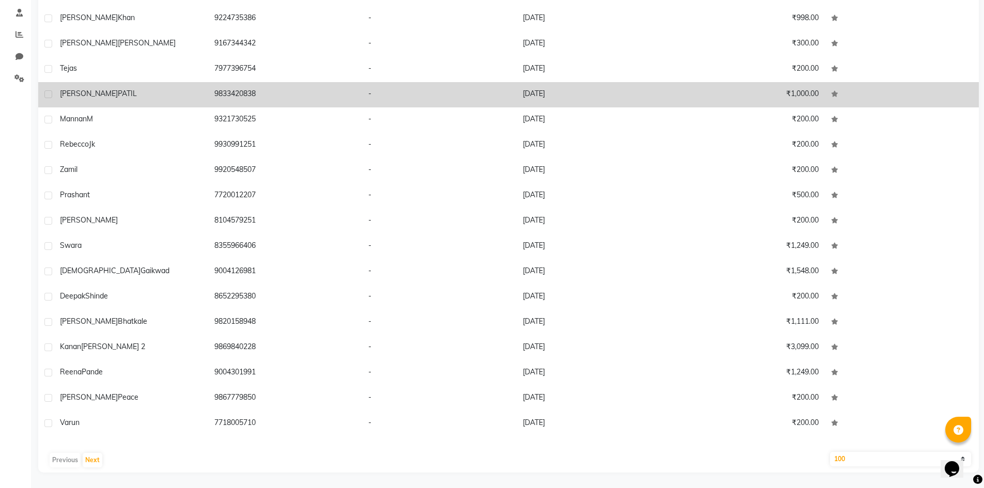
click at [240, 93] on td "9833420838" at bounding box center [285, 94] width 154 height 25
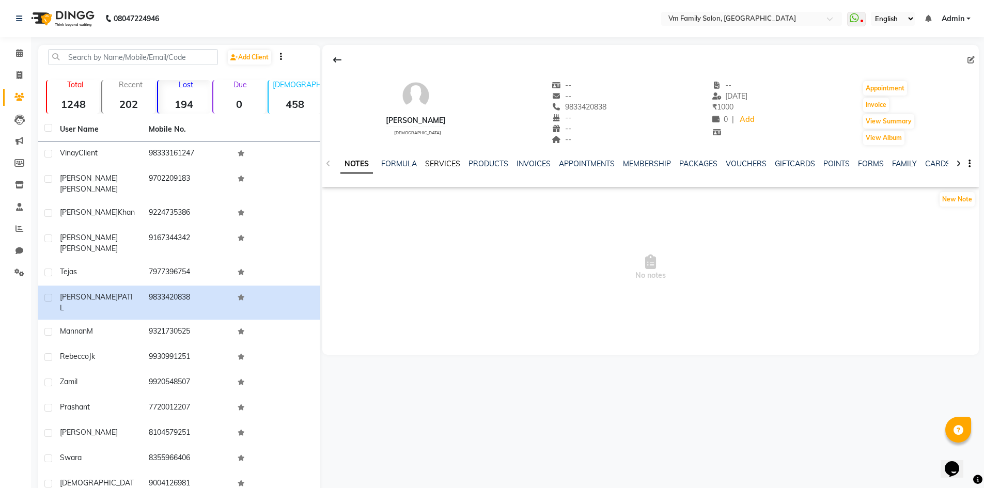
click at [446, 160] on link "SERVICES" at bounding box center [442, 163] width 35 height 9
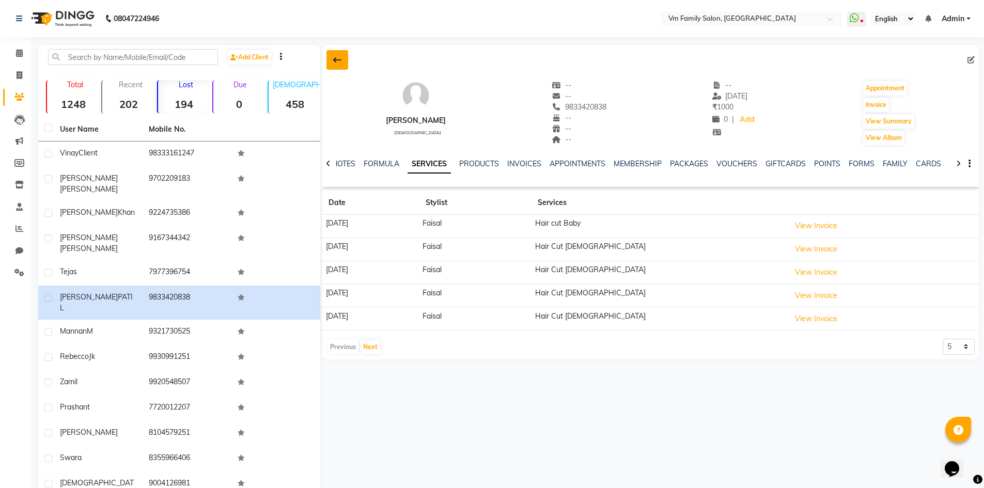
click at [343, 59] on button at bounding box center [337, 60] width 22 height 20
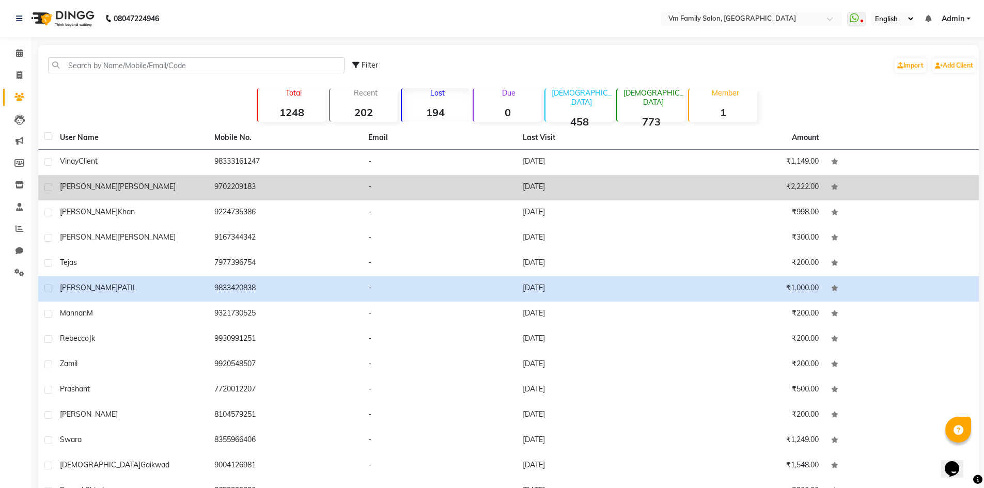
click at [236, 187] on td "9702209183" at bounding box center [285, 187] width 154 height 25
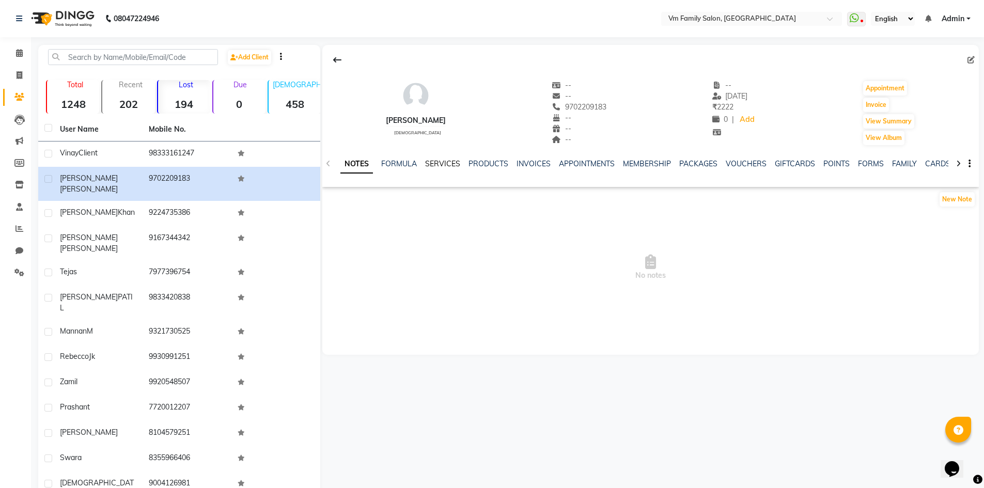
click at [448, 160] on link "SERVICES" at bounding box center [442, 163] width 35 height 9
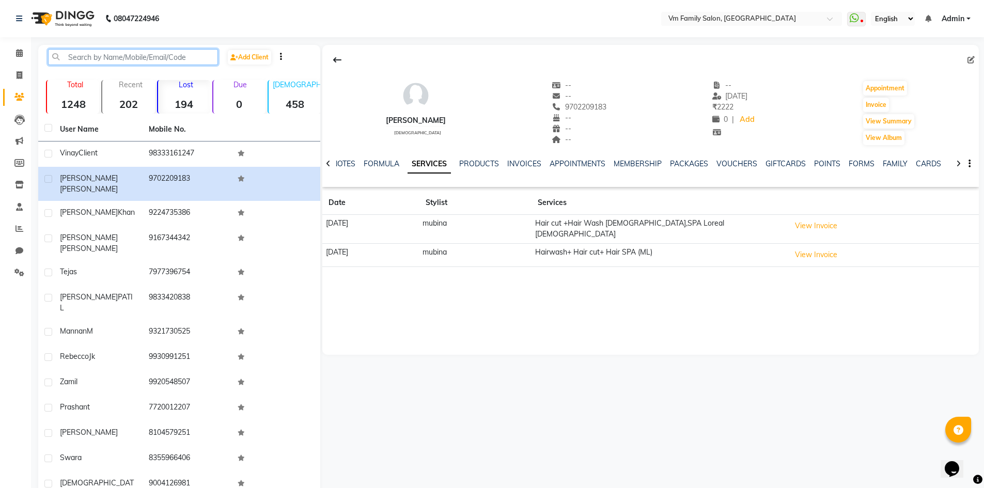
click at [109, 53] on input "text" at bounding box center [133, 57] width 170 height 16
click at [21, 74] on icon at bounding box center [20, 75] width 6 height 8
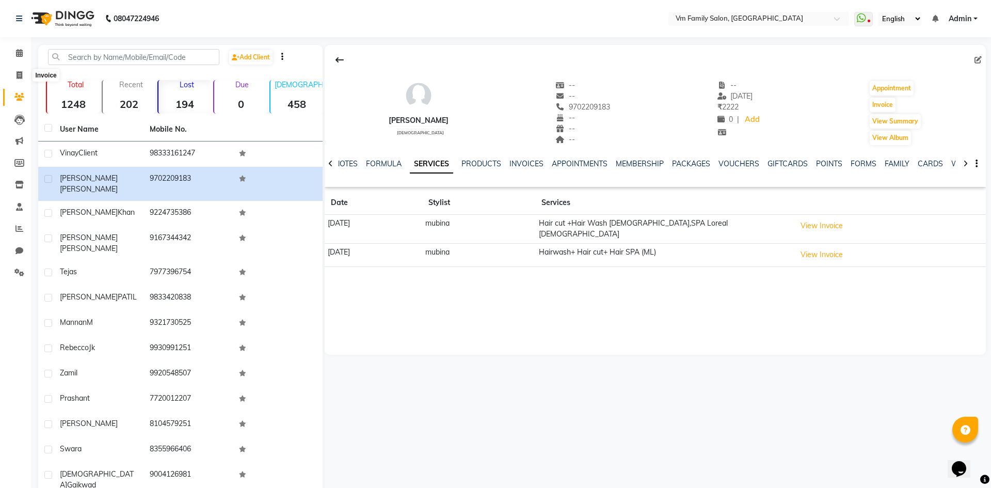
select select "7861"
select select "service"
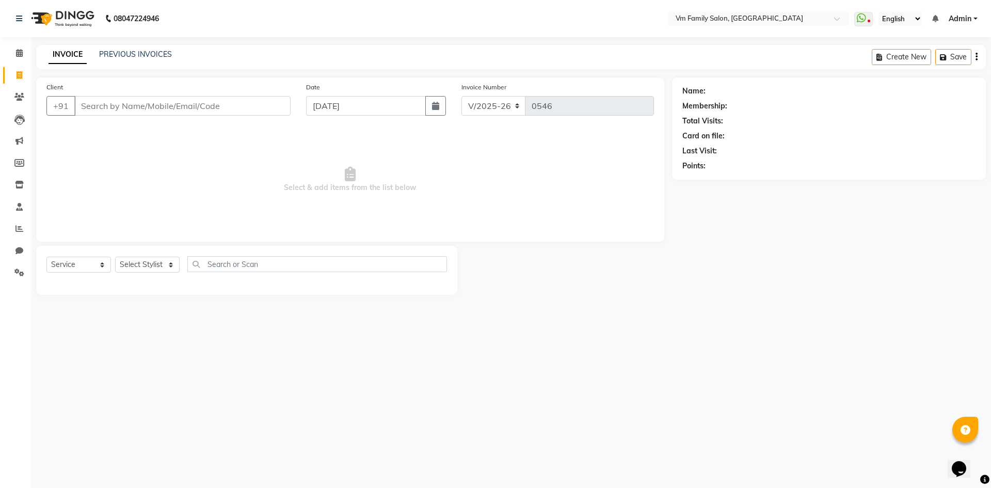
click at [109, 112] on input "Client" at bounding box center [182, 106] width 216 height 20
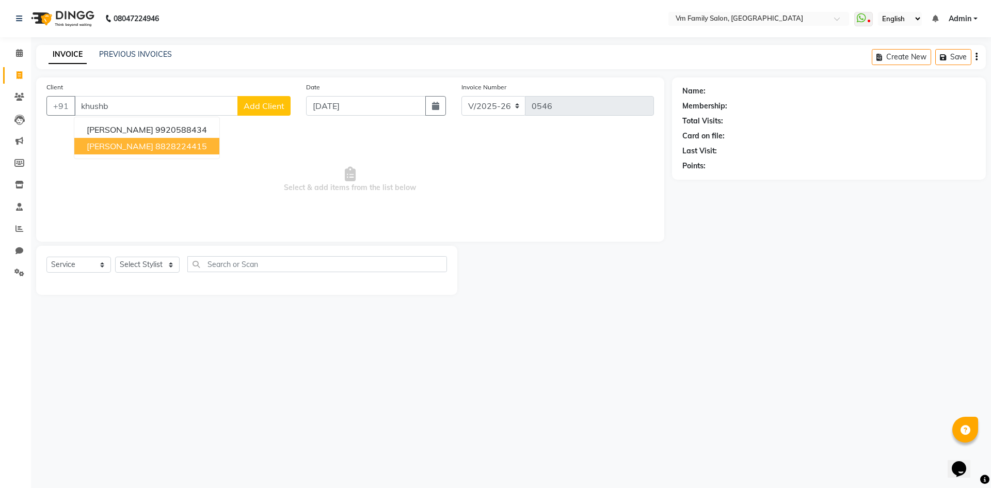
click at [155, 147] on ngb-highlight "8828224415" at bounding box center [181, 146] width 52 height 10
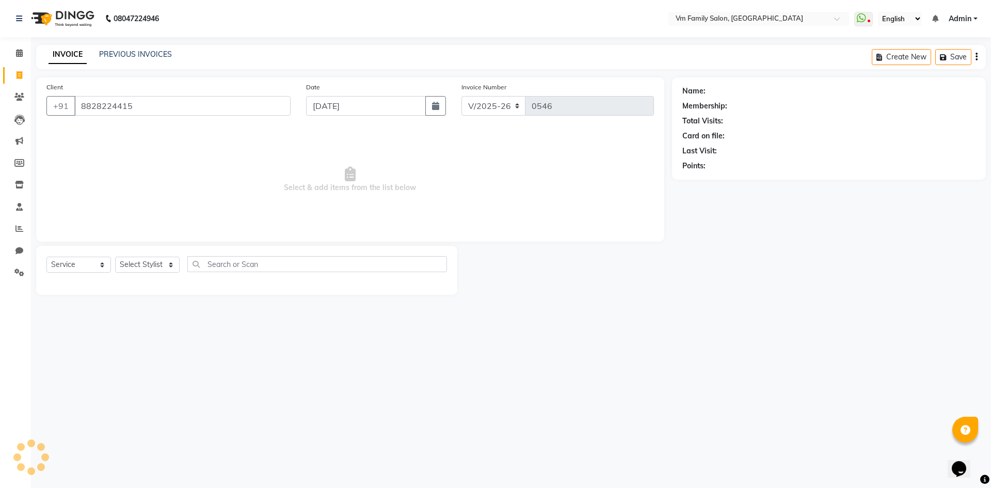
type input "8828224415"
click at [714, 88] on link "[PERSON_NAME]" at bounding box center [737, 91] width 58 height 11
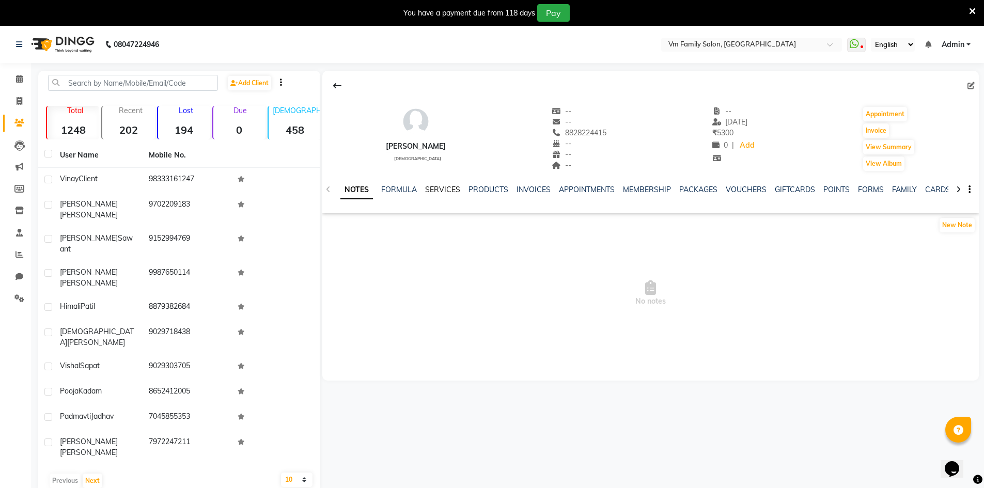
click at [452, 192] on link "SERVICES" at bounding box center [442, 189] width 35 height 9
